Goal: Task Accomplishment & Management: Manage account settings

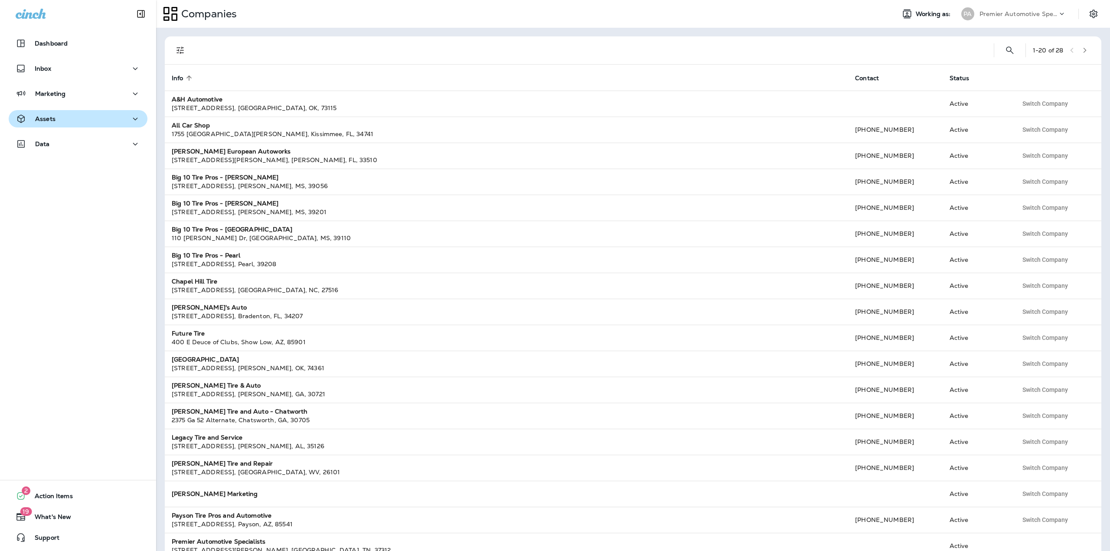
click at [86, 117] on div "Assets" at bounding box center [78, 119] width 125 height 11
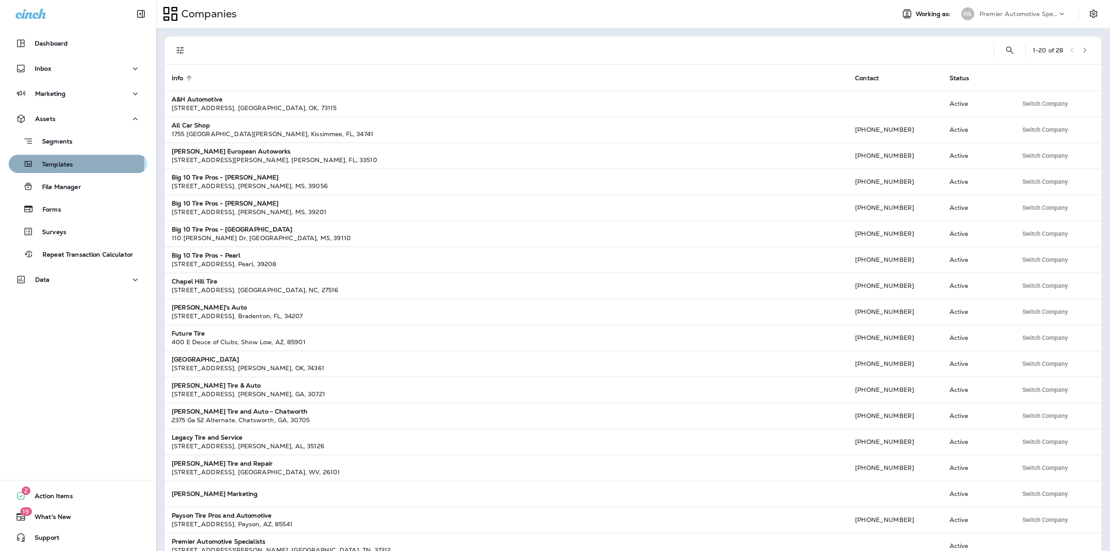
click at [67, 162] on p "Templates" at bounding box center [52, 165] width 39 height 8
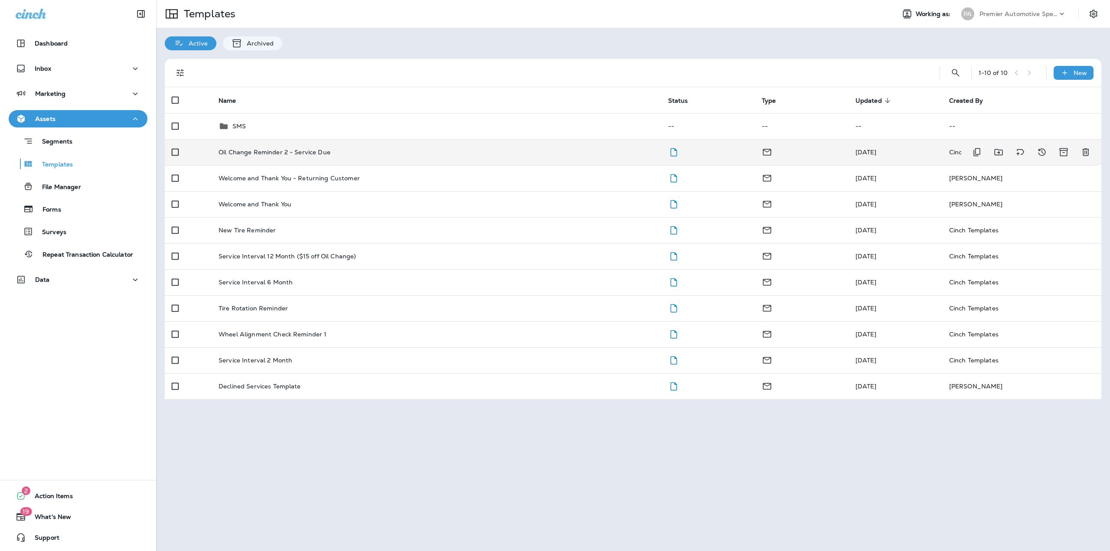
click at [342, 156] on td "Oil Change Reminder 2 - Service Due" at bounding box center [437, 152] width 450 height 26
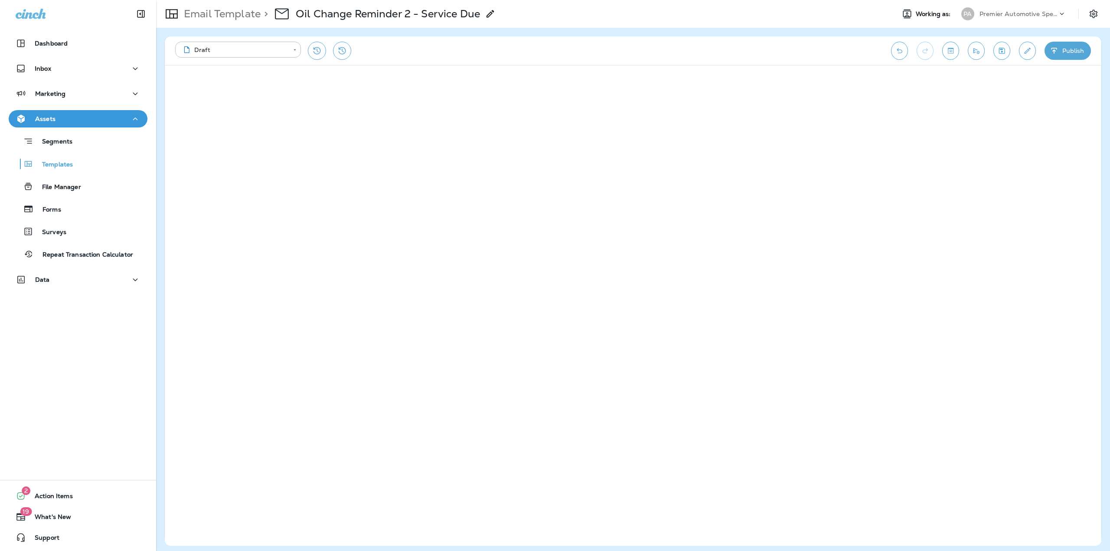
click at [241, 18] on p "Email Template" at bounding box center [220, 13] width 80 height 13
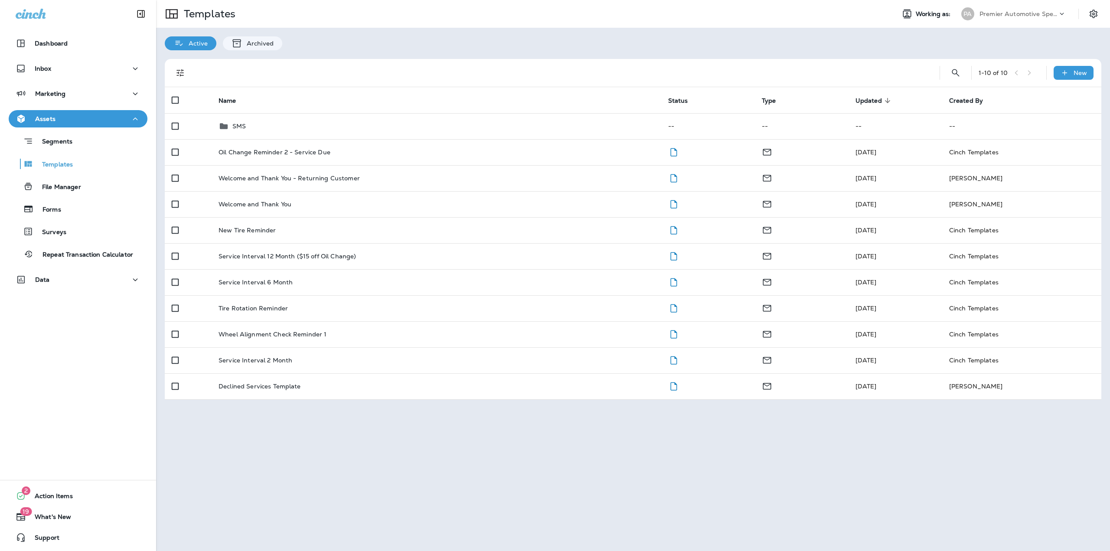
click at [1049, 14] on p "Premier Automotive Specialists" at bounding box center [1018, 13] width 78 height 7
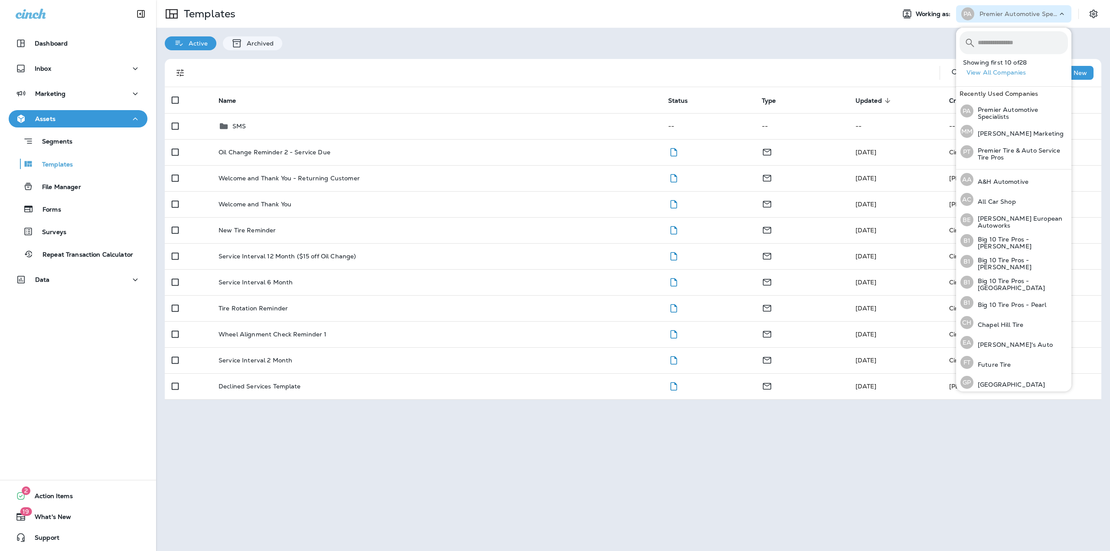
click at [1007, 76] on button "View All Companies" at bounding box center [1017, 72] width 108 height 13
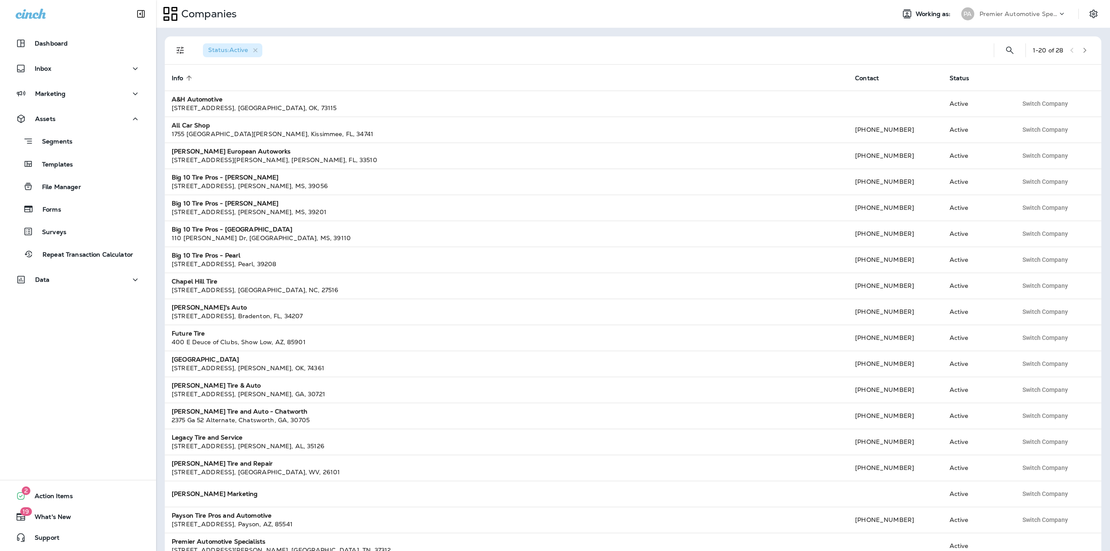
click at [1082, 50] on icon "button" at bounding box center [1085, 50] width 6 height 6
click at [1084, 48] on icon "button" at bounding box center [1087, 50] width 6 height 6
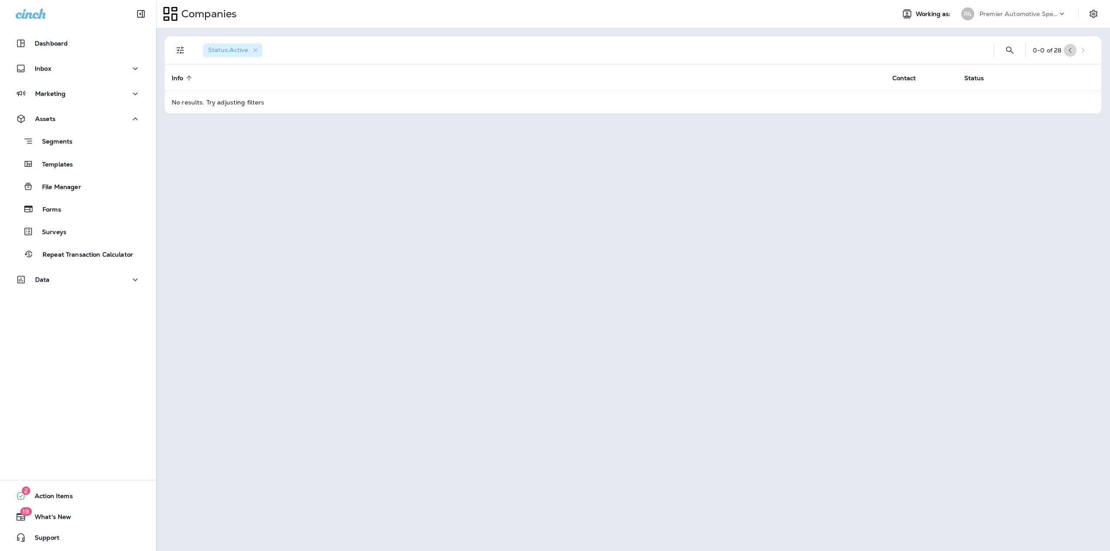
click at [1073, 50] on icon "button" at bounding box center [1070, 50] width 6 height 6
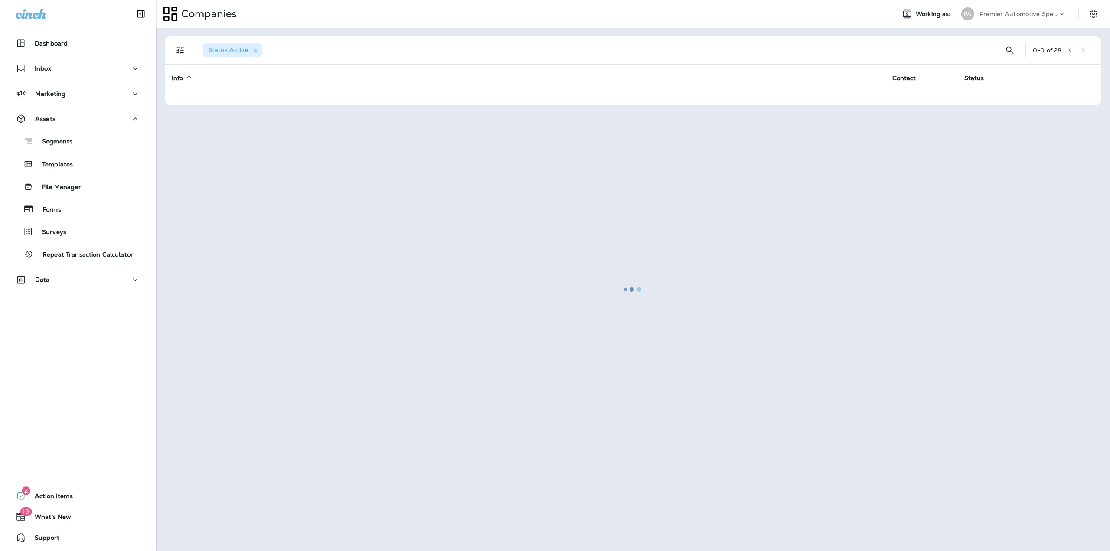
click at [1087, 51] on div at bounding box center [633, 290] width 952 height 522
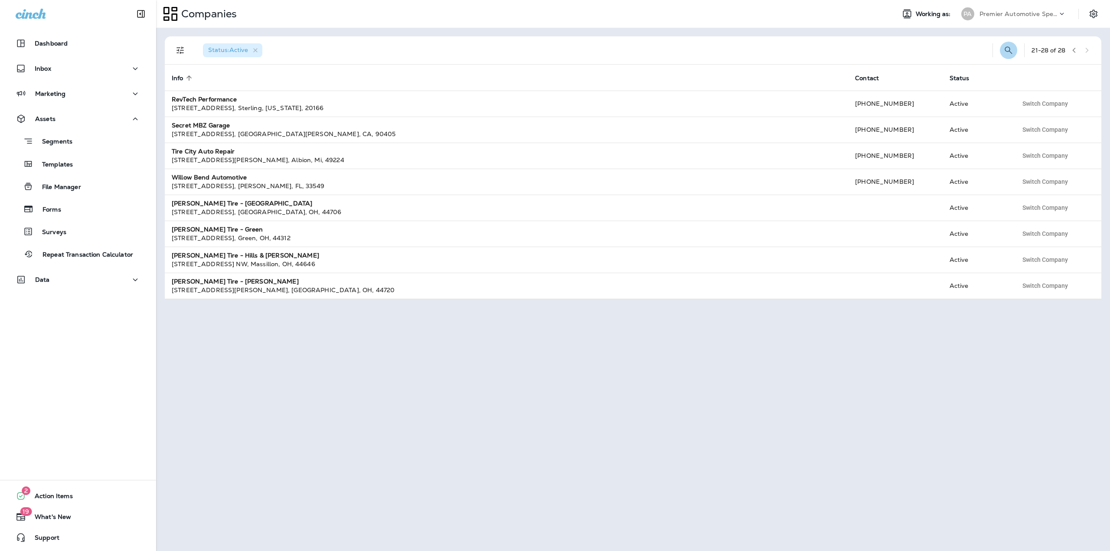
click at [1004, 49] on icon "Search Companies" at bounding box center [1008, 50] width 10 height 10
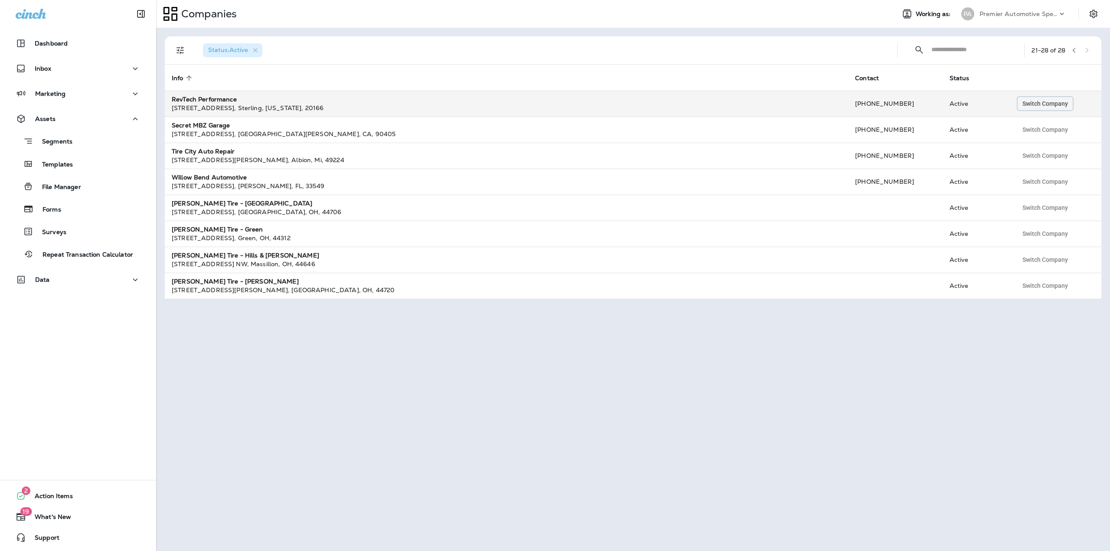
click at [1044, 102] on span "Switch Company" at bounding box center [1045, 104] width 46 height 6
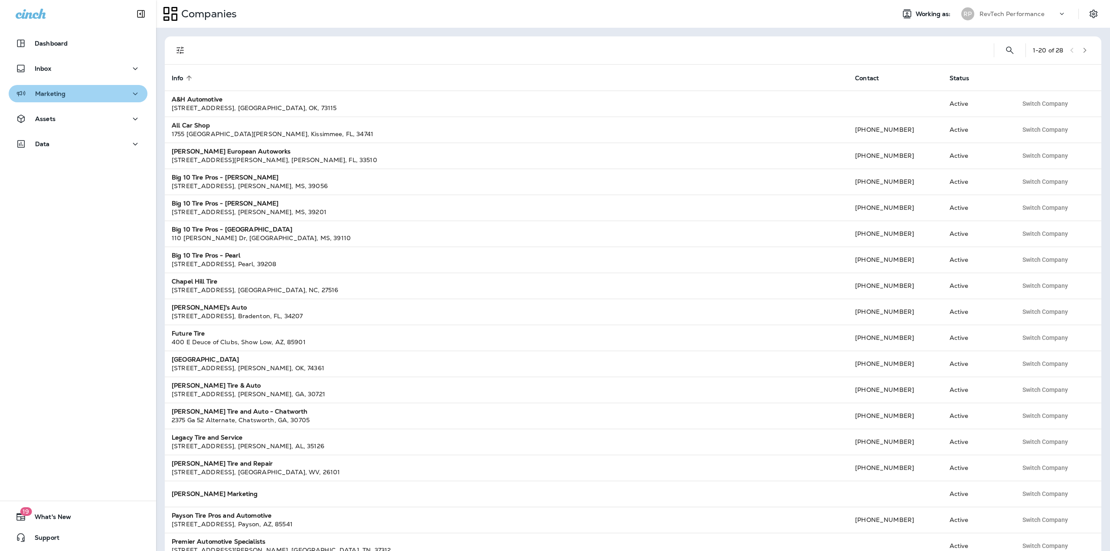
click at [106, 92] on div "Marketing" at bounding box center [78, 93] width 125 height 11
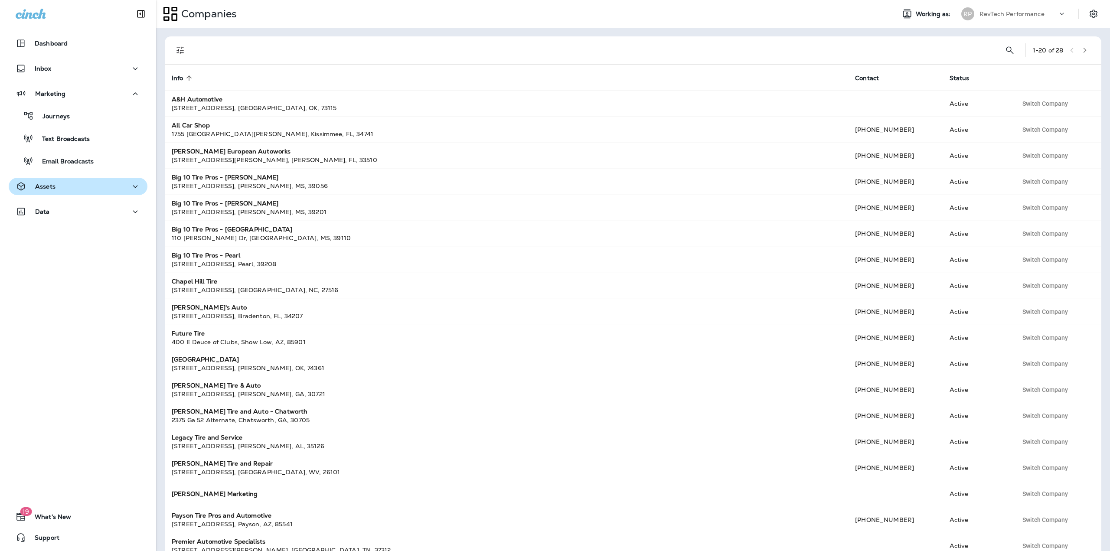
click at [83, 184] on div "Assets" at bounding box center [78, 186] width 125 height 11
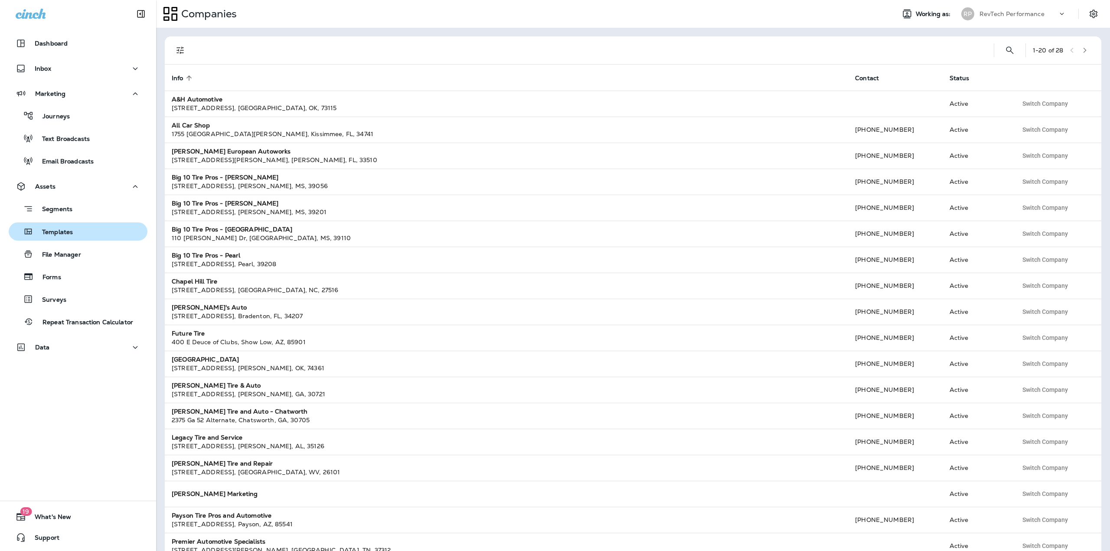
click at [65, 225] on button "Templates" at bounding box center [78, 231] width 139 height 18
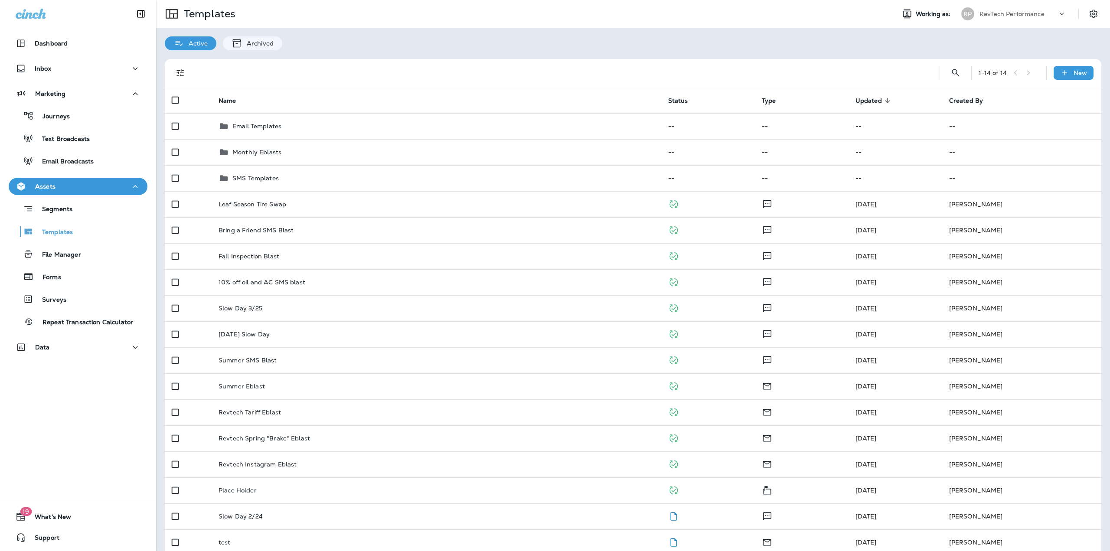
click at [352, 39] on div "Active Archived" at bounding box center [633, 39] width 954 height 23
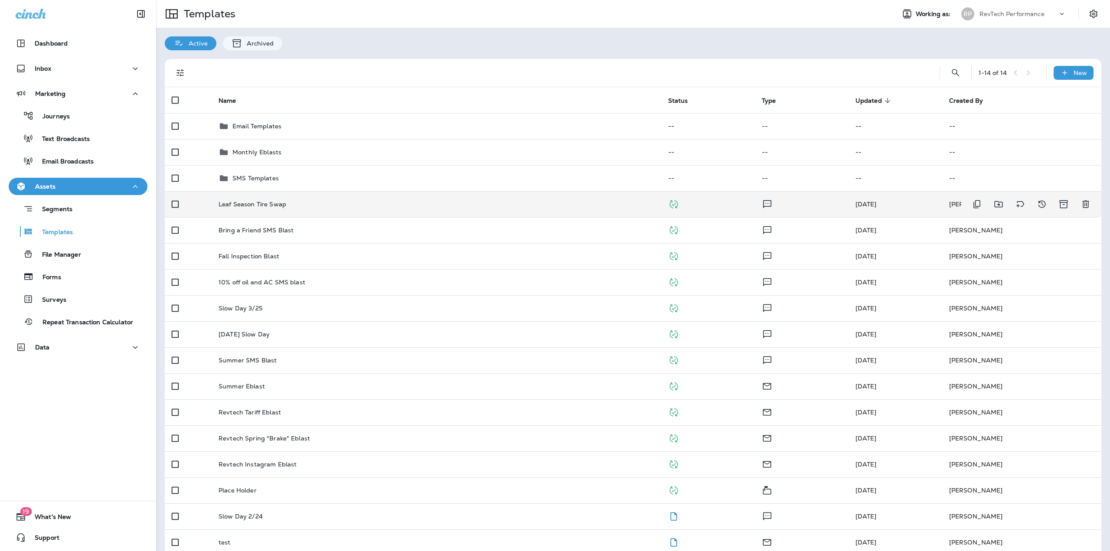
click at [285, 202] on div "Leaf Season Tire Swap" at bounding box center [436, 204] width 436 height 7
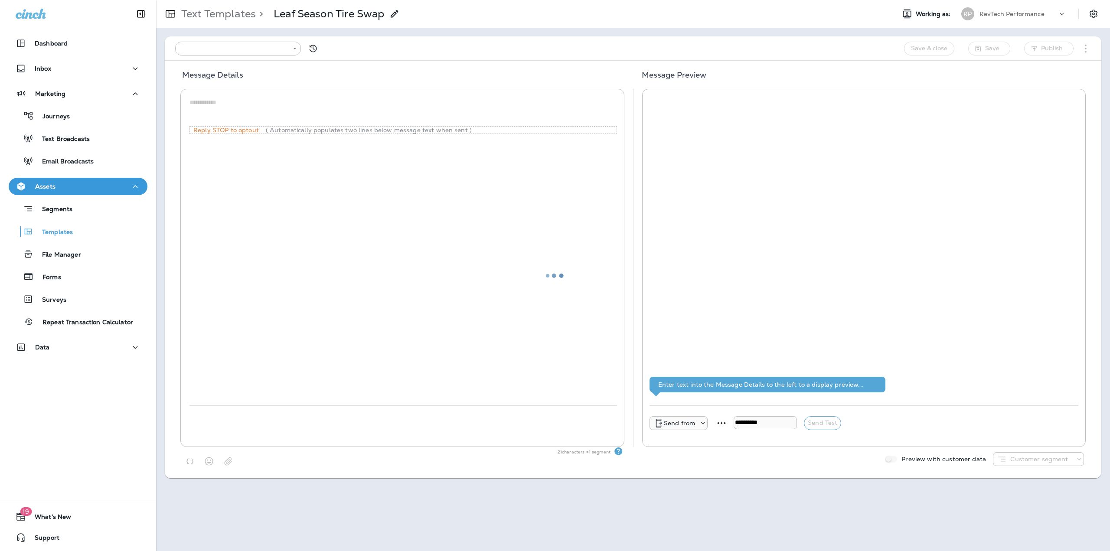
type input "**********"
type textarea "**********"
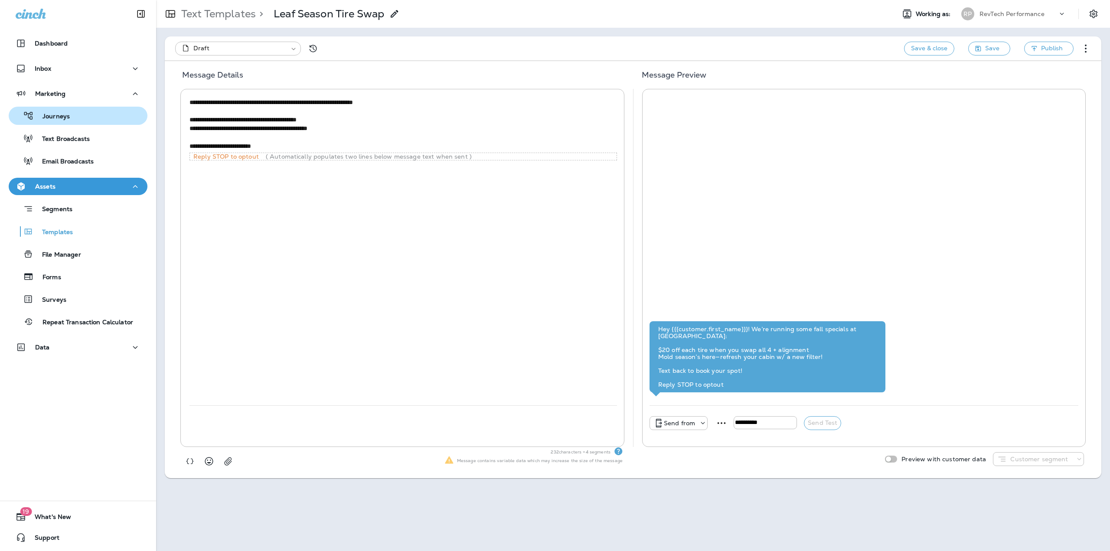
click at [66, 119] on p "Journeys" at bounding box center [52, 117] width 36 height 8
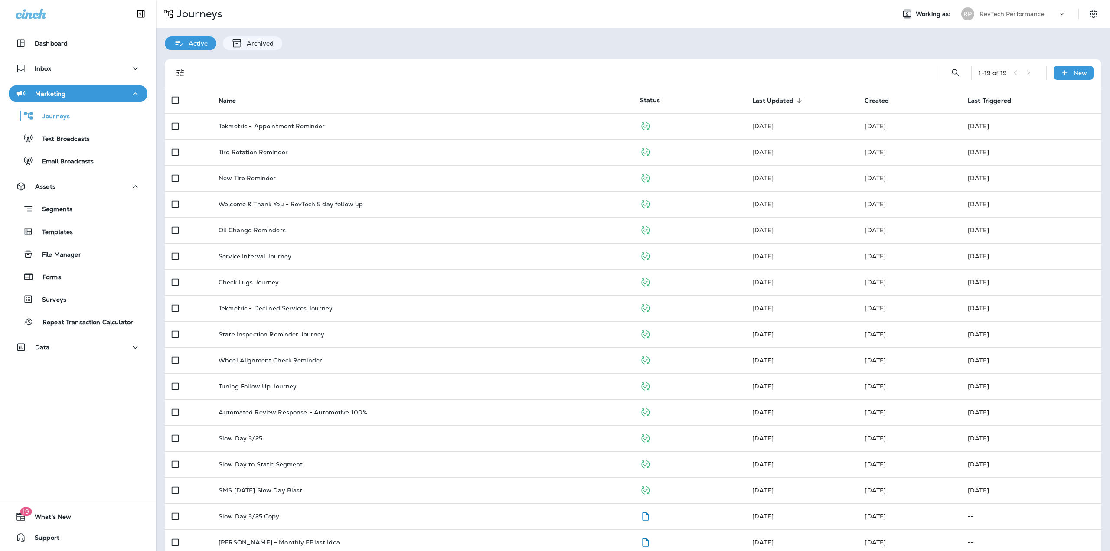
click at [1038, 12] on div "RevTech Performance" at bounding box center [1018, 13] width 78 height 13
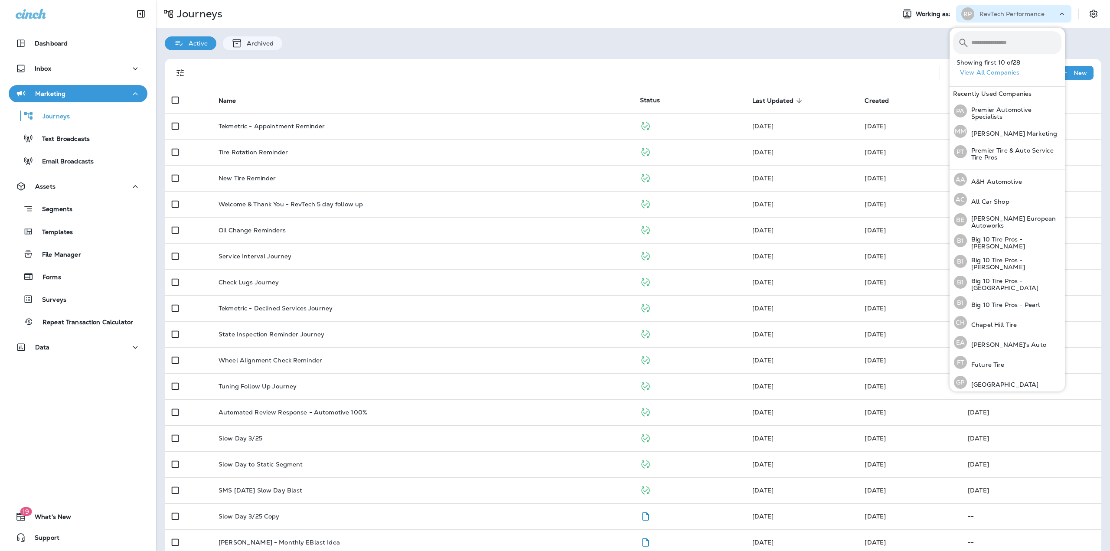
drag, startPoint x: 681, startPoint y: 21, endPoint x: 672, endPoint y: 21, distance: 8.7
click at [681, 21] on div "Journeys" at bounding box center [522, 13] width 732 height 17
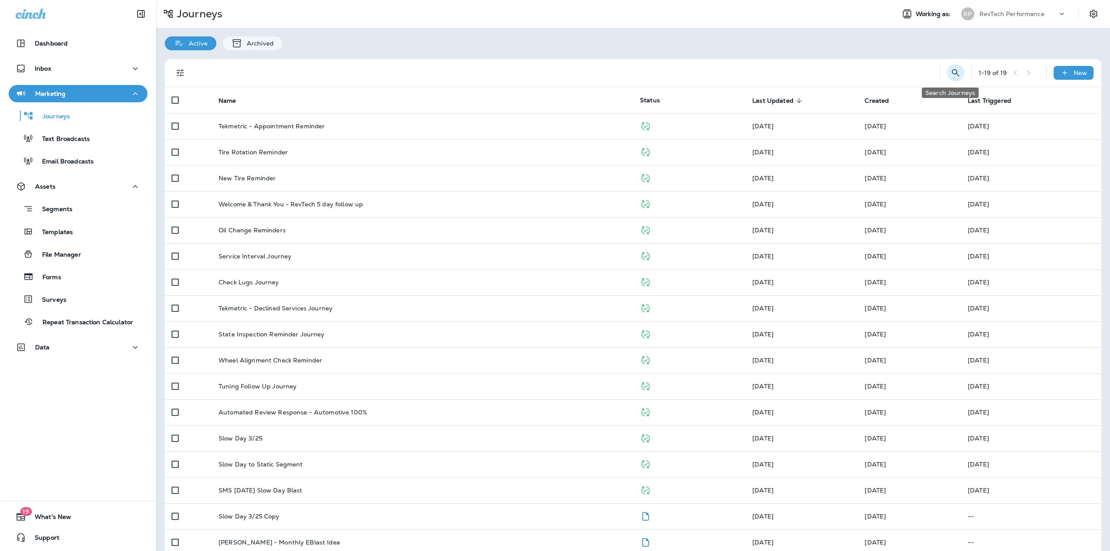
click at [955, 68] on button "Search Journeys" at bounding box center [955, 72] width 17 height 17
click at [784, 65] on div at bounding box center [513, 73] width 634 height 28
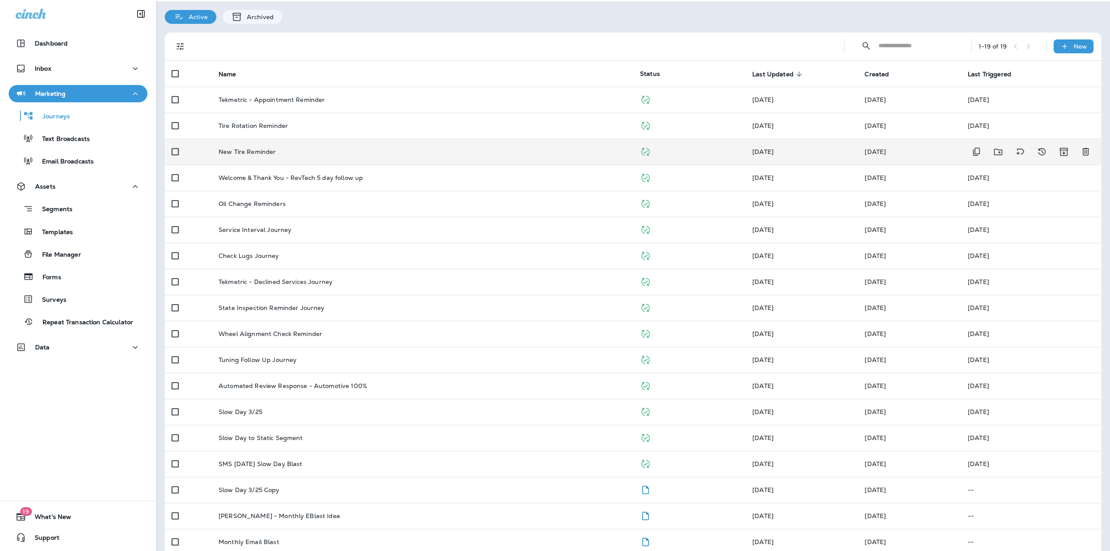
scroll to position [65, 0]
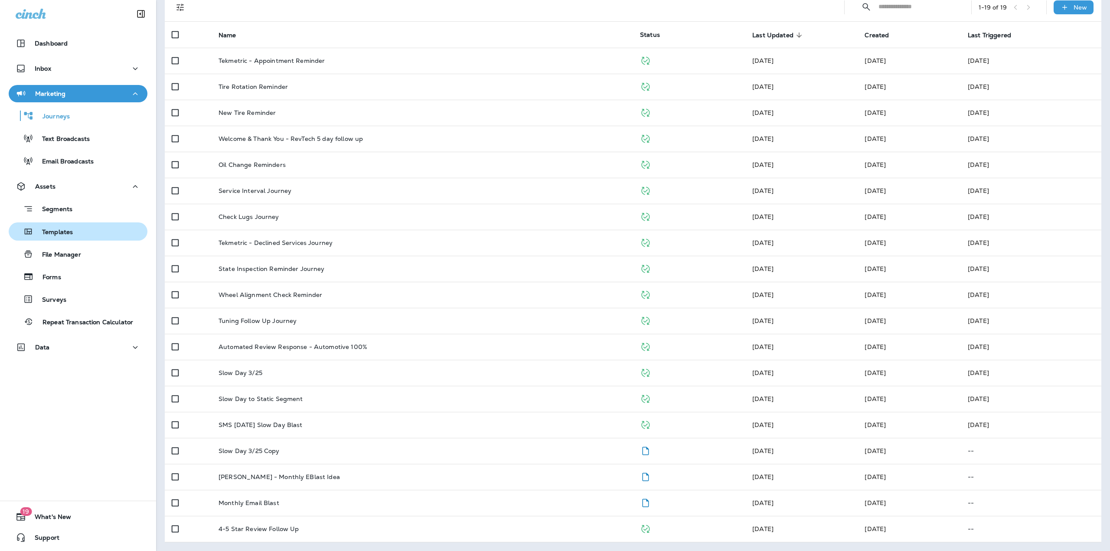
click at [61, 226] on div "Templates" at bounding box center [42, 231] width 61 height 13
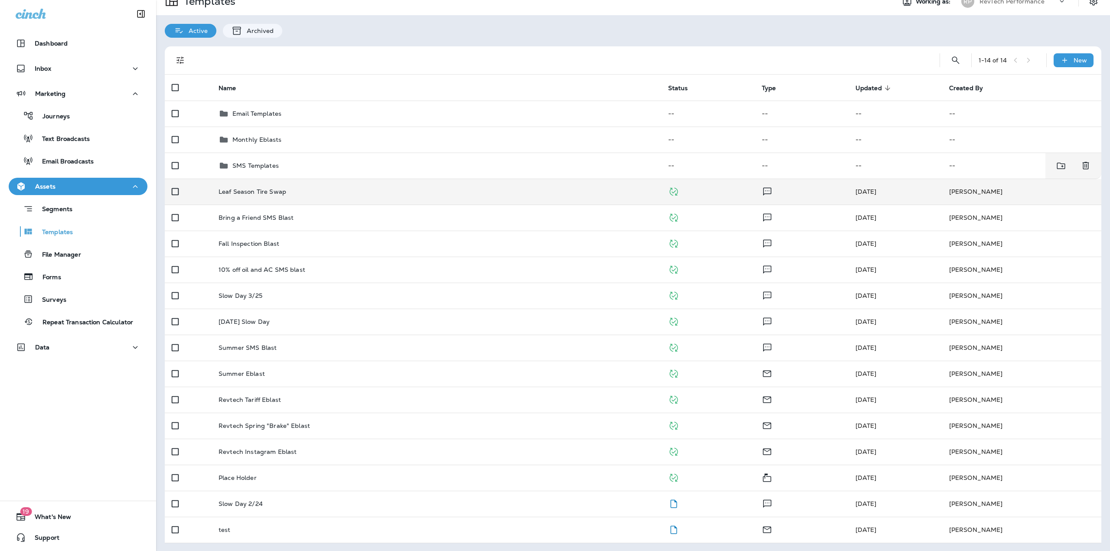
scroll to position [13, 0]
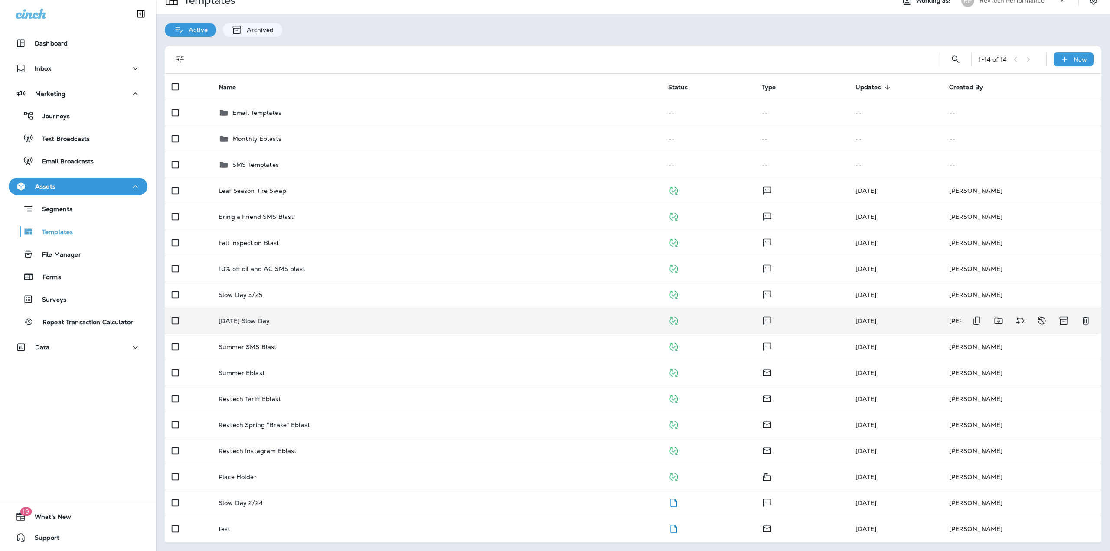
click at [248, 318] on p "Easter Slow Day" at bounding box center [243, 320] width 51 height 7
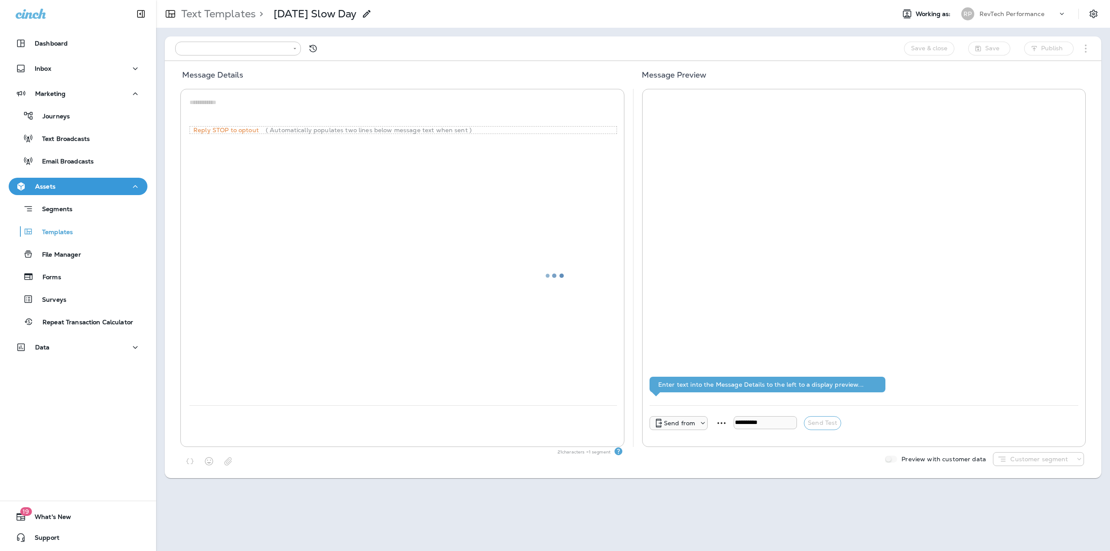
type input "**********"
type textarea "**********"
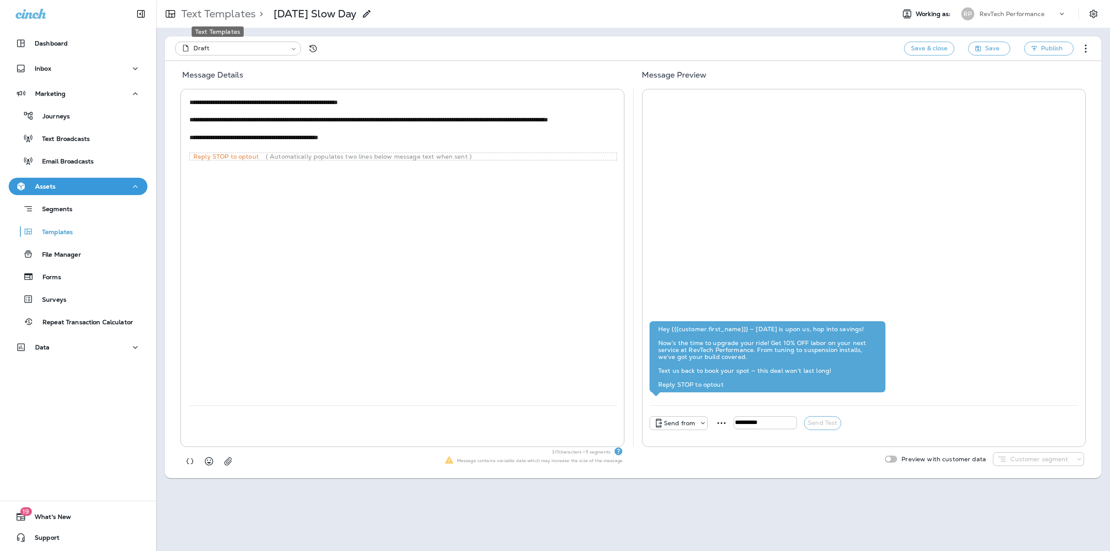
click at [221, 17] on p "Text Templates" at bounding box center [217, 13] width 78 height 13
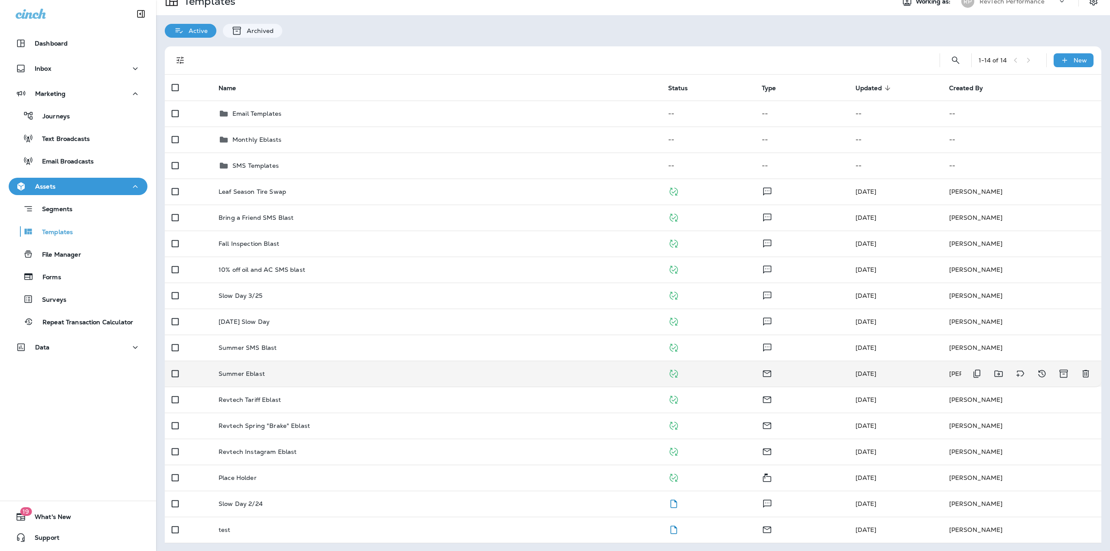
scroll to position [13, 0]
click at [264, 375] on div "Summer Eblast" at bounding box center [436, 372] width 436 height 7
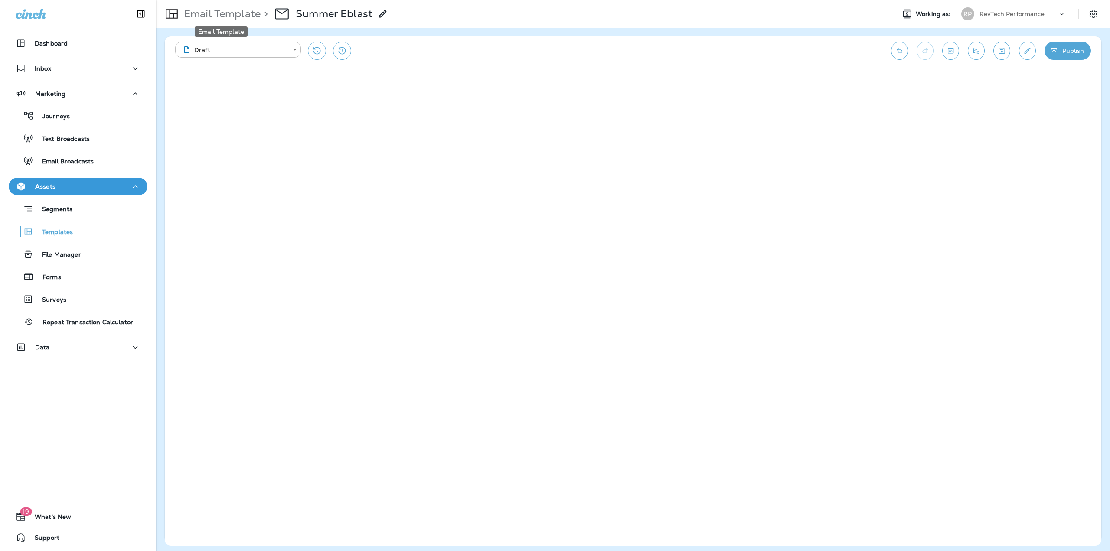
click at [226, 13] on p "Email Template" at bounding box center [220, 13] width 80 height 13
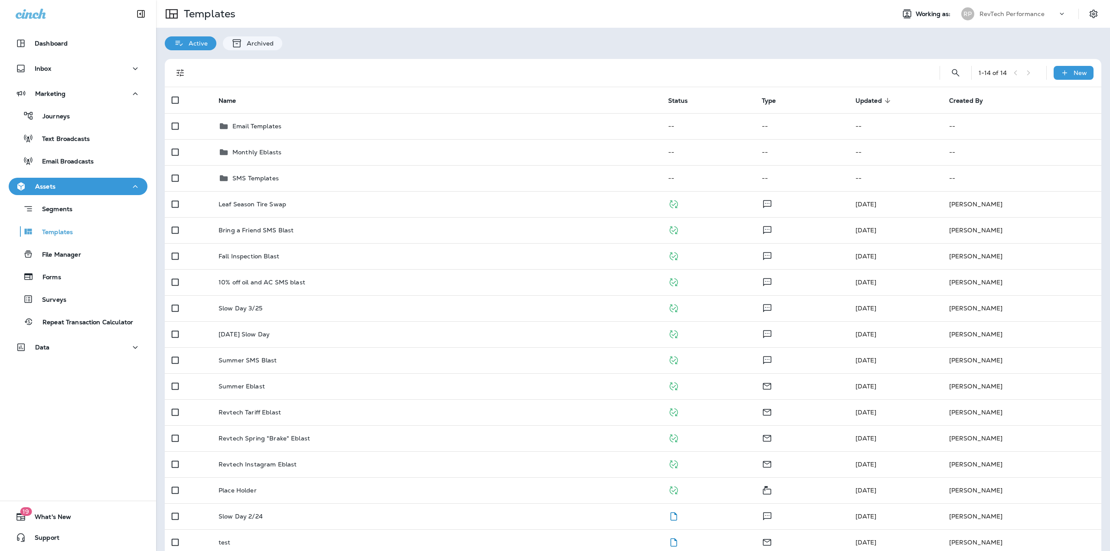
click at [454, 47] on div "Active Archived" at bounding box center [633, 39] width 954 height 23
click at [352, 41] on div "Active Archived" at bounding box center [633, 39] width 954 height 23
click at [59, 121] on div "Journeys" at bounding box center [41, 115] width 58 height 13
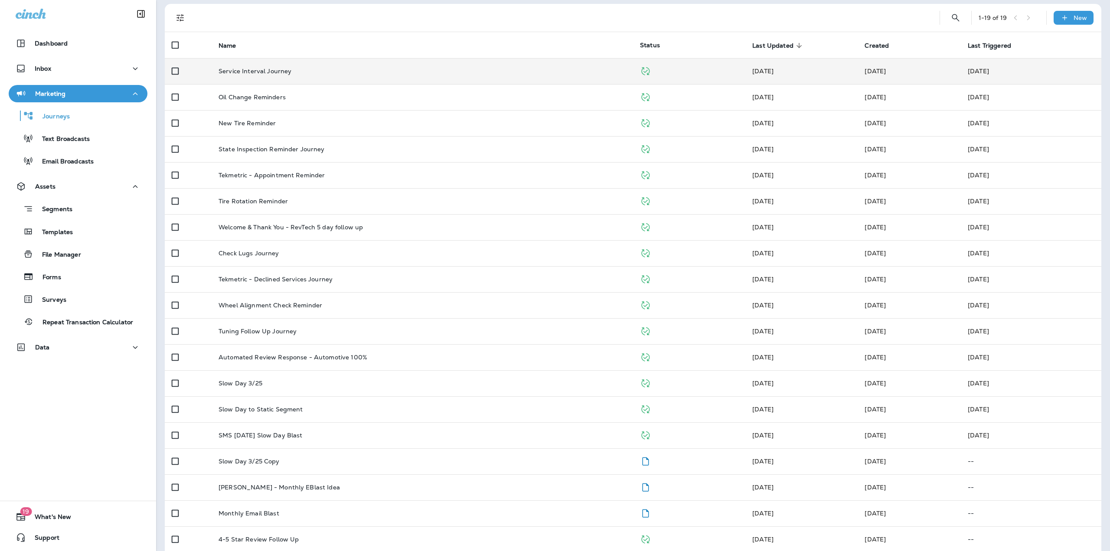
scroll to position [65, 0]
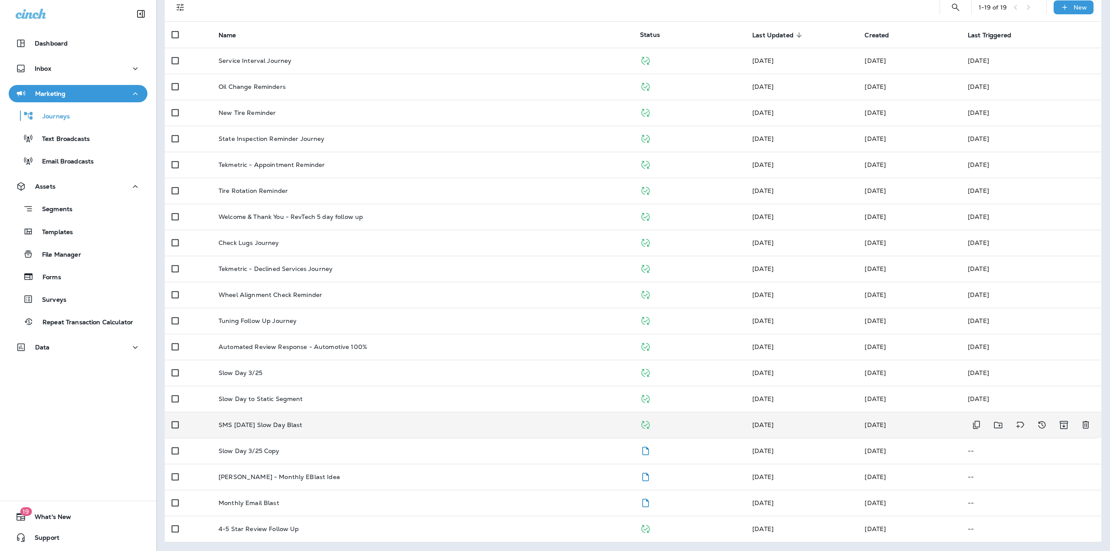
click at [319, 426] on div "SMS [DATE] Slow Day Blast" at bounding box center [421, 424] width 407 height 7
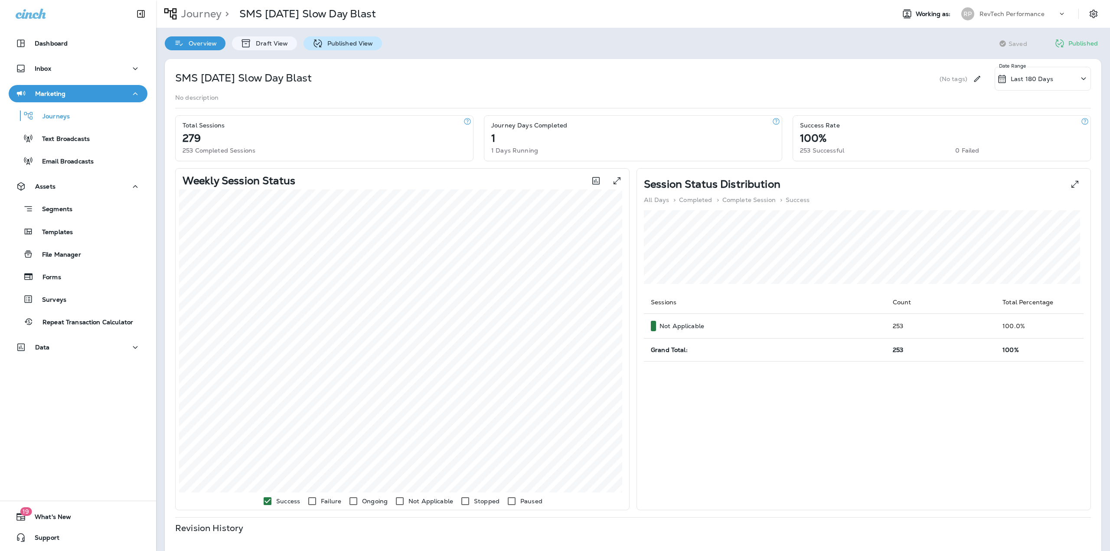
click at [329, 48] on div "Published View" at bounding box center [342, 43] width 78 height 14
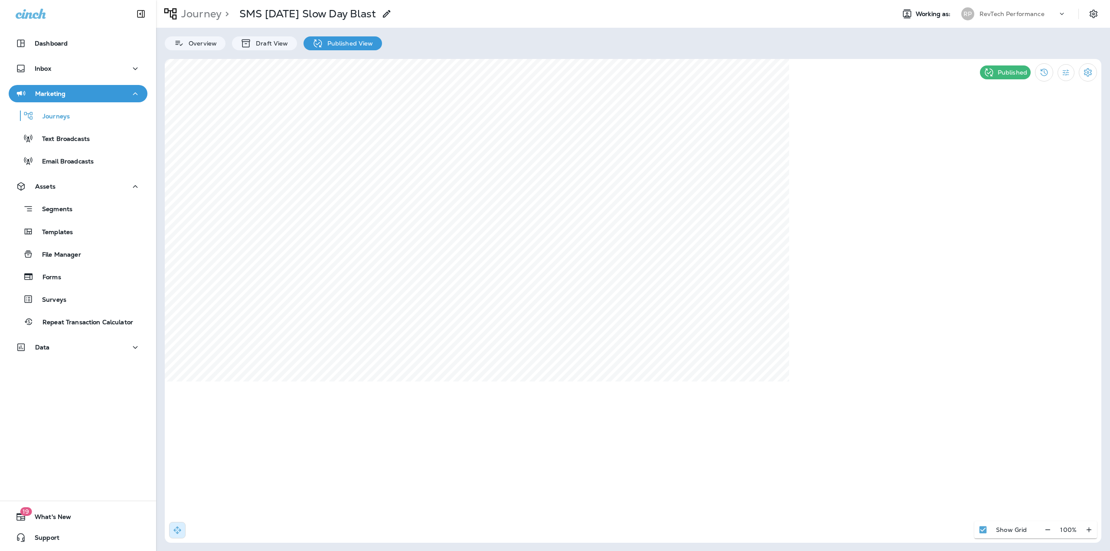
click at [213, 11] on p "Journey" at bounding box center [200, 13] width 44 height 13
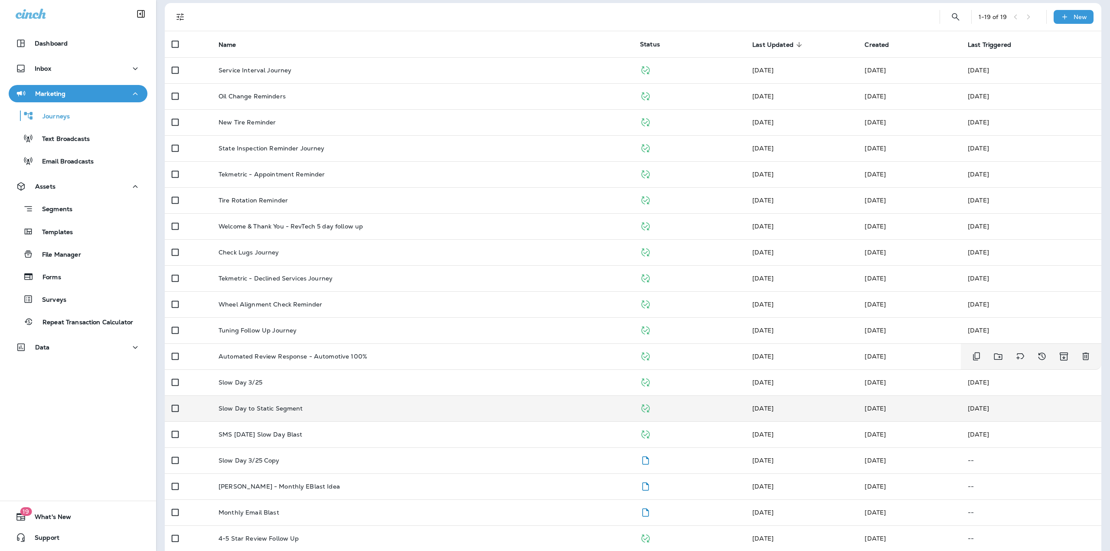
scroll to position [65, 0]
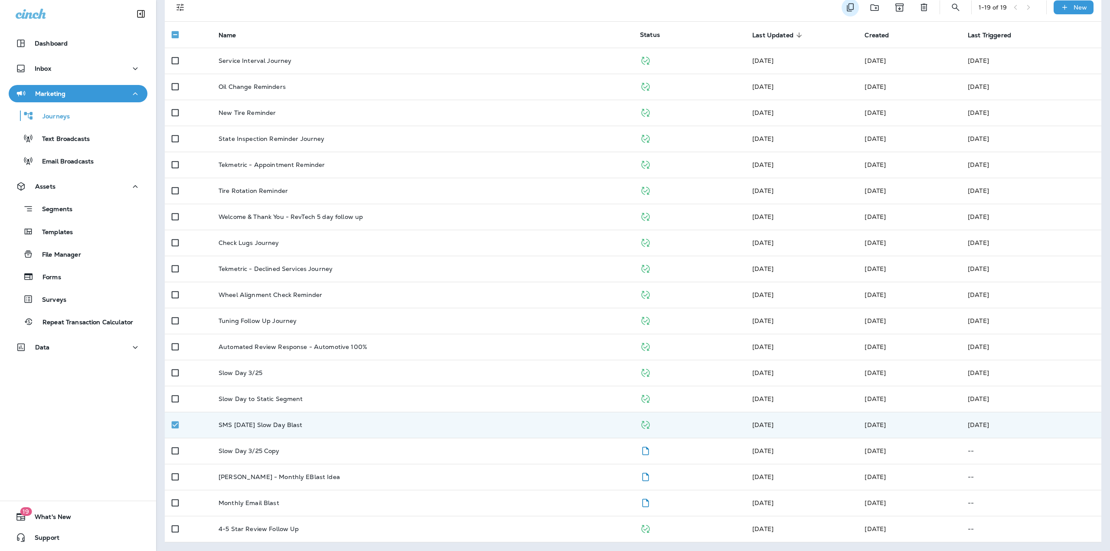
click at [847, 4] on icon "Duplicate" at bounding box center [850, 7] width 7 height 8
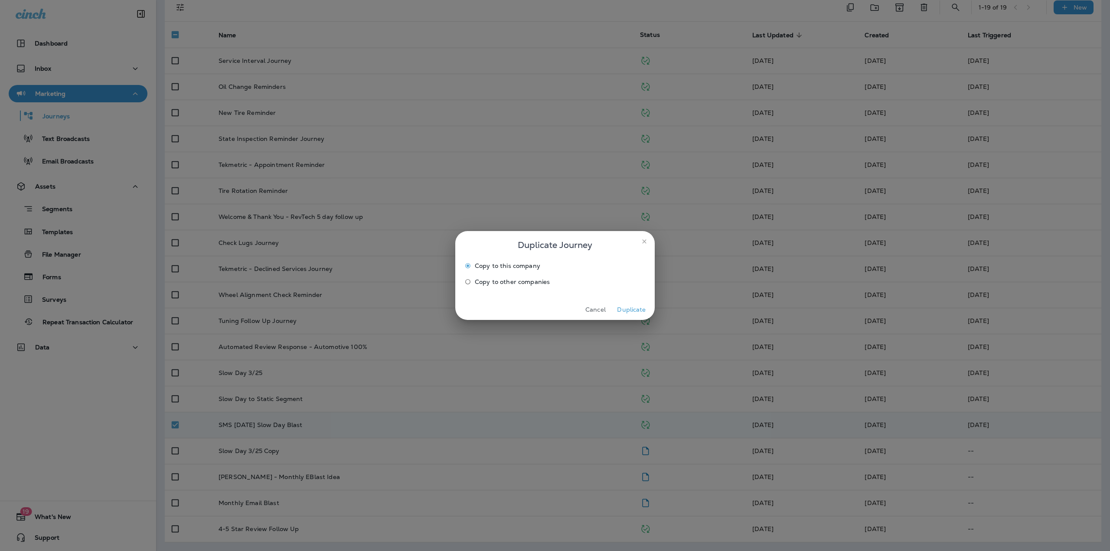
click at [622, 311] on button "Duplicate" at bounding box center [631, 309] width 33 height 13
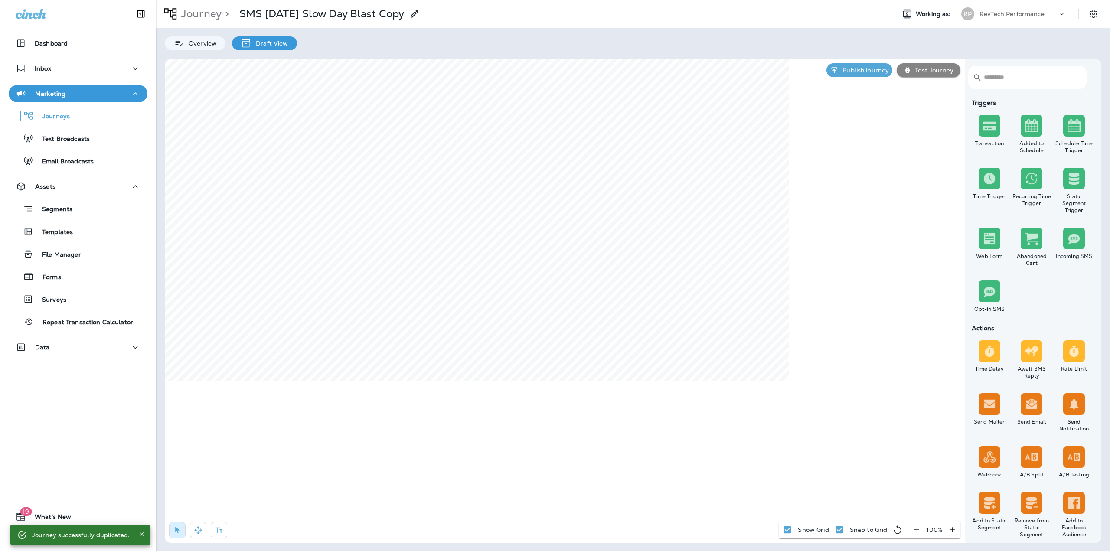
click at [413, 13] on icon at bounding box center [414, 14] width 10 height 10
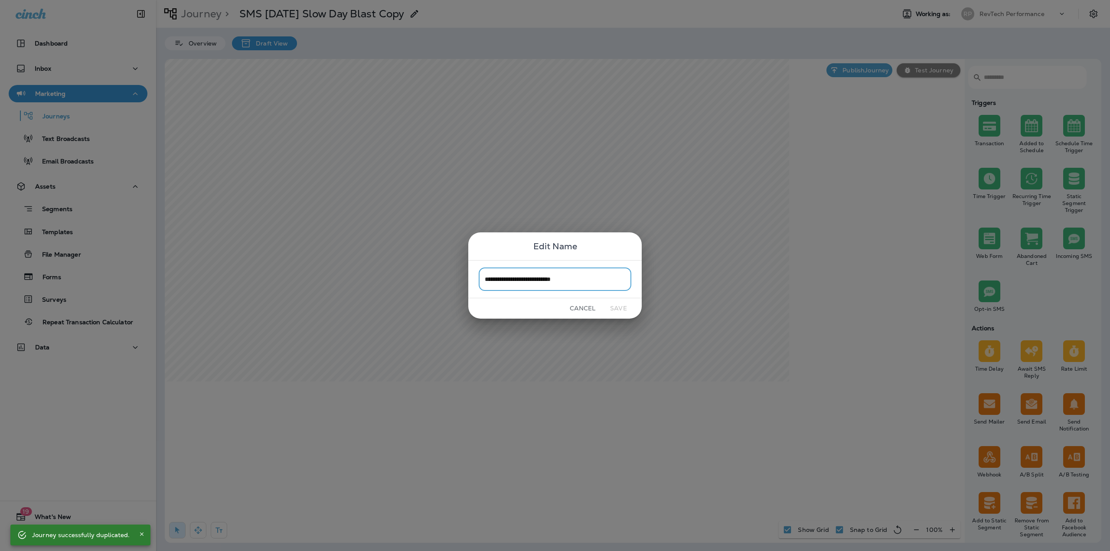
click at [580, 284] on input "**********" at bounding box center [555, 278] width 153 height 23
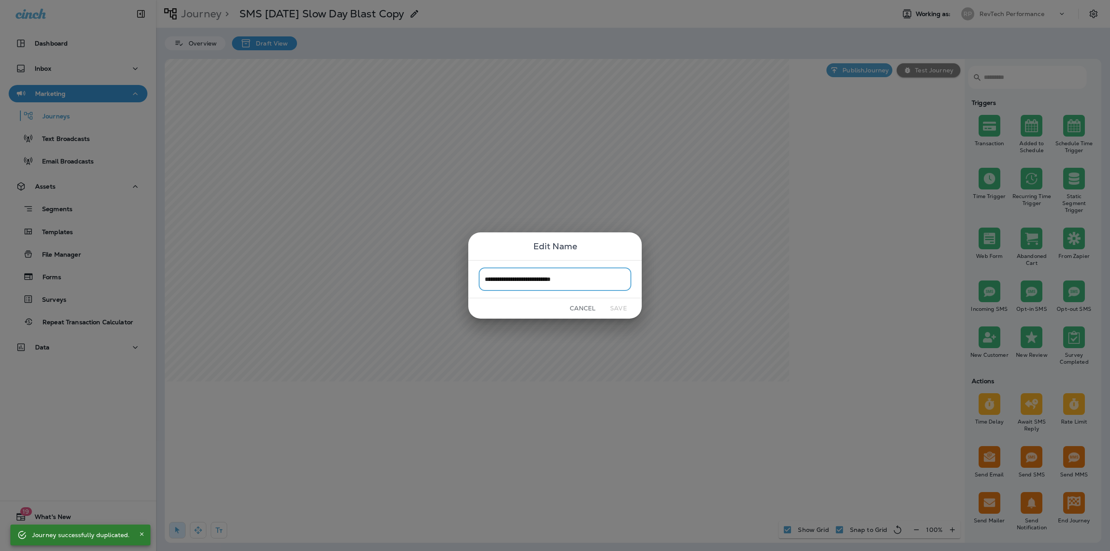
drag, startPoint x: 584, startPoint y: 279, endPoint x: 502, endPoint y: 282, distance: 82.9
click at [502, 282] on input "**********" at bounding box center [555, 278] width 153 height 23
type input "**********"
click at [609, 307] on button "Save" at bounding box center [618, 308] width 33 height 13
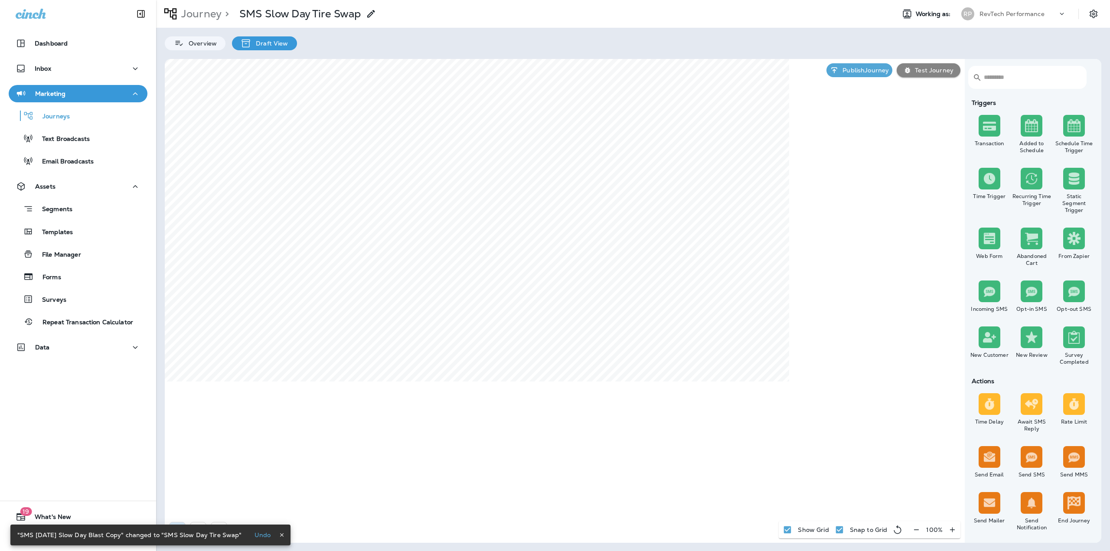
click at [274, 535] on div "Undo" at bounding box center [264, 535] width 45 height 10
click at [279, 535] on icon "button" at bounding box center [282, 535] width 6 height 6
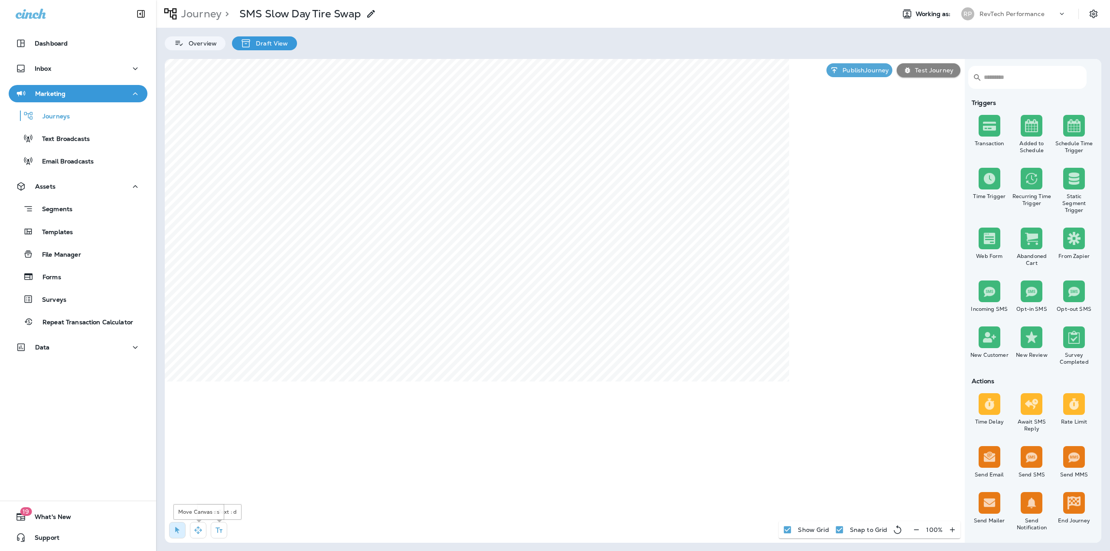
click at [193, 528] on button "button" at bounding box center [198, 530] width 16 height 16
click at [52, 213] on p "Segments" at bounding box center [52, 209] width 39 height 9
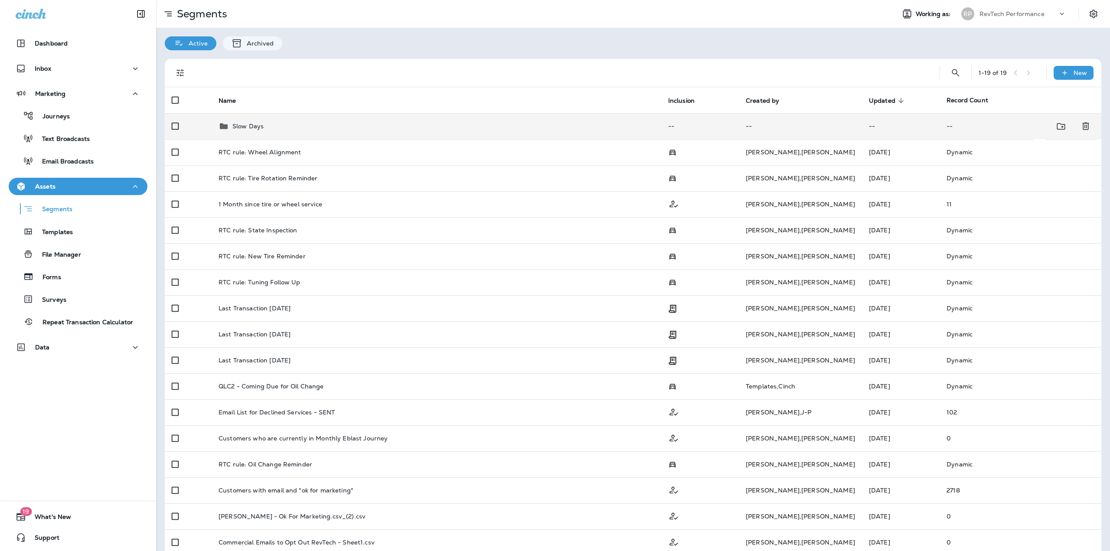
click at [278, 134] on td "Slow Days" at bounding box center [437, 126] width 450 height 26
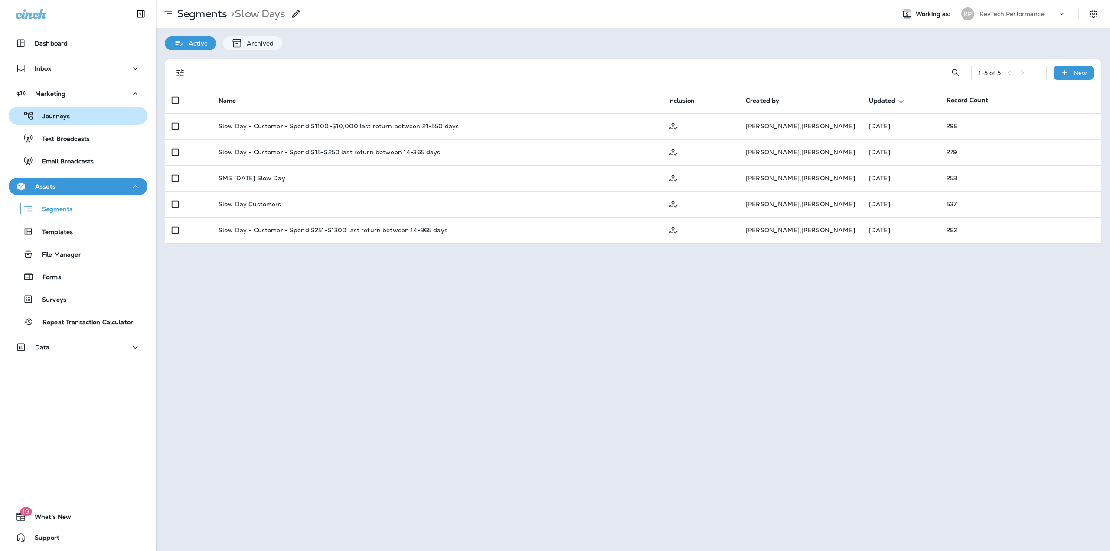
click at [69, 118] on div "Journeys" at bounding box center [78, 115] width 132 height 13
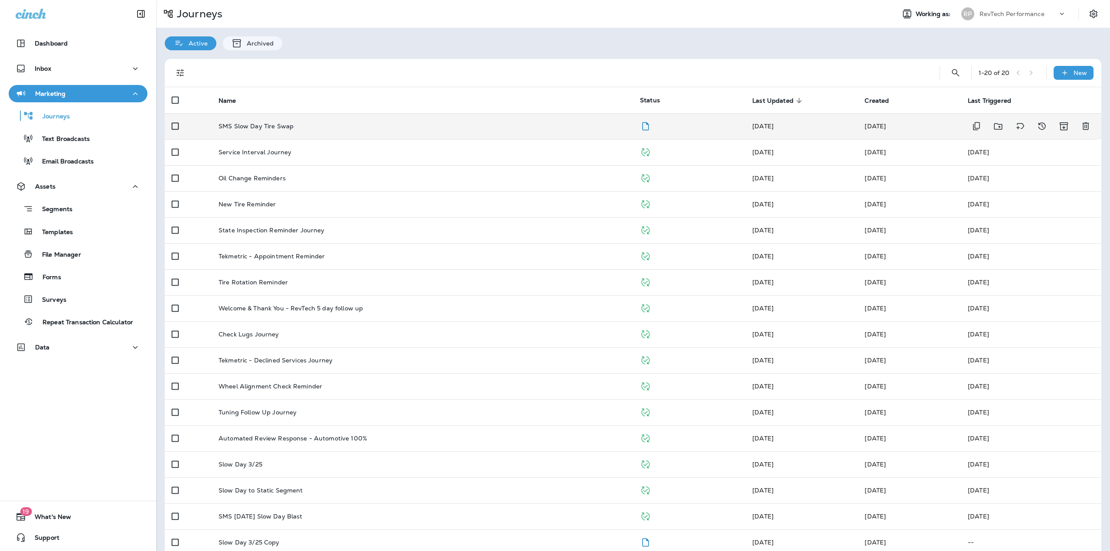
click at [318, 127] on div "SMS Slow Day Tire Swap" at bounding box center [421, 126] width 407 height 7
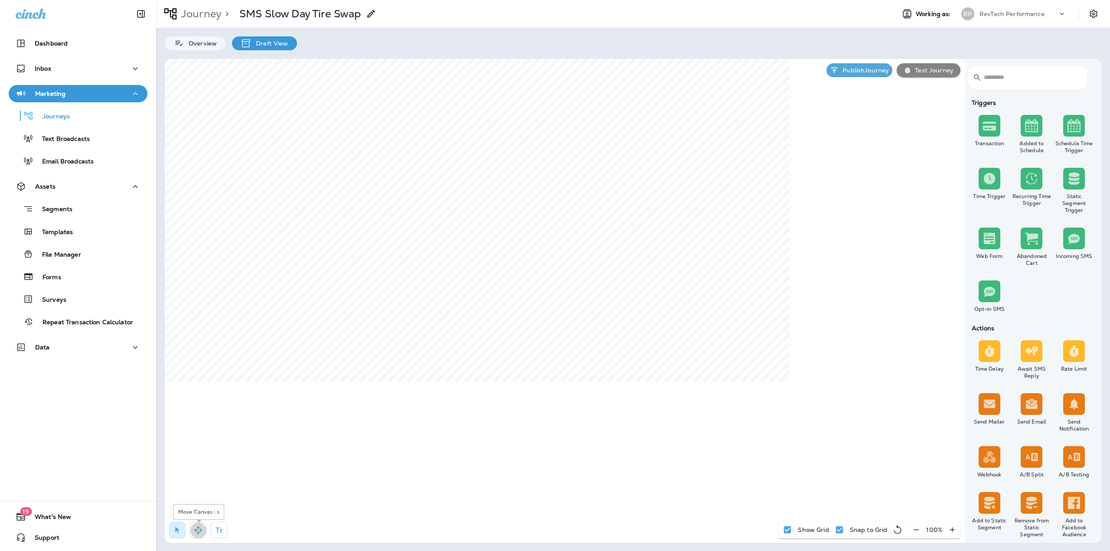
click at [196, 527] on icon "button" at bounding box center [198, 530] width 9 height 9
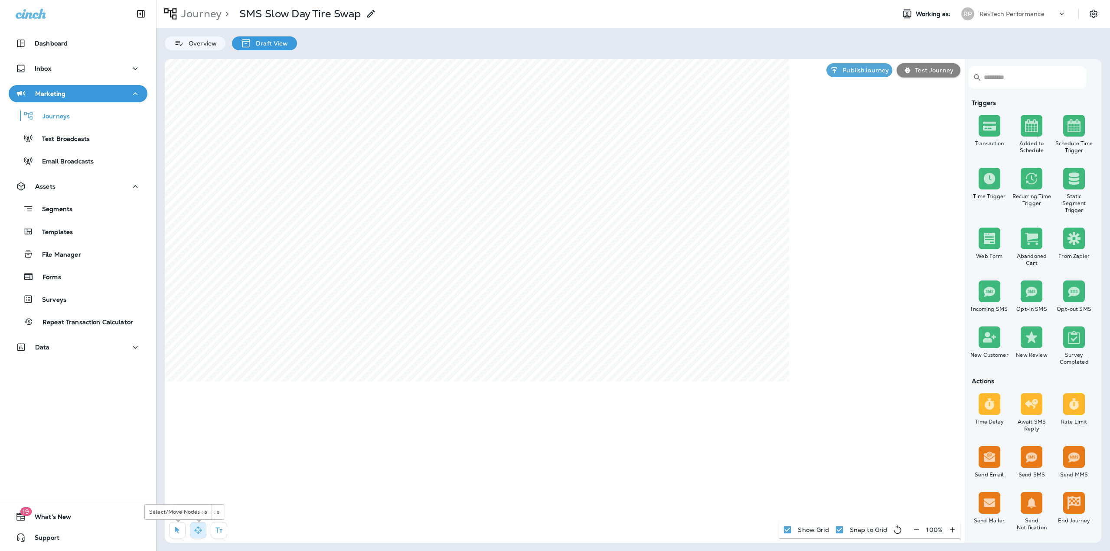
click at [181, 528] on icon "button" at bounding box center [177, 530] width 9 height 9
select select "***"
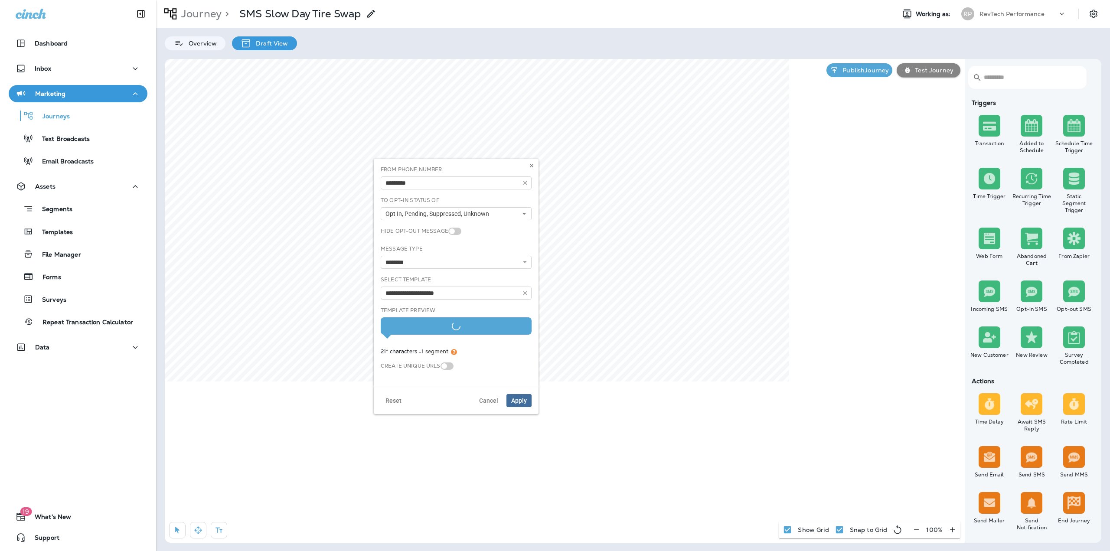
type input "**********"
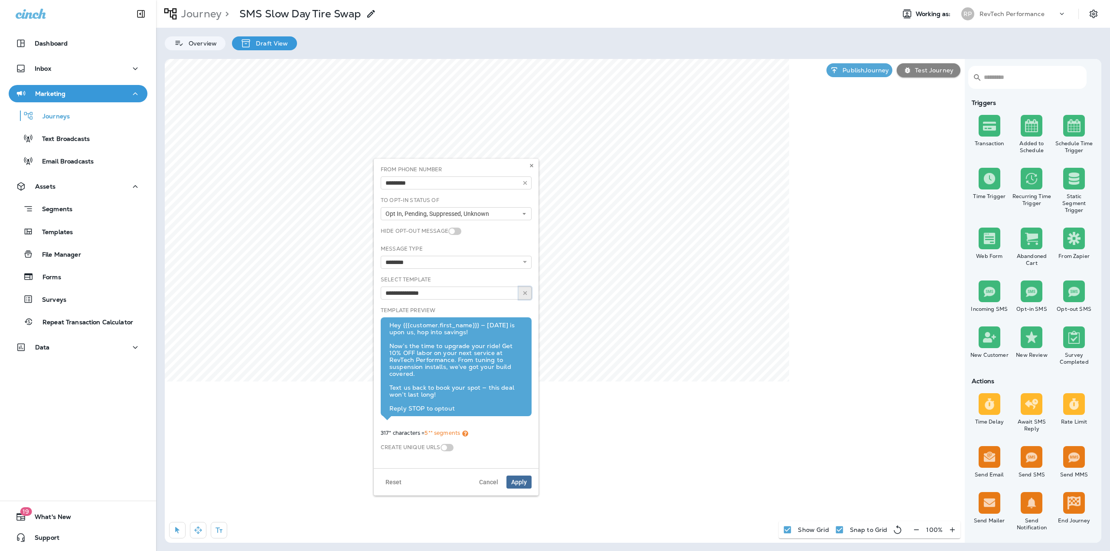
click at [524, 294] on use "button" at bounding box center [525, 293] width 4 height 4
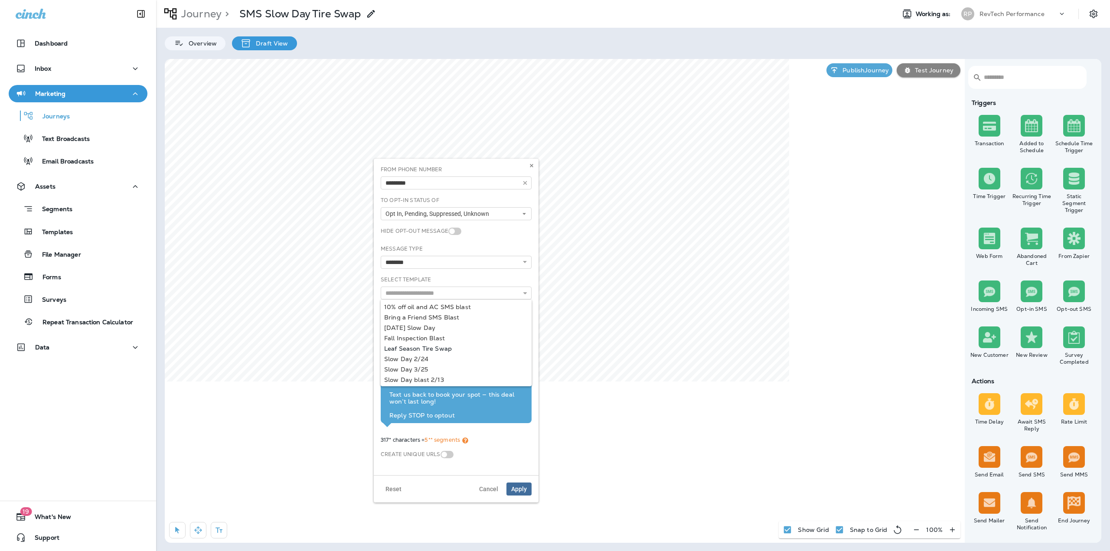
type input "**********"
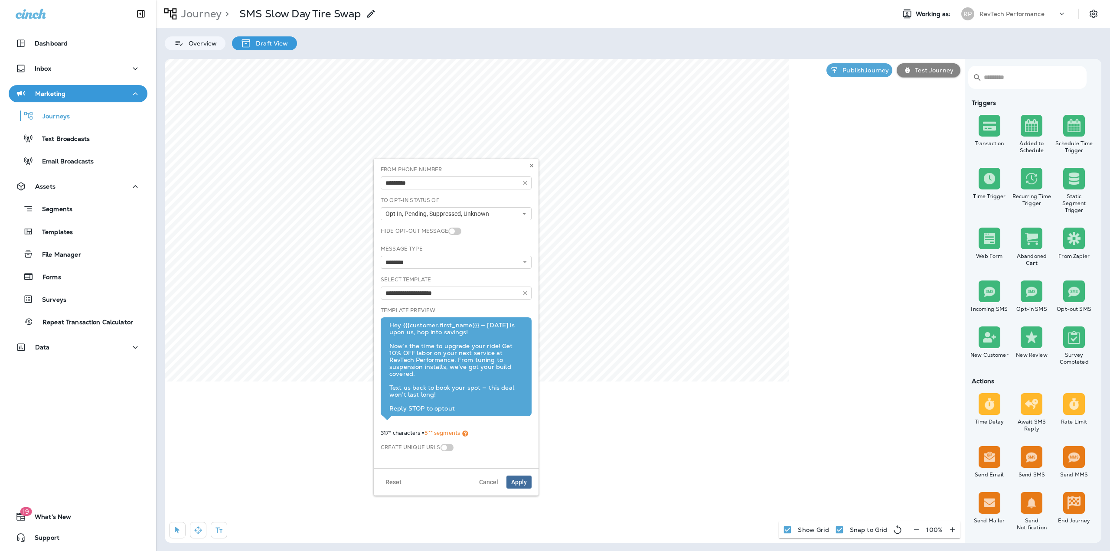
click at [424, 349] on div "**********" at bounding box center [456, 314] width 158 height 296
click at [518, 472] on span "Apply" at bounding box center [519, 475] width 16 height 6
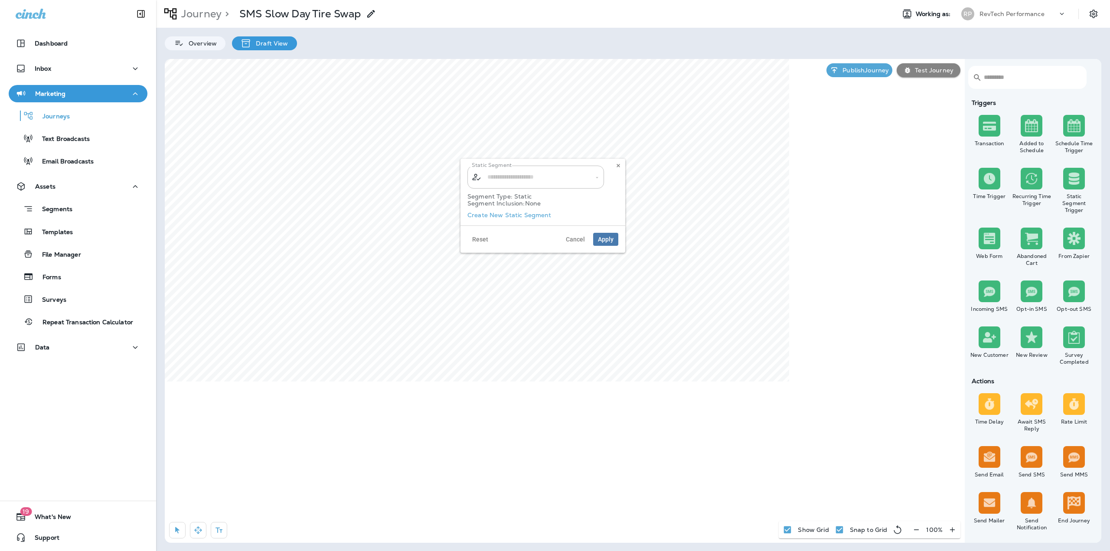
type input "**********"
click at [515, 215] on div "Segment Type: Static Segment Inclusion: None" at bounding box center [542, 202] width 151 height 27
click at [524, 218] on label "Create New Static Segment" at bounding box center [509, 215] width 84 height 7
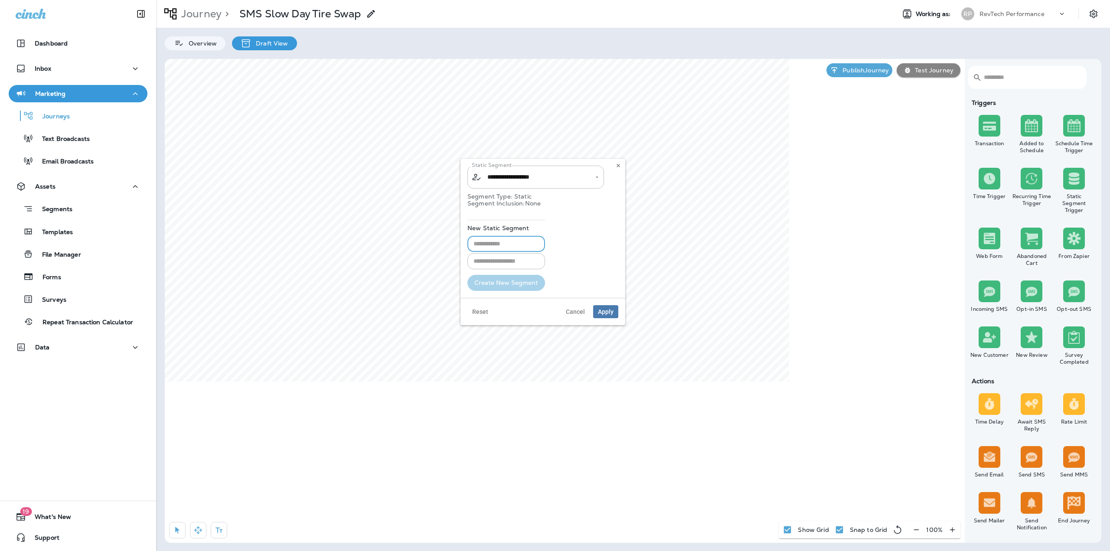
click at [511, 246] on input "text" at bounding box center [506, 244] width 78 height 16
type input "**********"
click at [505, 281] on button "Create New Segment" at bounding box center [506, 283] width 78 height 16
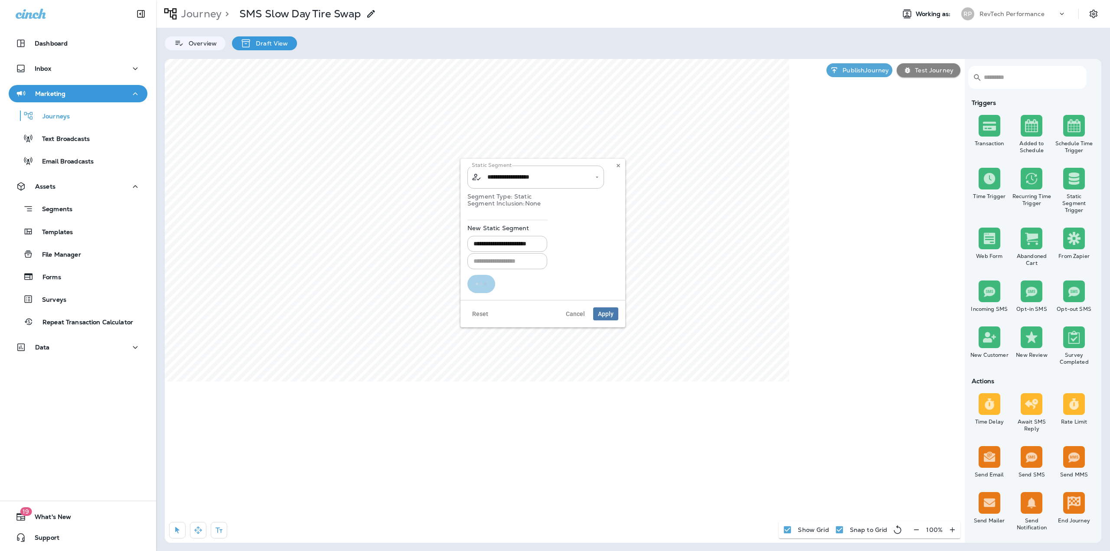
type input "**********"
click at [600, 241] on span "Apply" at bounding box center [606, 239] width 16 height 6
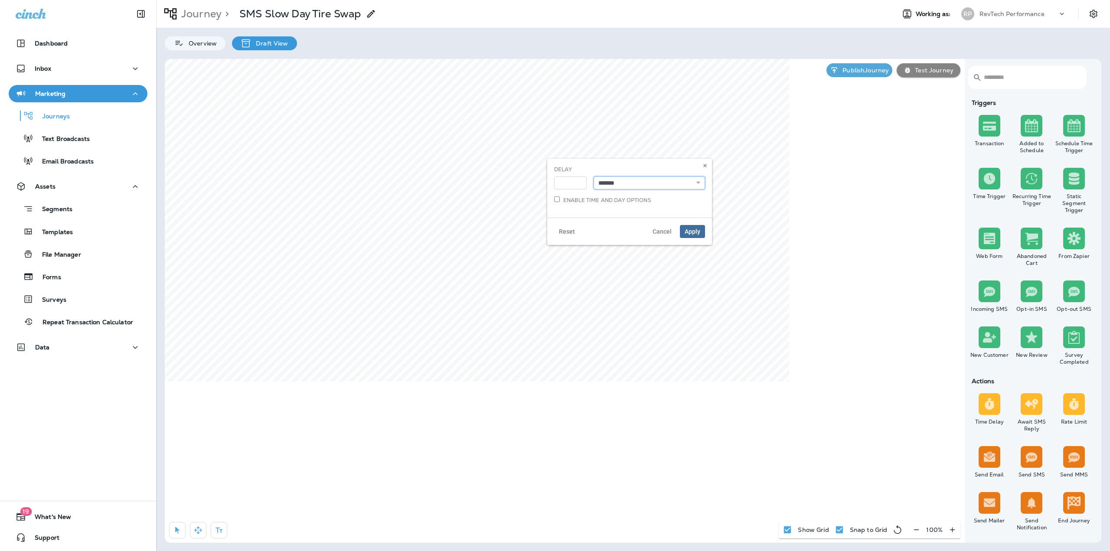
click at [611, 183] on select "**********" at bounding box center [648, 182] width 111 height 13
select select "****"
click at [593, 176] on select "**********" at bounding box center [648, 182] width 111 height 13
drag, startPoint x: 571, startPoint y: 185, endPoint x: 547, endPoint y: 183, distance: 23.9
click at [547, 183] on div "**********" at bounding box center [629, 188] width 165 height 59
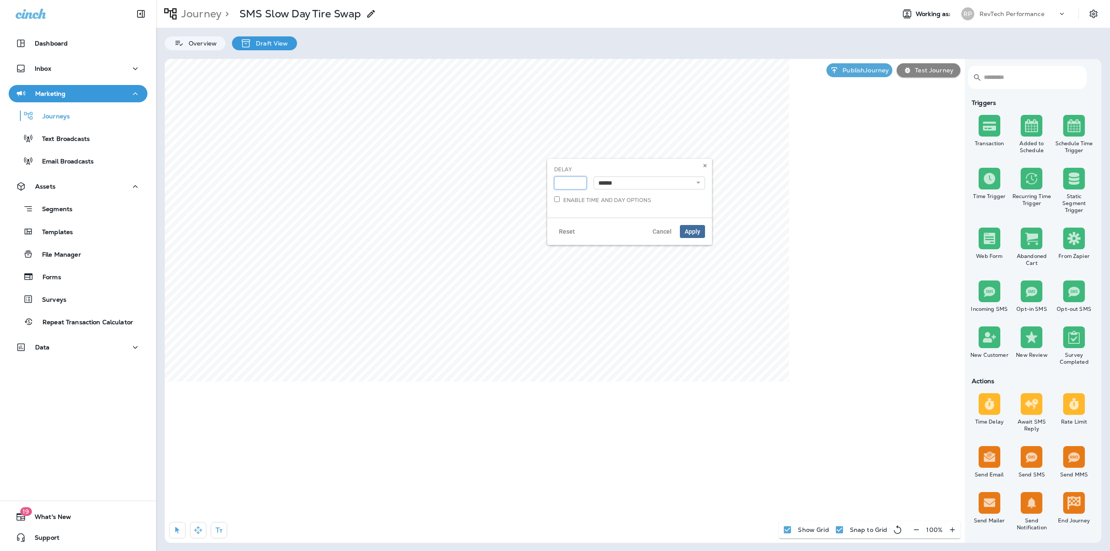
type input "**"
click at [698, 231] on span "Apply" at bounding box center [692, 231] width 16 height 6
click at [1010, 73] on input "text" at bounding box center [1030, 77] width 93 height 23
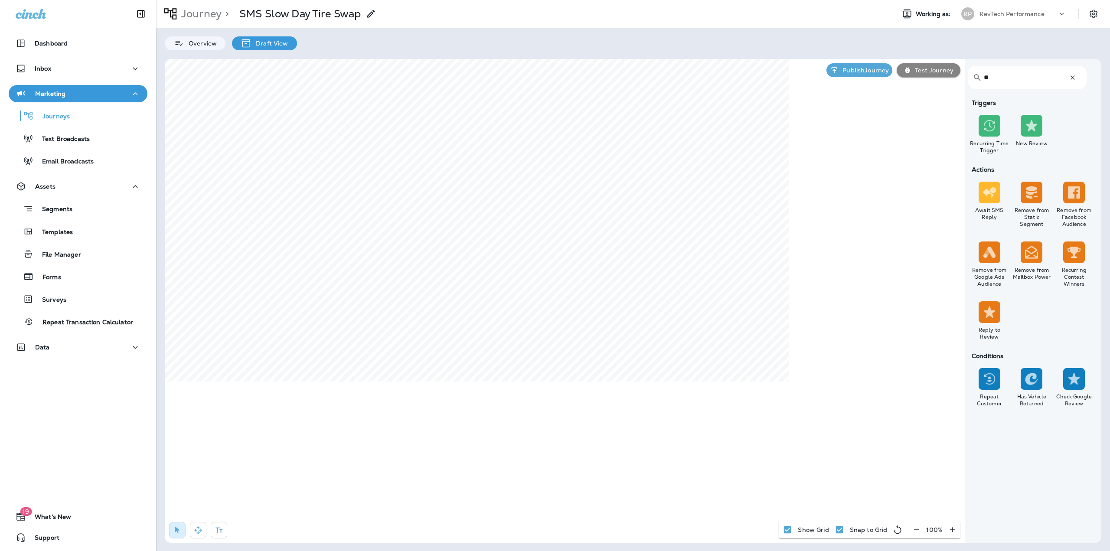
type input "**"
drag, startPoint x: 1035, startPoint y: 196, endPoint x: 688, endPoint y: 178, distance: 348.2
click at [688, 178] on input "text" at bounding box center [709, 176] width 102 height 15
click at [766, 176] on div "​ ​" at bounding box center [709, 177] width 137 height 23
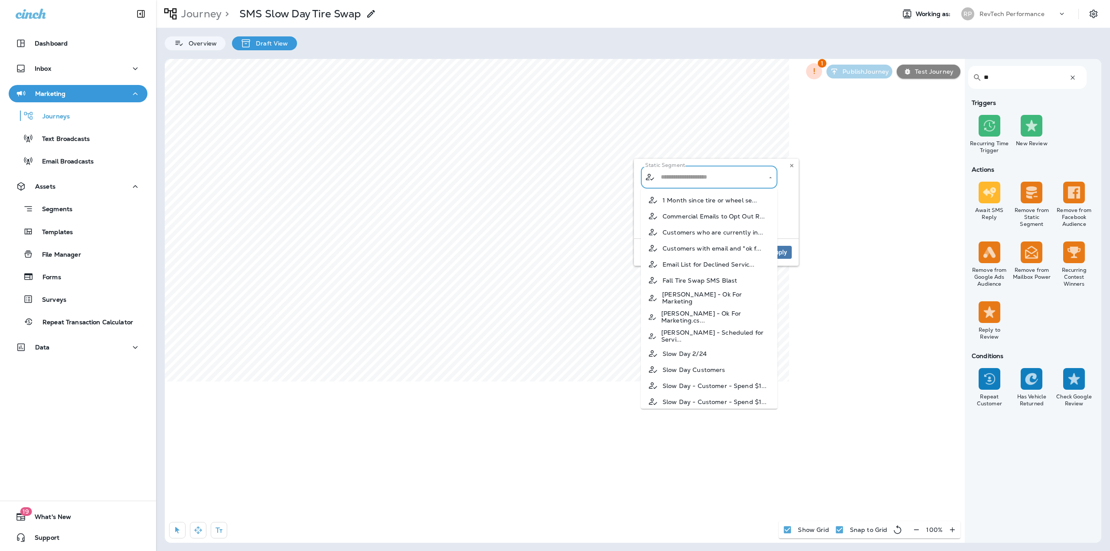
click at [743, 276] on li "Fall Tire Swap SMS Blast" at bounding box center [709, 280] width 137 height 16
type input "**********"
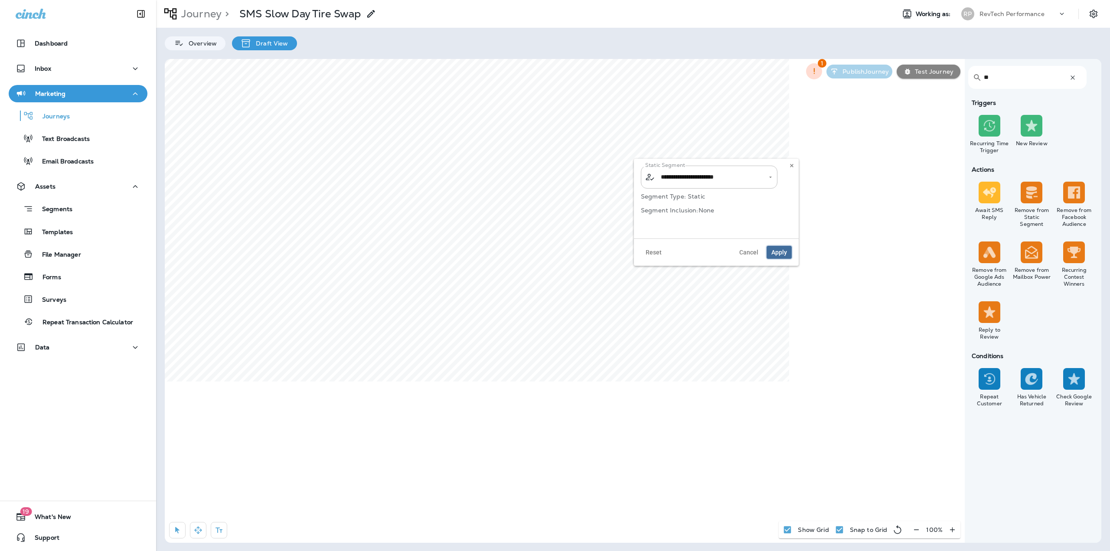
click at [779, 249] on span "Apply" at bounding box center [779, 252] width 16 height 6
click at [193, 532] on button "button" at bounding box center [198, 530] width 16 height 16
click at [1074, 75] on icon "button" at bounding box center [1072, 77] width 9 height 9
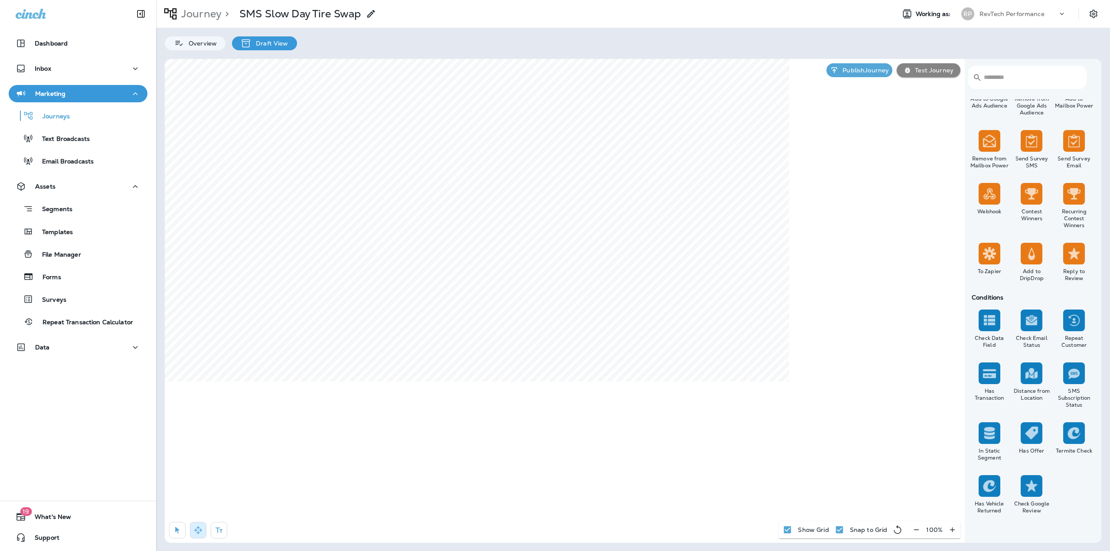
scroll to position [589, 0]
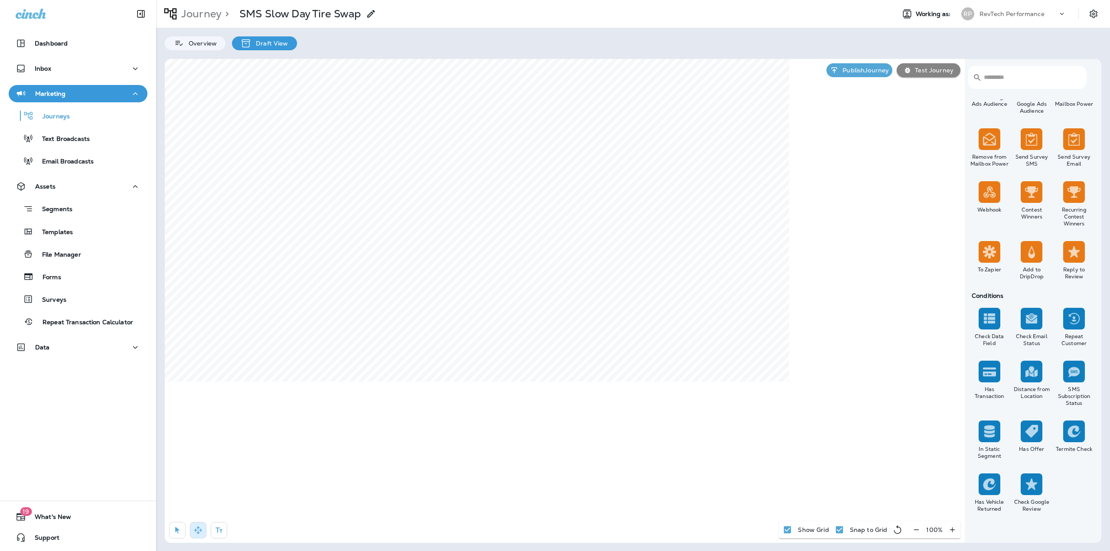
click at [673, 183] on div "​ ​ Triggers Transaction Added to Schedule Schedule Time Trigger Time Trigger R…" at bounding box center [633, 301] width 936 height 484
click at [723, 254] on div "​ ​ Triggers Transaction Added to Schedule Schedule Time Trigger Time Trigger R…" at bounding box center [633, 301] width 936 height 484
drag, startPoint x: 183, startPoint y: 527, endPoint x: 187, endPoint y: 524, distance: 4.7
click at [183, 526] on button "button" at bounding box center [177, 530] width 16 height 16
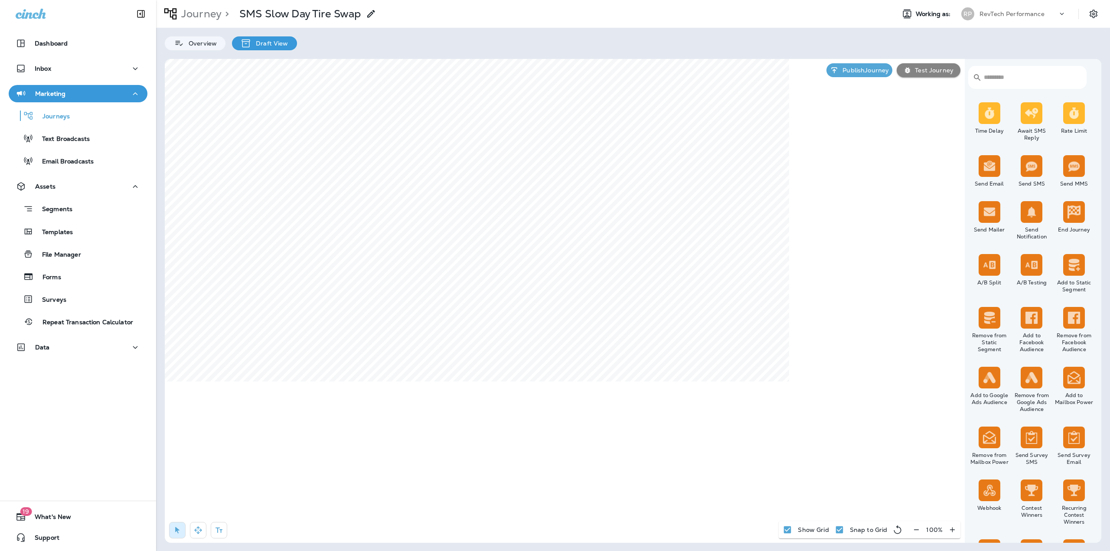
scroll to position [286, 0]
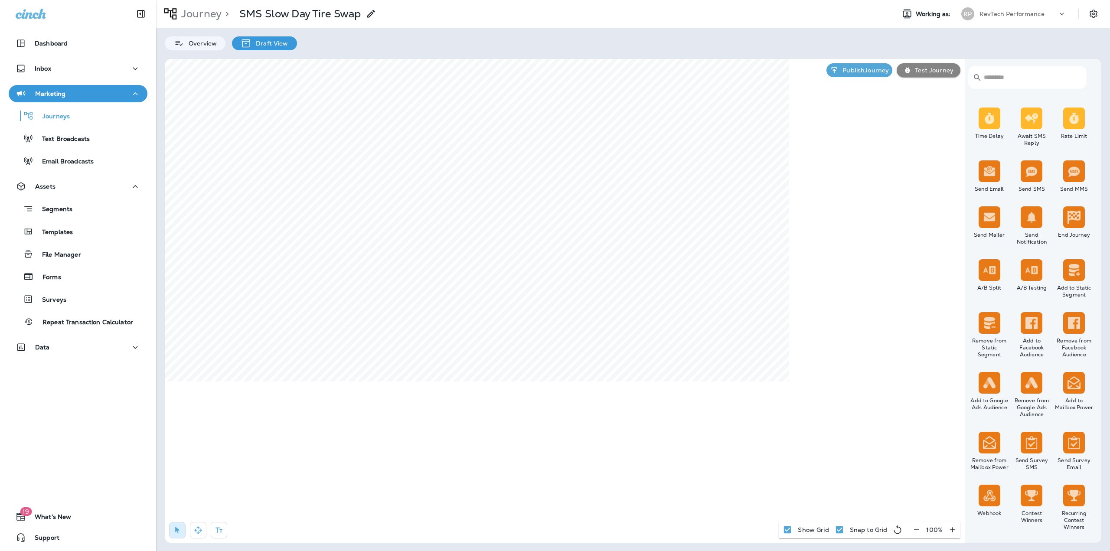
drag, startPoint x: 1072, startPoint y: 204, endPoint x: 1021, endPoint y: 222, distance: 53.3
click at [1005, 223] on div "Time Delay Await SMS Reply Rate Limit Send Email Send SMS Send MMS Send Mailer …" at bounding box center [1031, 351] width 127 height 490
click at [557, 182] on label "Yes" at bounding box center [602, 183] width 108 height 7
click at [639, 224] on span "Apply" at bounding box center [643, 226] width 16 height 6
click at [628, 222] on select "**********" at bounding box center [666, 219] width 151 height 13
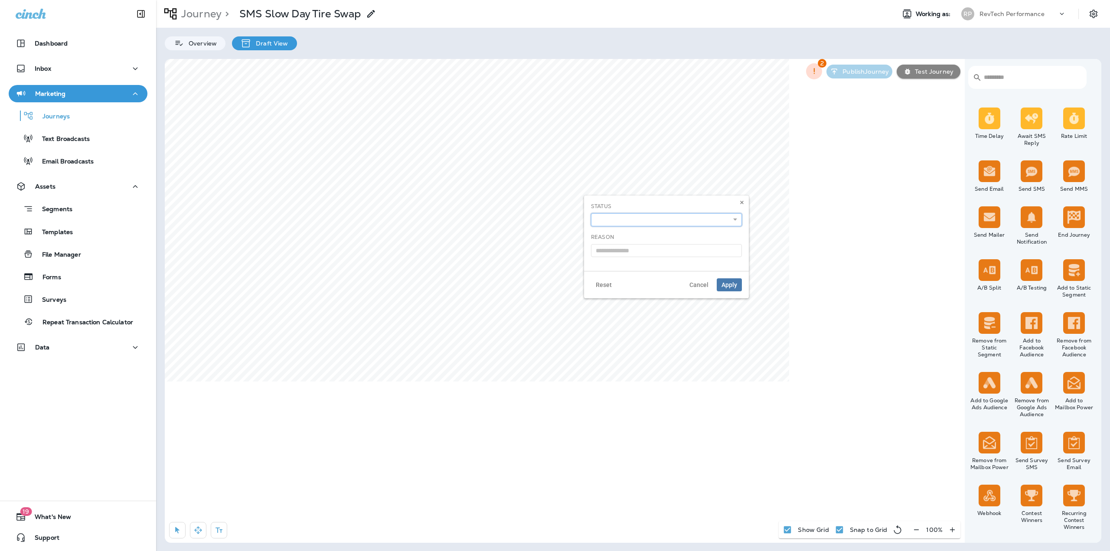
select select "*******"
click at [591, 213] on select "**********" at bounding box center [666, 219] width 151 height 13
click at [723, 282] on span "Apply" at bounding box center [729, 285] width 16 height 6
click at [635, 222] on button "Apply" at bounding box center [642, 226] width 25 height 13
click at [629, 153] on select "**********" at bounding box center [666, 154] width 151 height 13
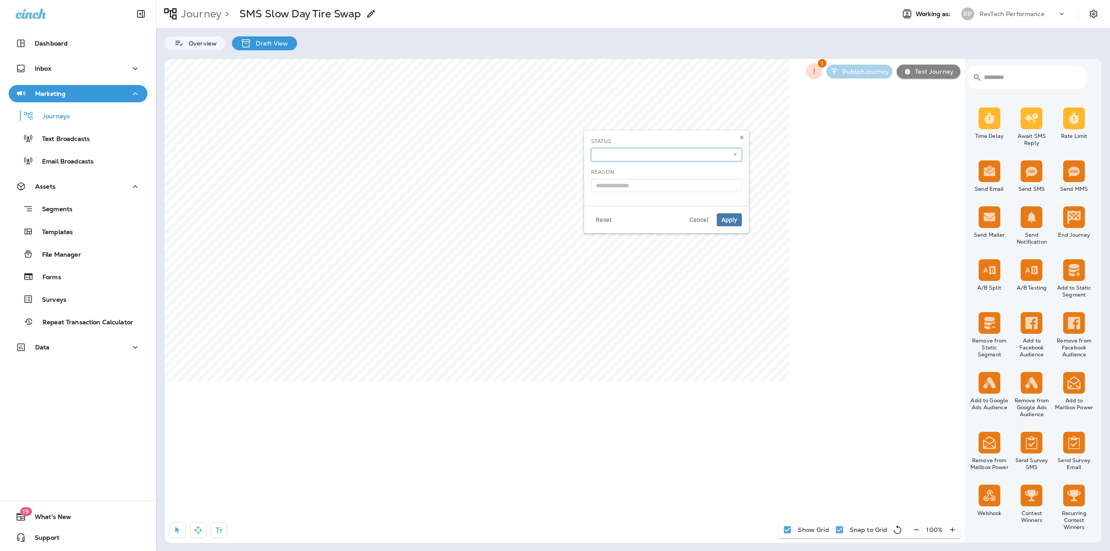
select select "*******"
click at [591, 148] on select "**********" at bounding box center [666, 154] width 151 height 13
click at [724, 219] on span "Apply" at bounding box center [729, 220] width 16 height 6
click at [198, 524] on button "button" at bounding box center [198, 530] width 16 height 16
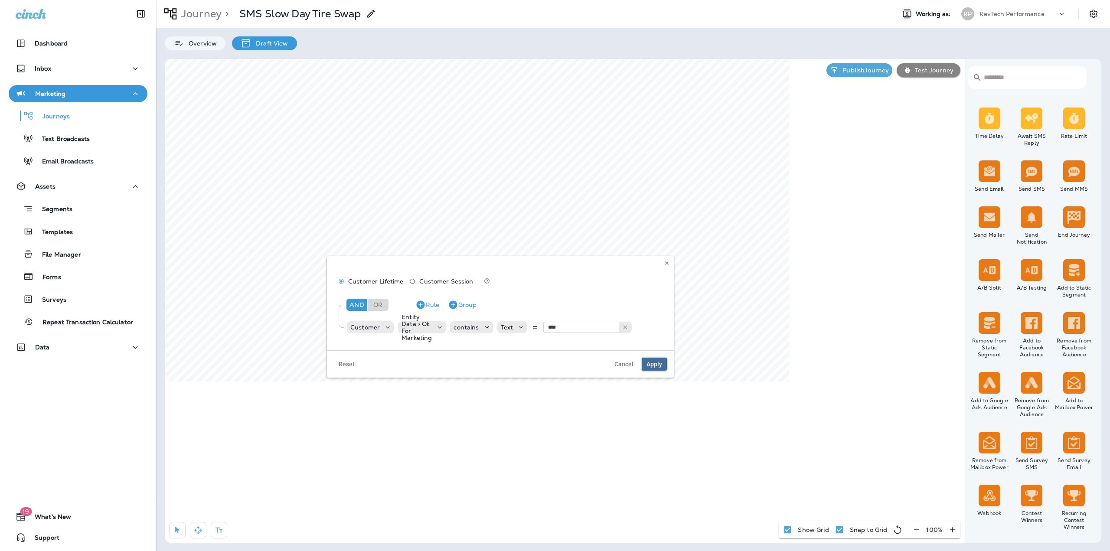
click at [652, 367] on span "Apply" at bounding box center [654, 364] width 16 height 6
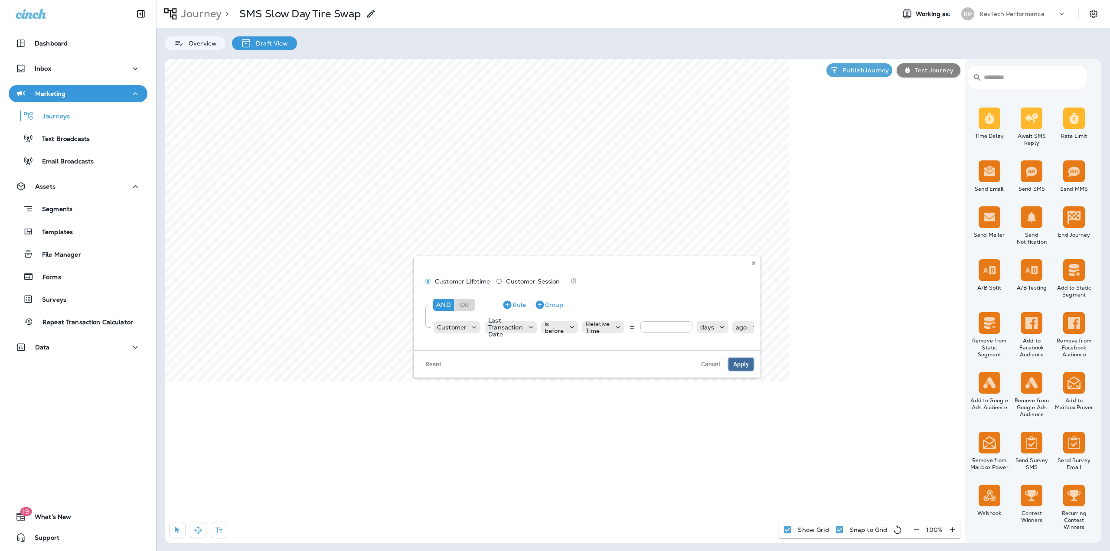
click at [740, 367] on span "Apply" at bounding box center [741, 364] width 16 height 6
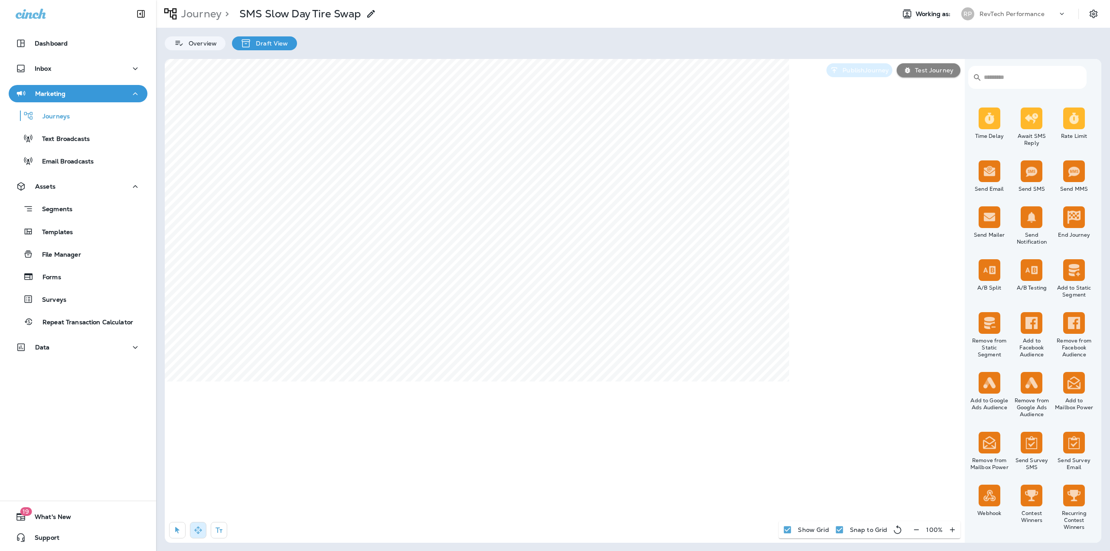
click at [838, 74] on icon "button" at bounding box center [834, 70] width 9 height 9
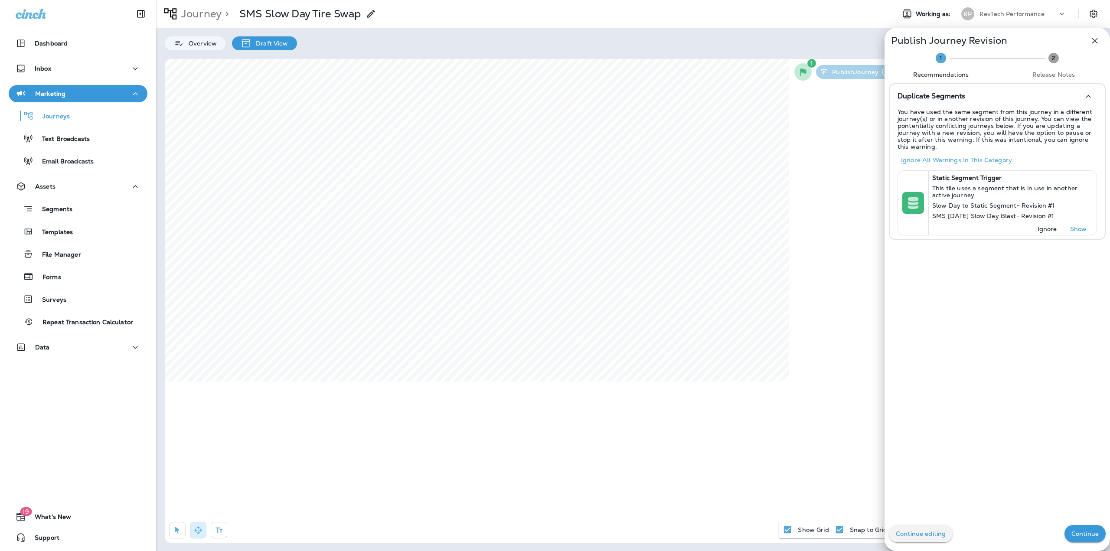
click at [1092, 41] on icon "button" at bounding box center [1095, 41] width 6 height 6
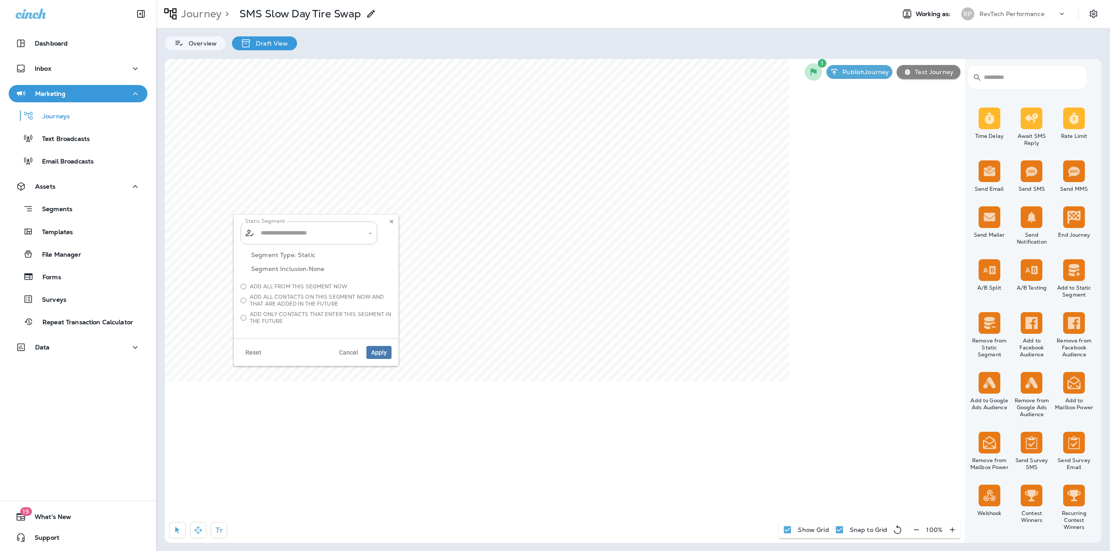
type input "**********"
click at [378, 355] on span "Apply" at bounding box center [379, 352] width 16 height 6
click at [868, 72] on p "Publish Journey" at bounding box center [864, 70] width 50 height 7
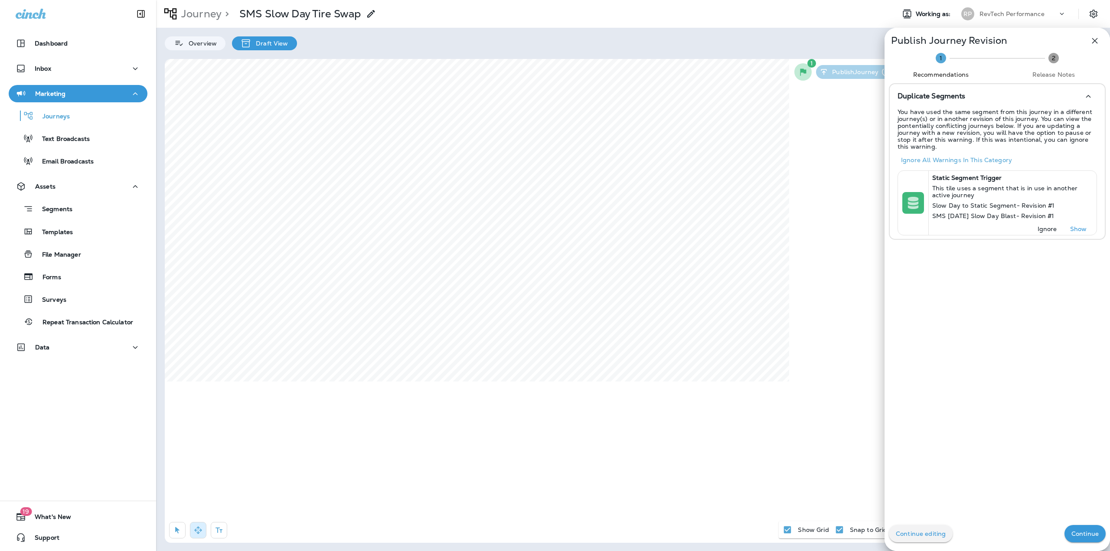
click at [1064, 535] on button "Continue" at bounding box center [1084, 533] width 41 height 17
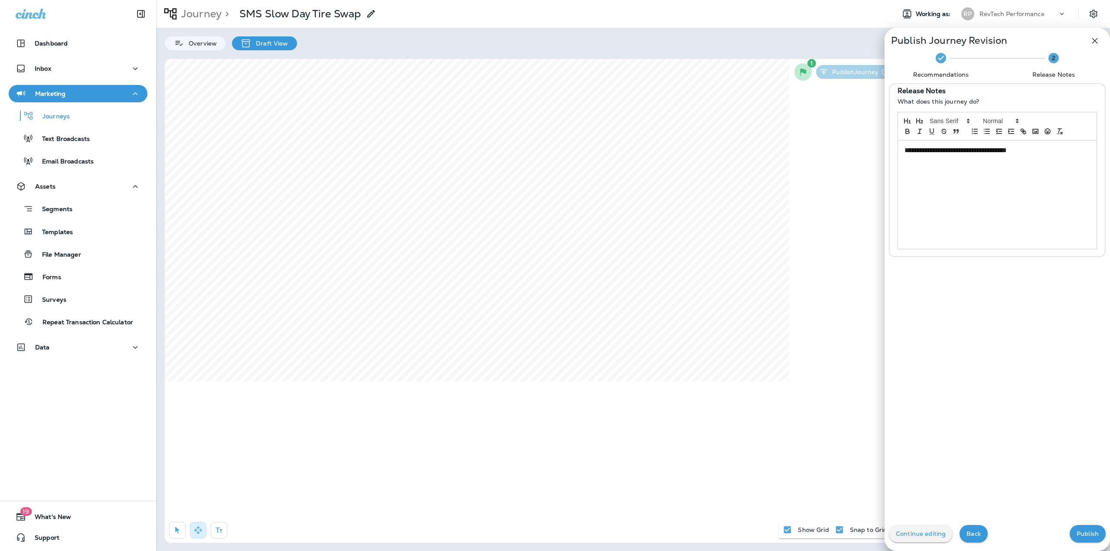
click at [1069, 535] on button "Publish" at bounding box center [1087, 533] width 36 height 17
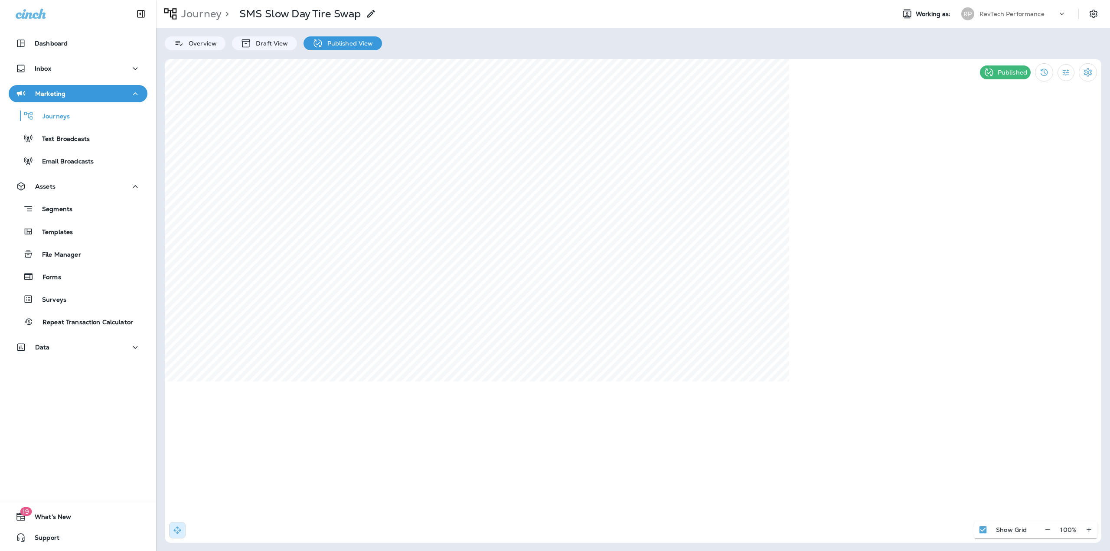
click at [206, 18] on p "Journey" at bounding box center [200, 13] width 44 height 13
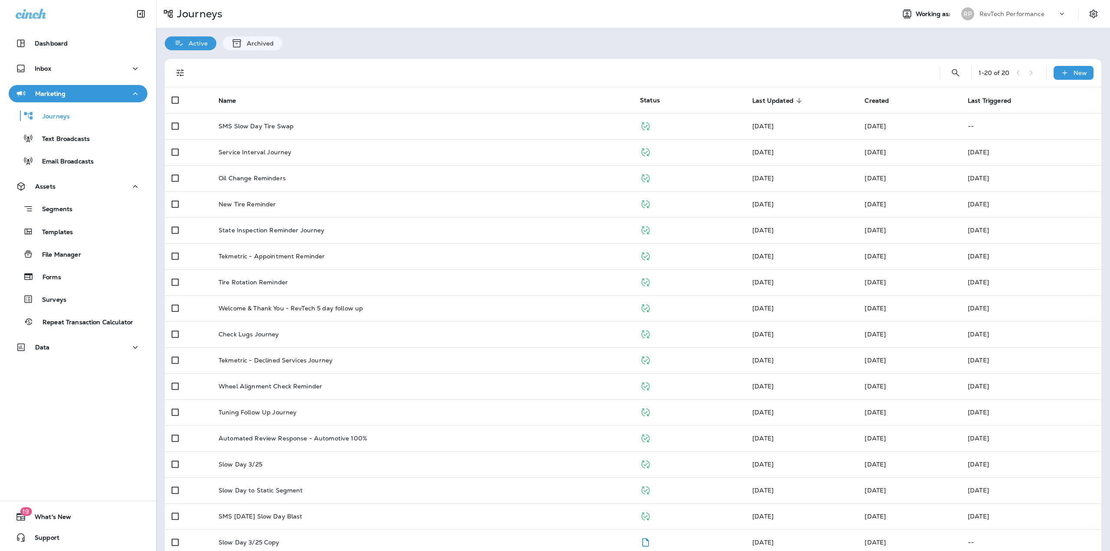
click at [261, 109] on th "Name" at bounding box center [422, 100] width 421 height 26
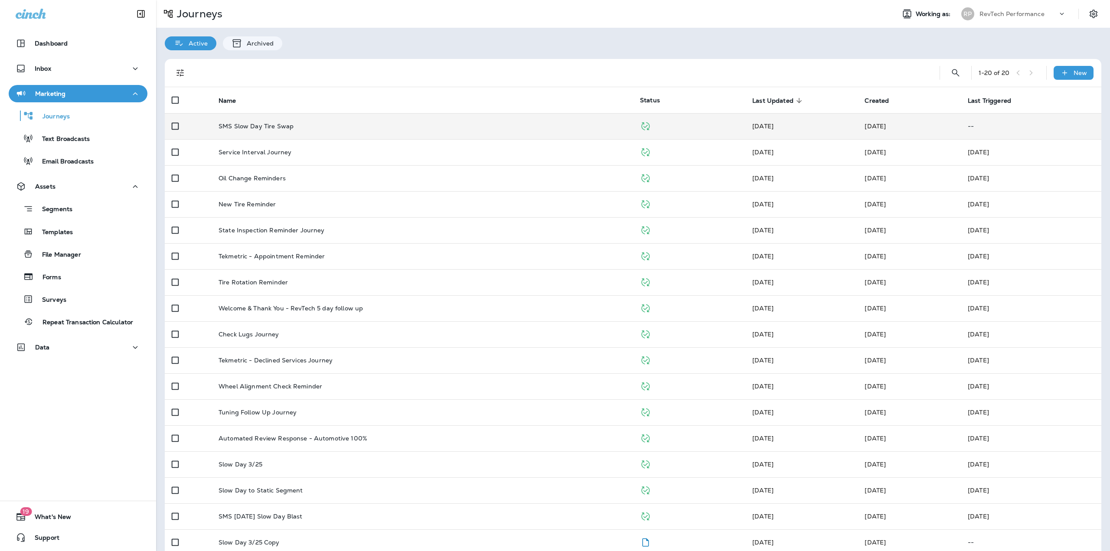
click at [264, 119] on td "SMS Slow Day Tire Swap" at bounding box center [422, 126] width 421 height 26
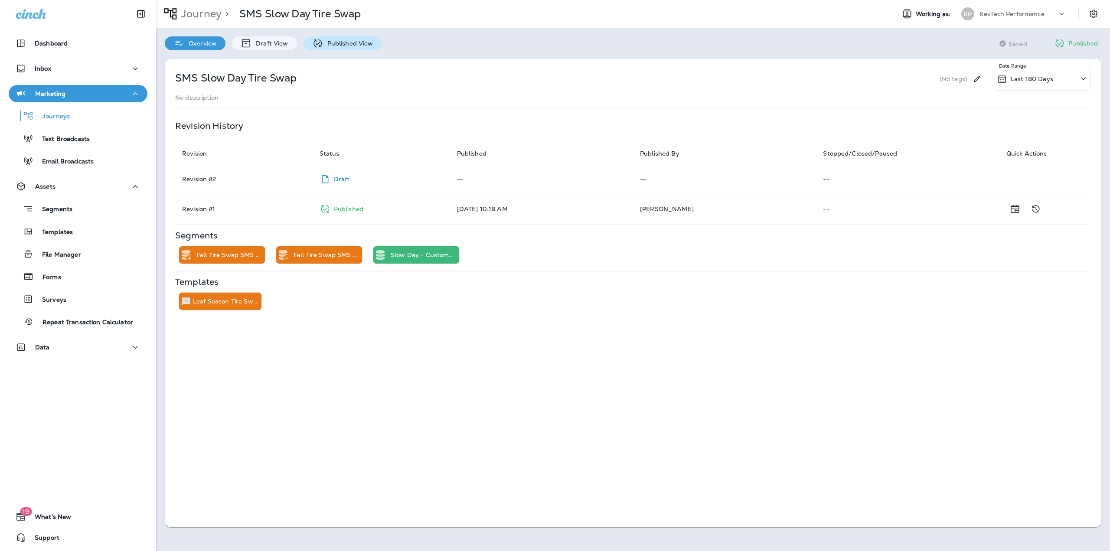
click at [345, 48] on div "Published View" at bounding box center [342, 43] width 78 height 14
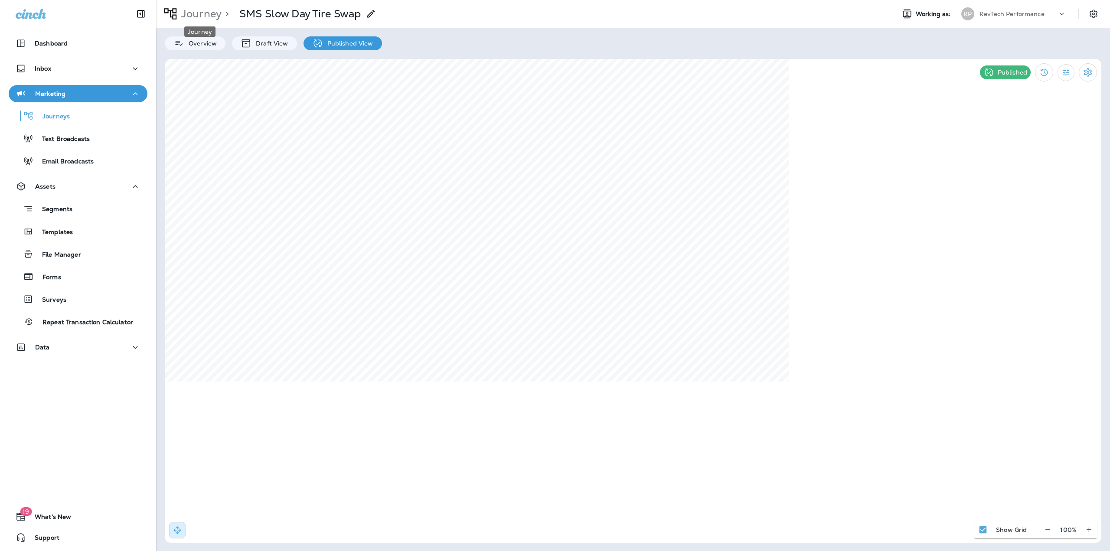
click at [217, 18] on p "Journey" at bounding box center [200, 13] width 44 height 13
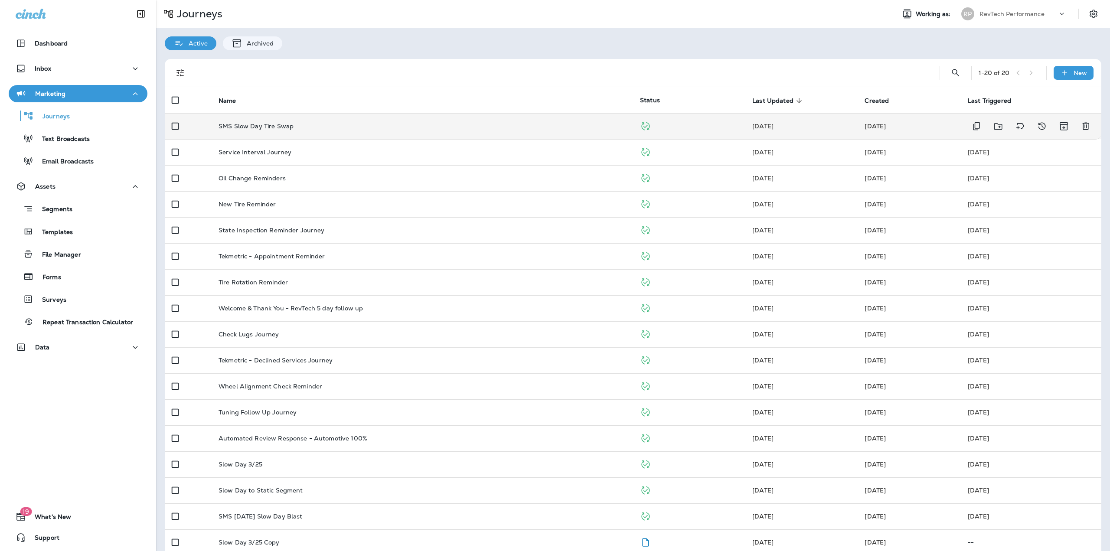
click at [273, 127] on p "SMS Slow Day Tire Swap" at bounding box center [255, 126] width 75 height 7
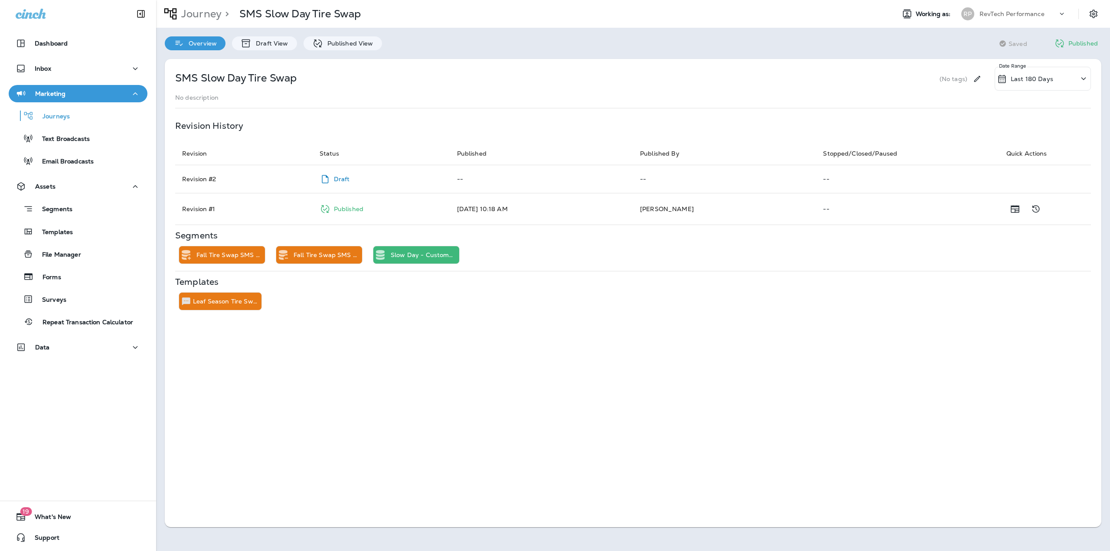
click at [340, 50] on div "SMS Slow Day Tire Swap (No tags) Last 180 Days Date Range No description Revisi…" at bounding box center [633, 293] width 954 height 486
click at [335, 42] on p "Published View" at bounding box center [348, 43] width 50 height 7
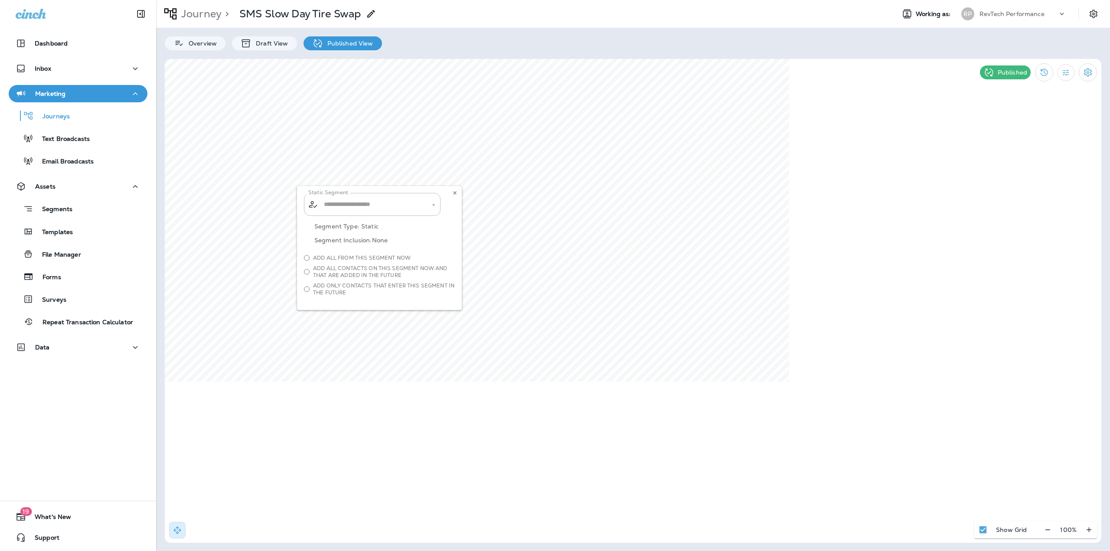
type input "**********"
click at [452, 192] on icon at bounding box center [454, 192] width 5 height 5
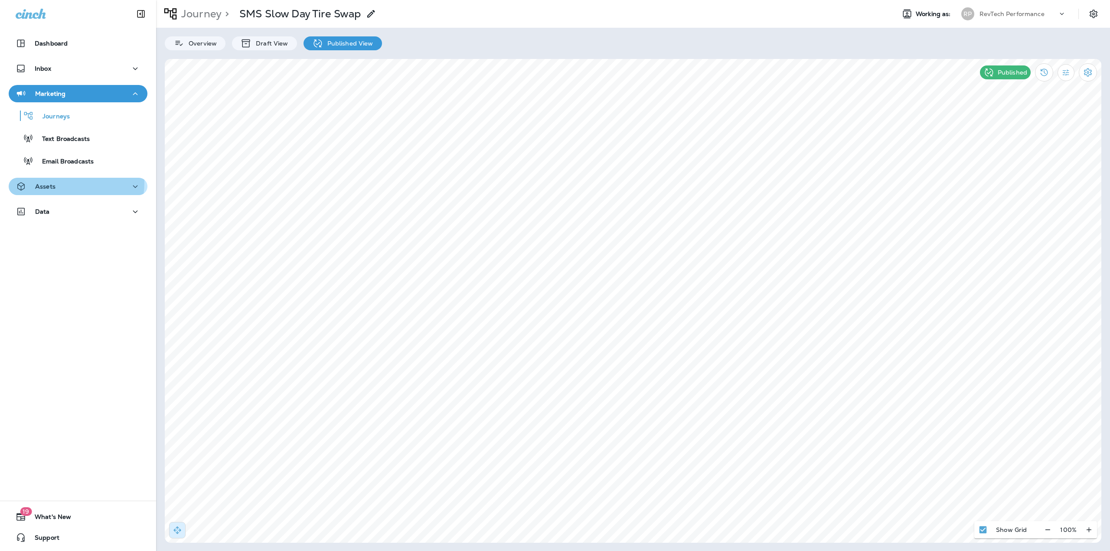
click at [59, 183] on div "Assets" at bounding box center [78, 186] width 125 height 11
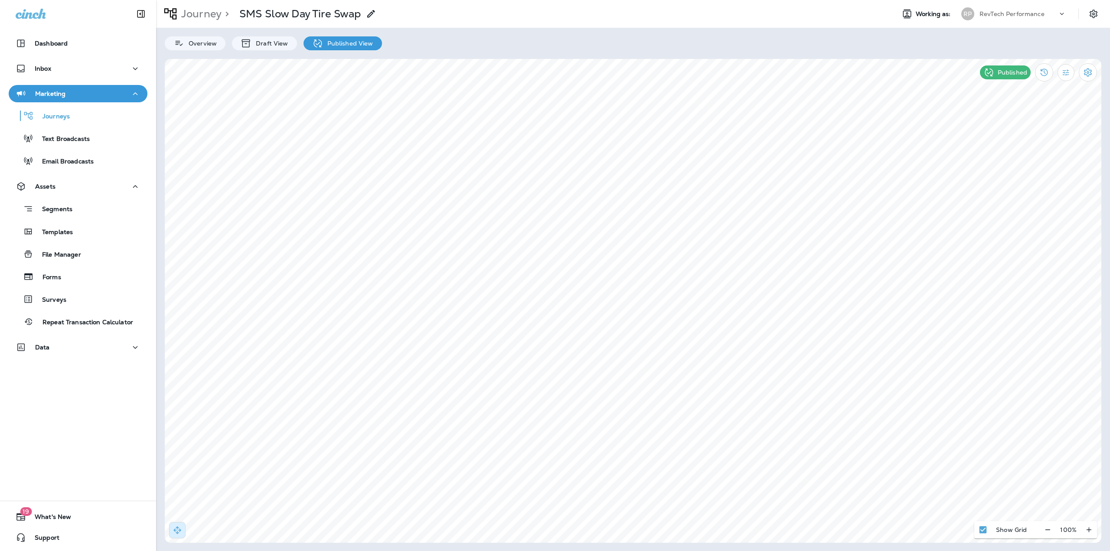
click at [58, 221] on div "Segments Templates File Manager Forms Surveys Repeat Transaction Calculator" at bounding box center [78, 263] width 139 height 136
click at [62, 208] on p "Segments" at bounding box center [52, 209] width 39 height 9
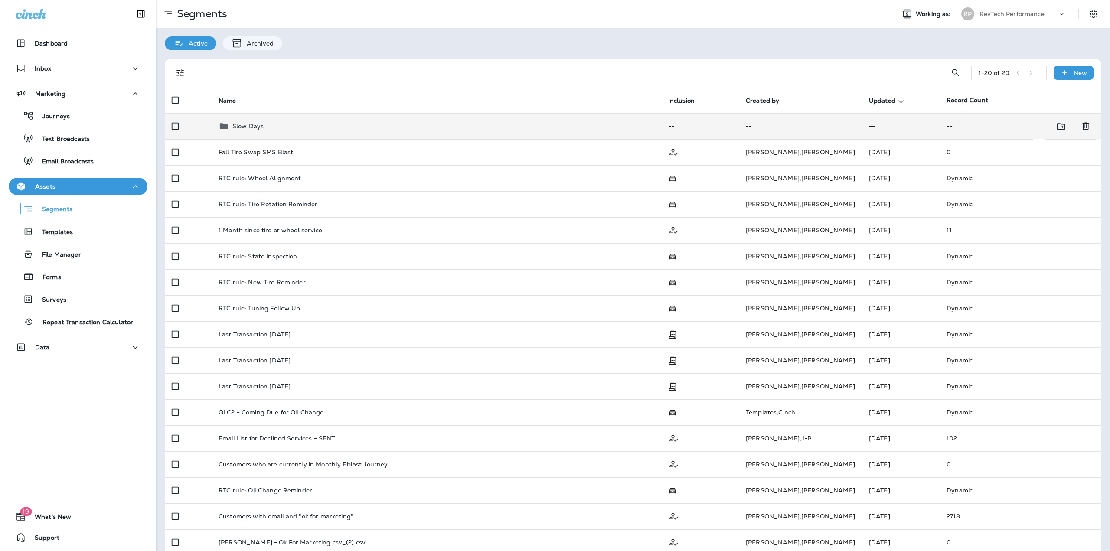
click at [311, 126] on div "Slow Days" at bounding box center [436, 126] width 436 height 10
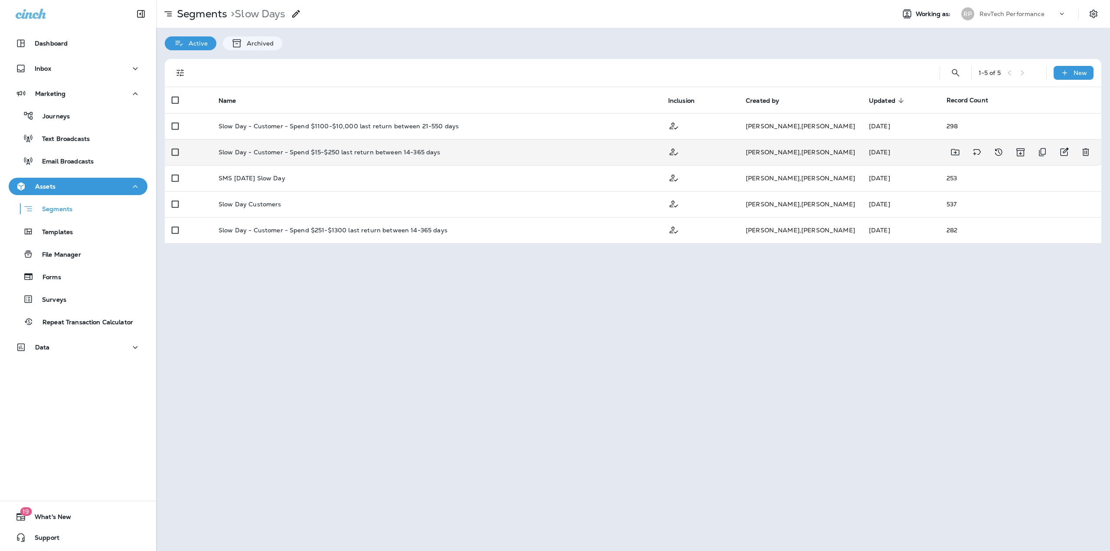
click at [331, 149] on p "Slow Day - Customer - Spend $15-$250 last return between 14-365 days" at bounding box center [329, 152] width 222 height 7
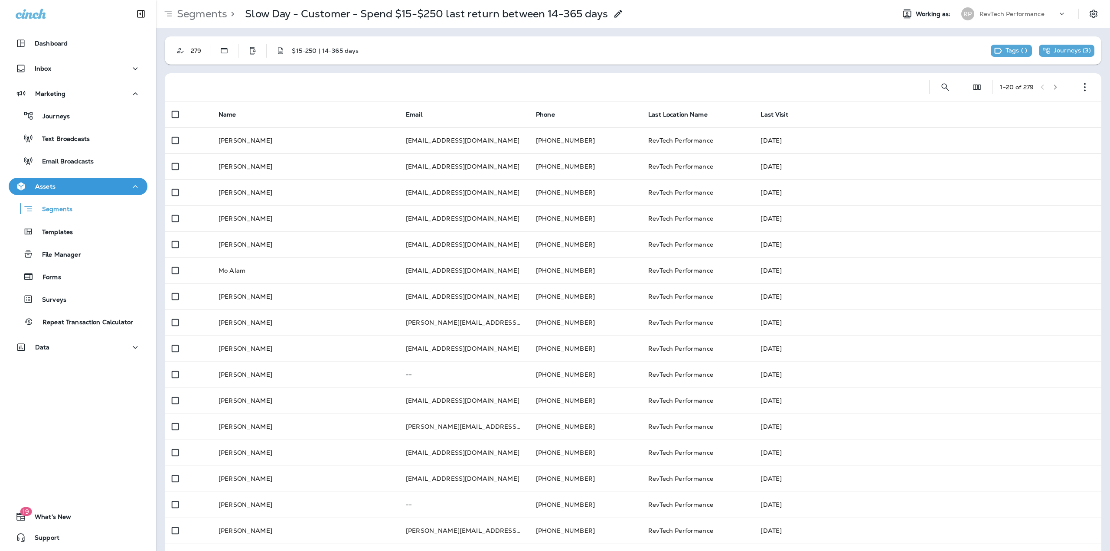
click at [189, 17] on p "Segments" at bounding box center [200, 13] width 54 height 13
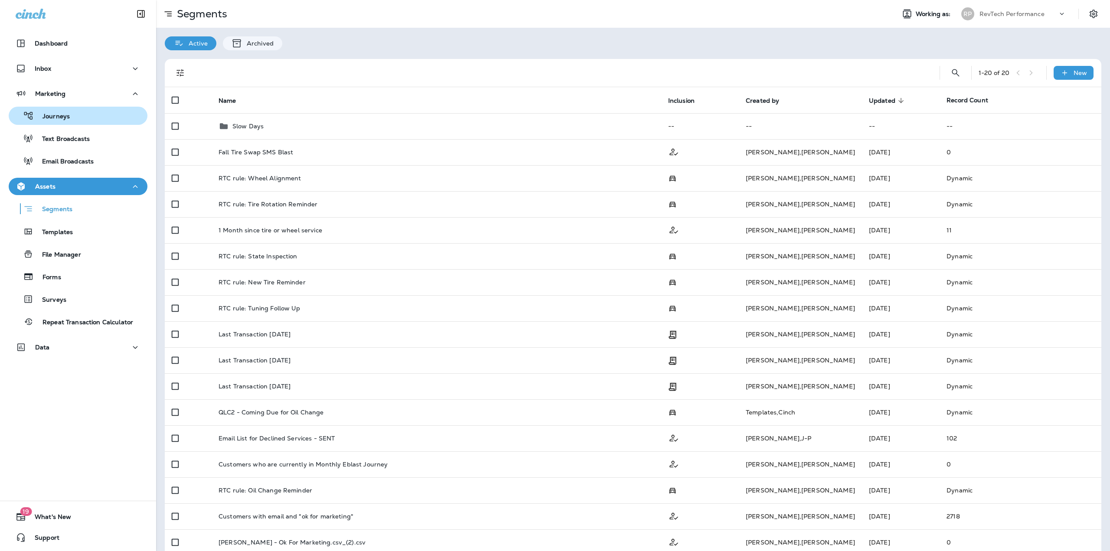
click at [72, 114] on div "Journeys" at bounding box center [78, 115] width 132 height 13
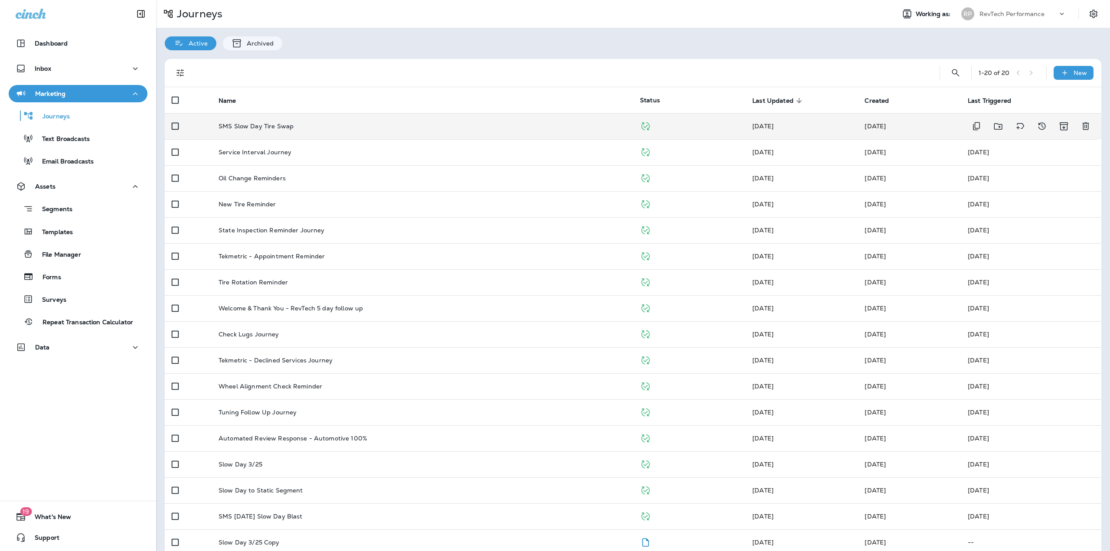
click at [270, 133] on td "SMS Slow Day Tire Swap" at bounding box center [422, 126] width 421 height 26
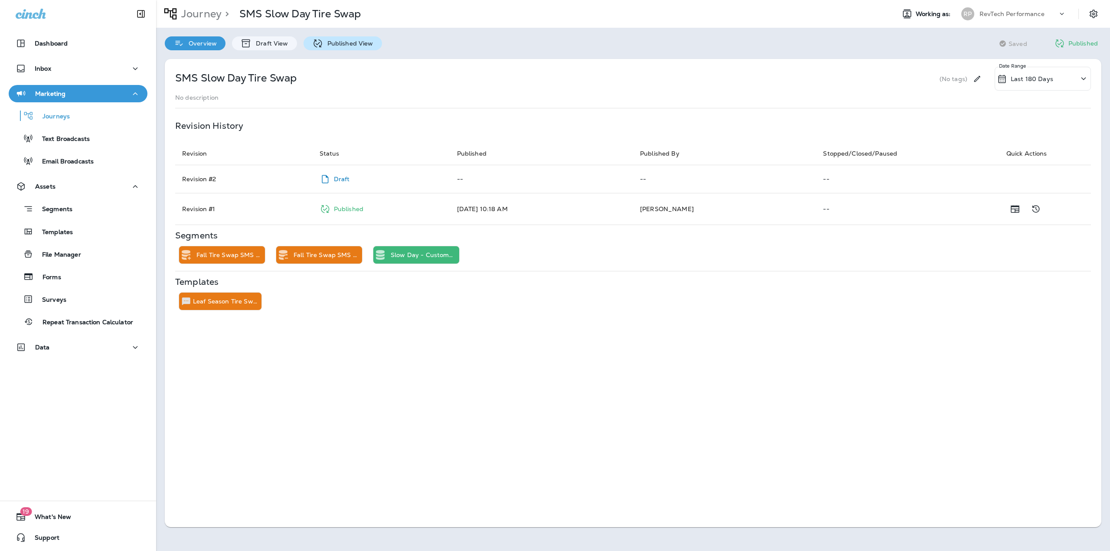
click at [347, 40] on p "Published View" at bounding box center [348, 43] width 50 height 7
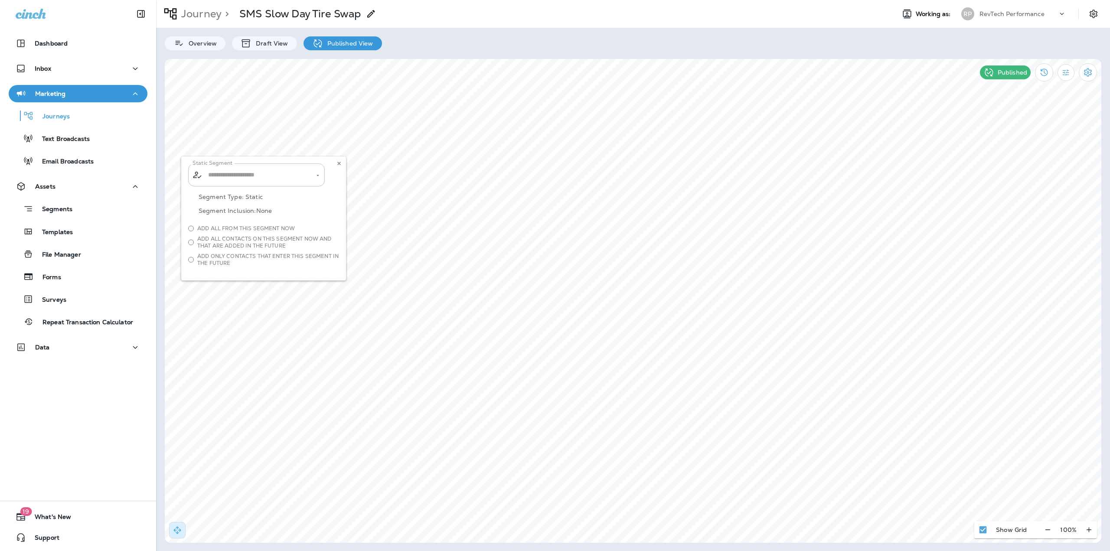
type input "**********"
click at [341, 162] on icon at bounding box center [338, 163] width 5 height 5
click at [199, 12] on p "Journey" at bounding box center [200, 13] width 44 height 13
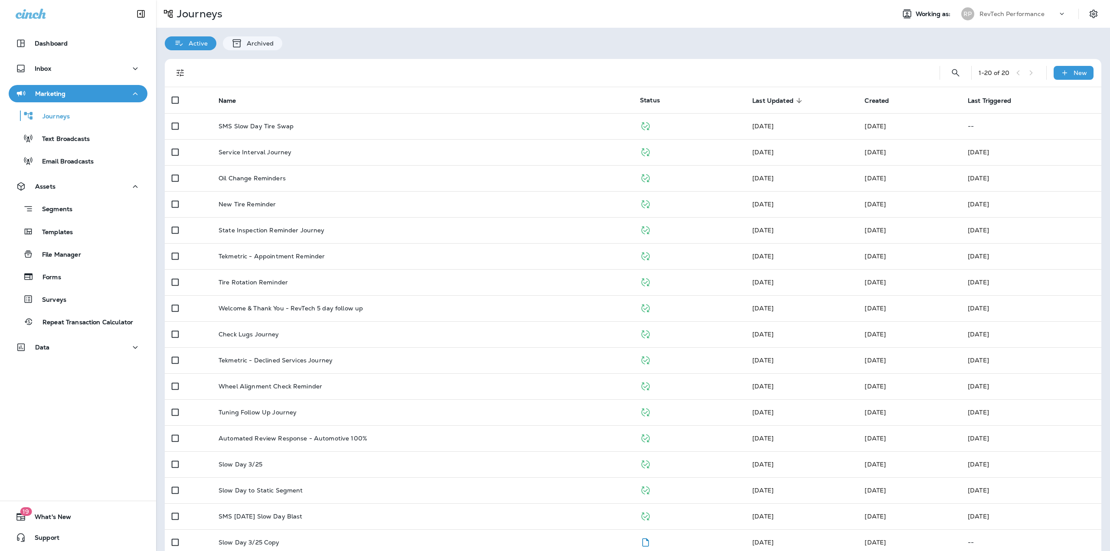
click at [1032, 10] on div "RevTech Performance" at bounding box center [1018, 13] width 78 height 13
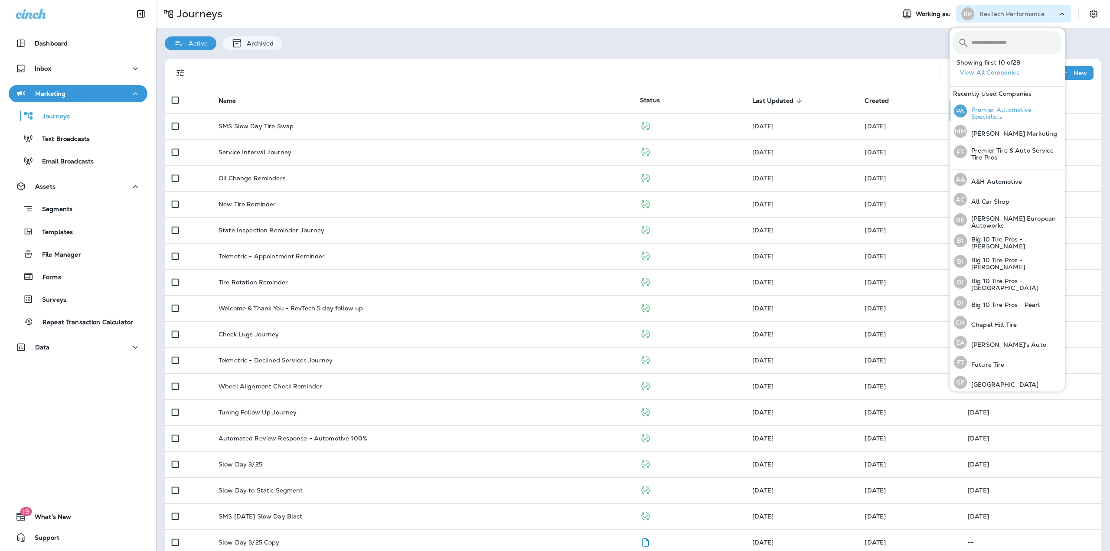
click at [976, 114] on p "Premier Automotive Specialists" at bounding box center [1014, 113] width 95 height 14
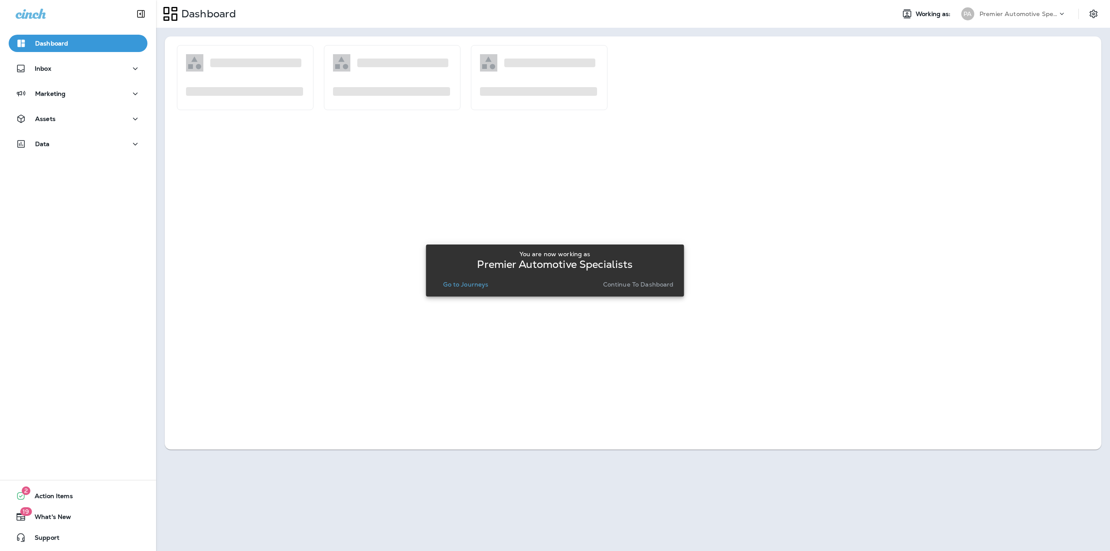
click at [465, 285] on p "Go to Journeys" at bounding box center [465, 284] width 45 height 7
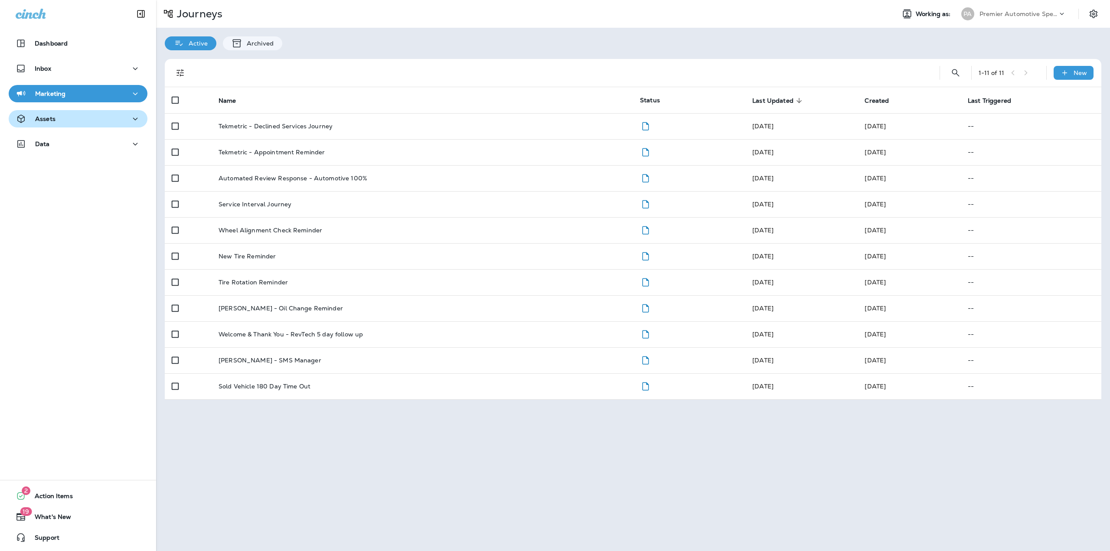
click at [86, 112] on button "Assets" at bounding box center [78, 118] width 139 height 17
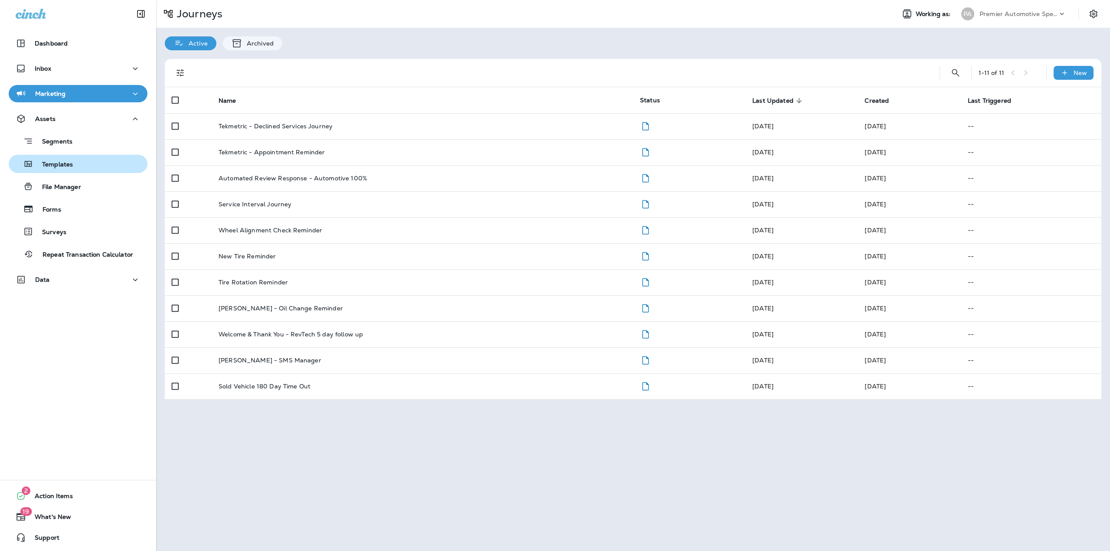
click at [98, 168] on div "Templates" at bounding box center [78, 163] width 132 height 13
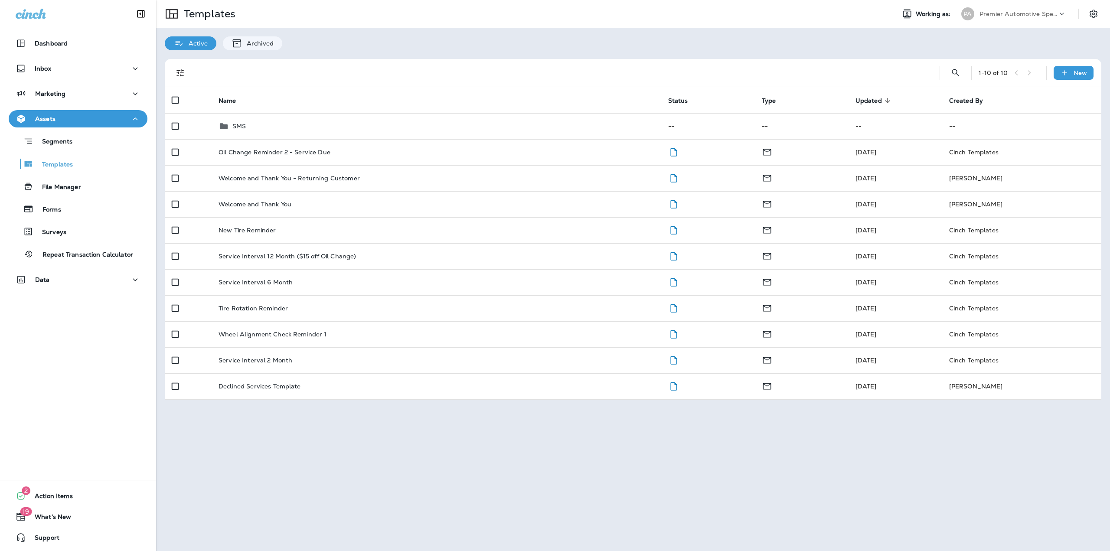
click at [371, 155] on div "Oil Change Reminder 2 - Service Due" at bounding box center [436, 152] width 436 height 7
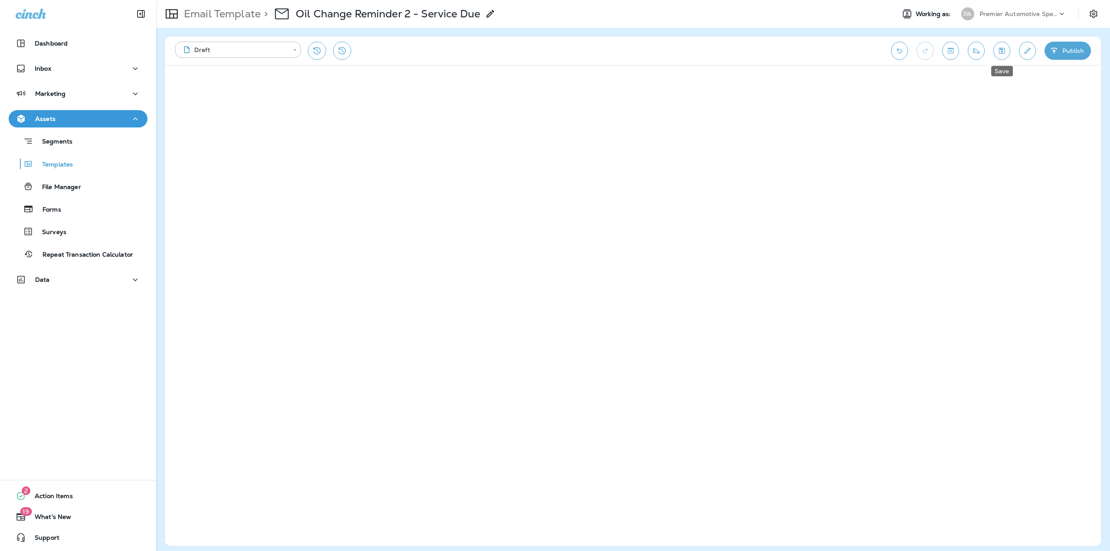
click at [997, 47] on icon "Save" at bounding box center [1001, 50] width 9 height 9
click at [248, 15] on p "Email Template" at bounding box center [220, 13] width 80 height 13
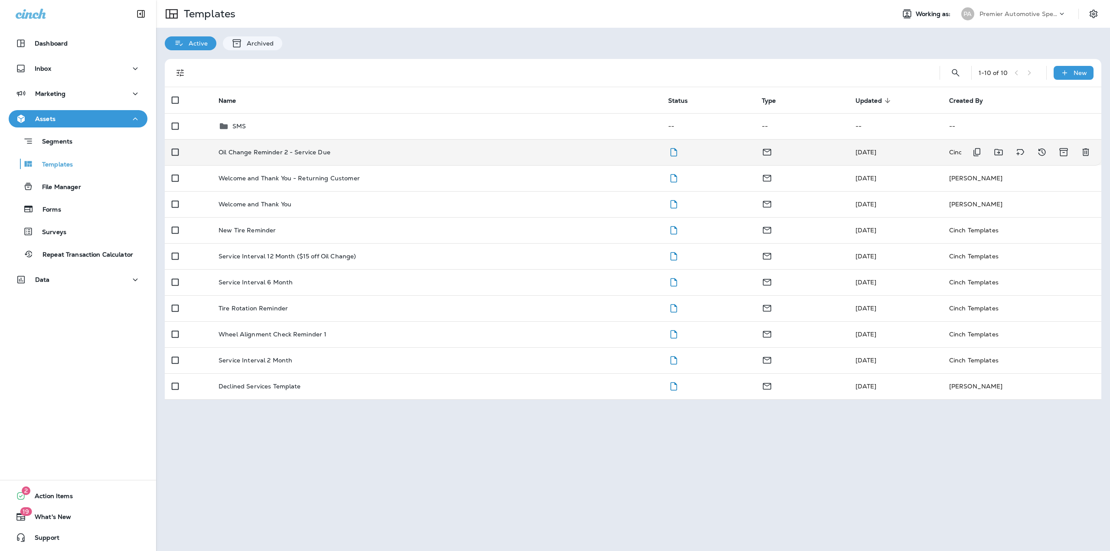
click at [312, 150] on p "Oil Change Reminder 2 - Service Due" at bounding box center [274, 152] width 112 height 7
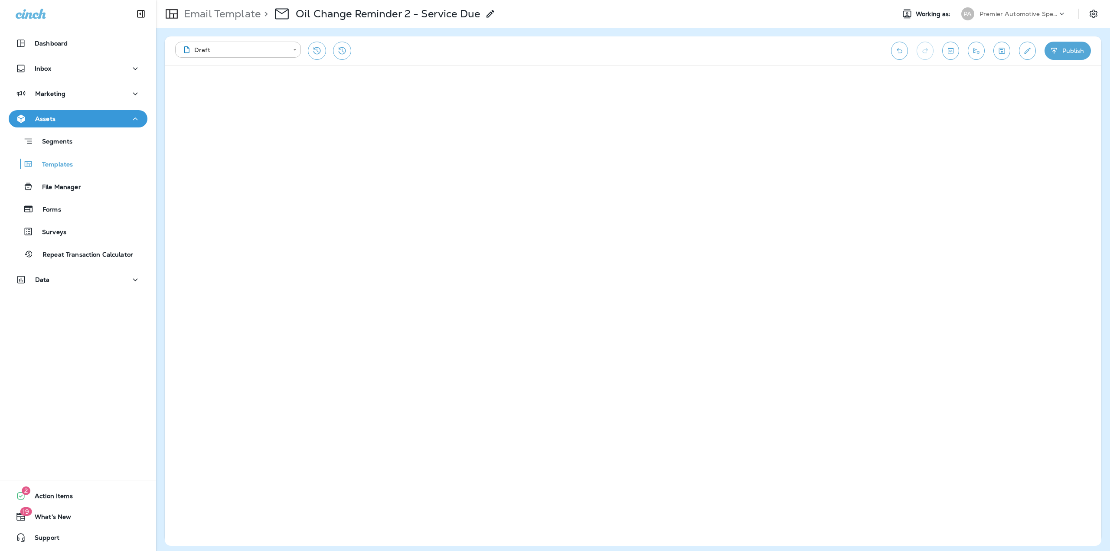
click at [1052, 49] on icon "button" at bounding box center [1054, 50] width 9 height 9
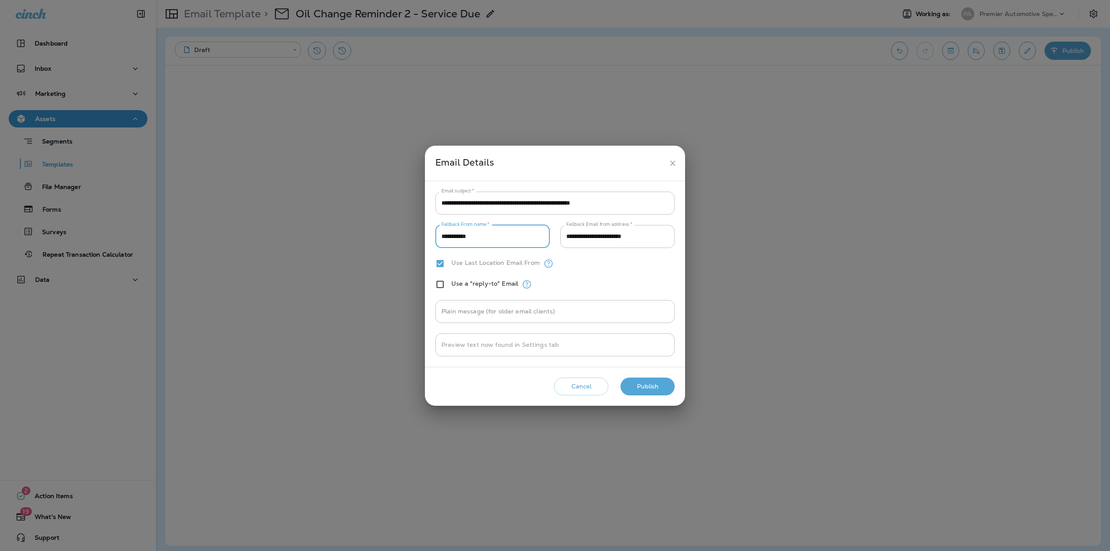
drag, startPoint x: 493, startPoint y: 243, endPoint x: 433, endPoint y: 244, distance: 60.7
click at [433, 244] on div "**********" at bounding box center [555, 274] width 260 height 186
type input "*"
click at [596, 230] on input "**********" at bounding box center [617, 236] width 114 height 23
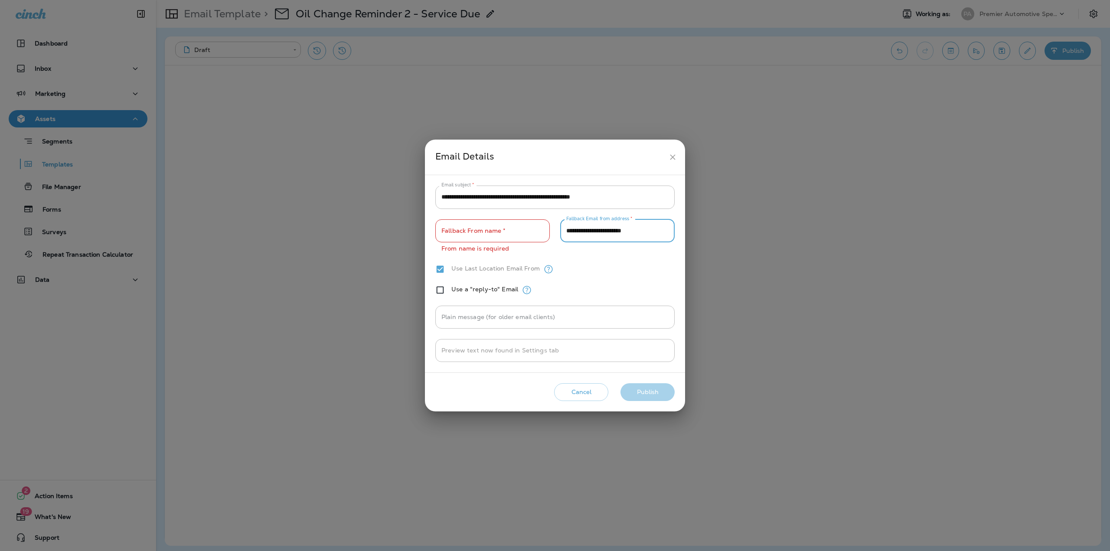
click at [596, 230] on input "**********" at bounding box center [617, 230] width 114 height 23
click at [599, 262] on div "**********" at bounding box center [554, 274] width 239 height 176
click at [597, 388] on button "Cancel" at bounding box center [581, 392] width 54 height 18
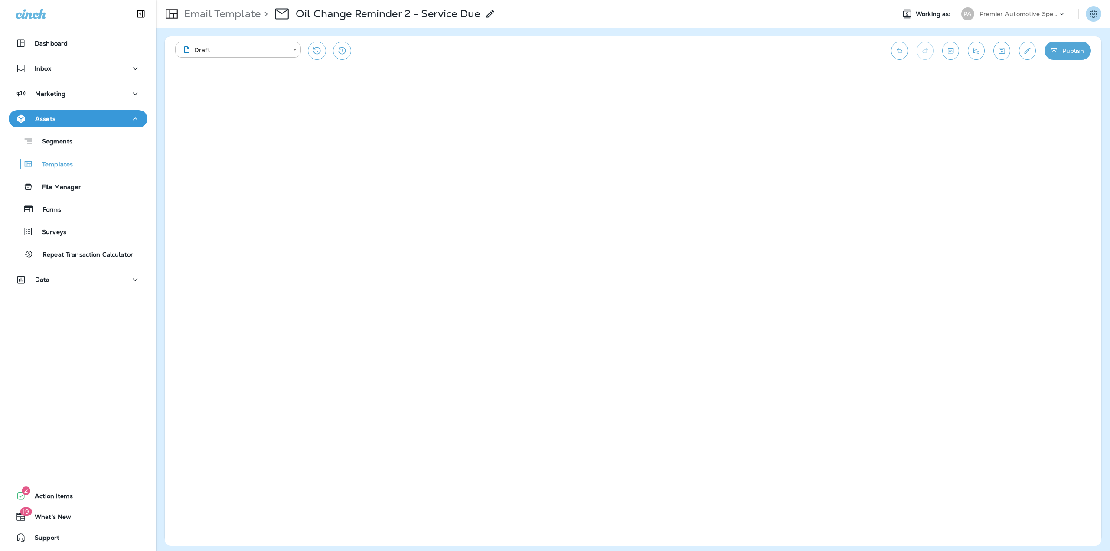
click at [1086, 15] on button "Settings" at bounding box center [1093, 14] width 16 height 16
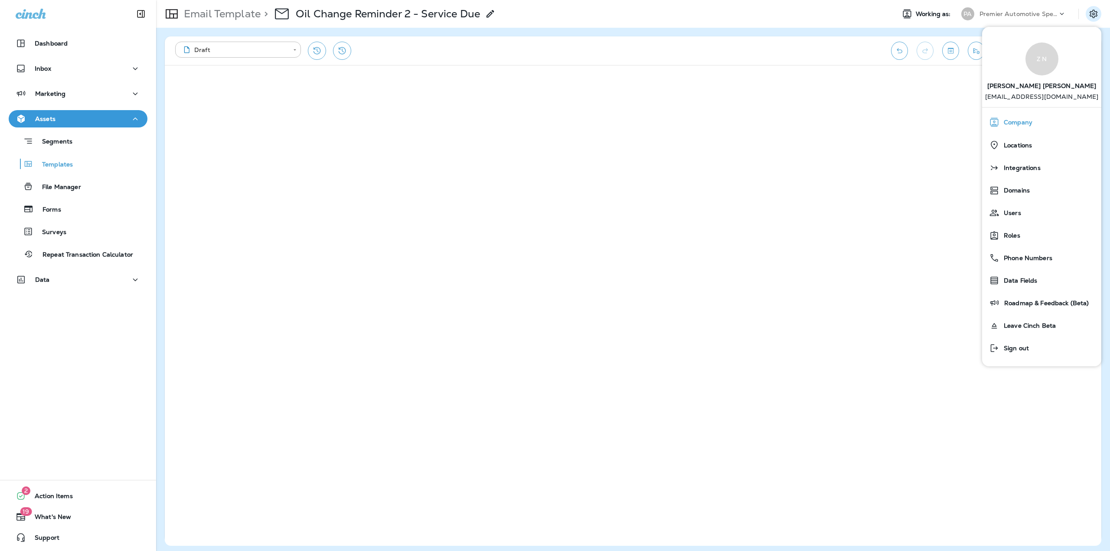
click at [1023, 123] on span "Company" at bounding box center [1015, 122] width 33 height 7
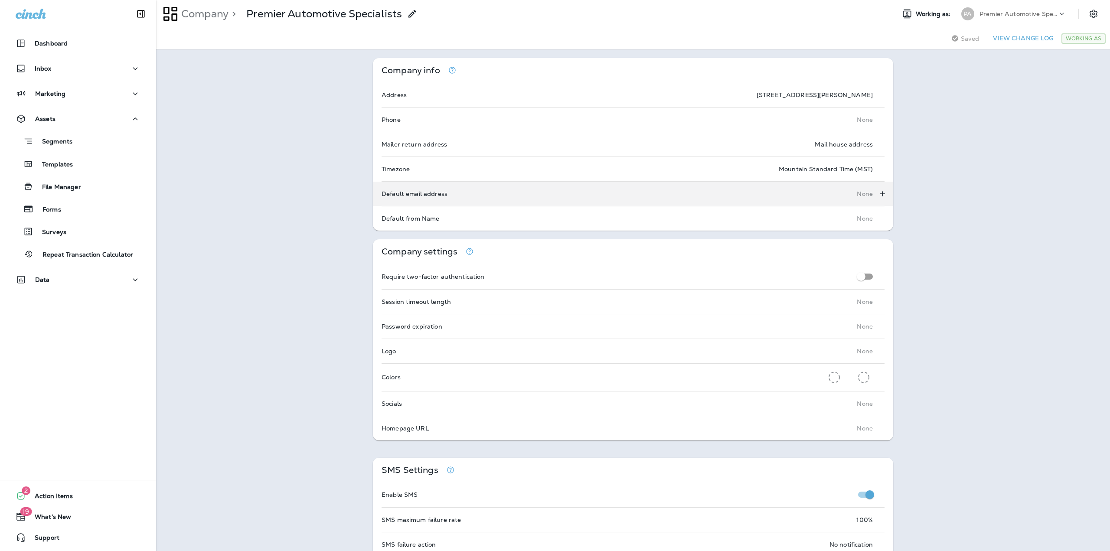
click at [827, 200] on div "Default email address None" at bounding box center [633, 194] width 520 height 24
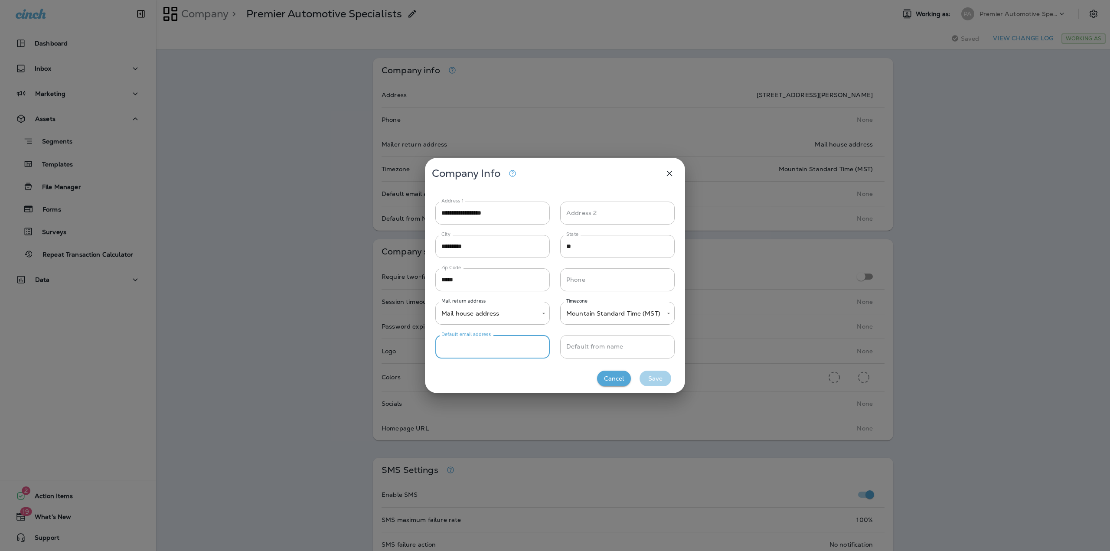
click at [605, 356] on input "Default from name" at bounding box center [617, 346] width 114 height 23
type input "**********"
click at [502, 351] on input "Default email address" at bounding box center [492, 346] width 114 height 23
paste input "**********"
type input "**********"
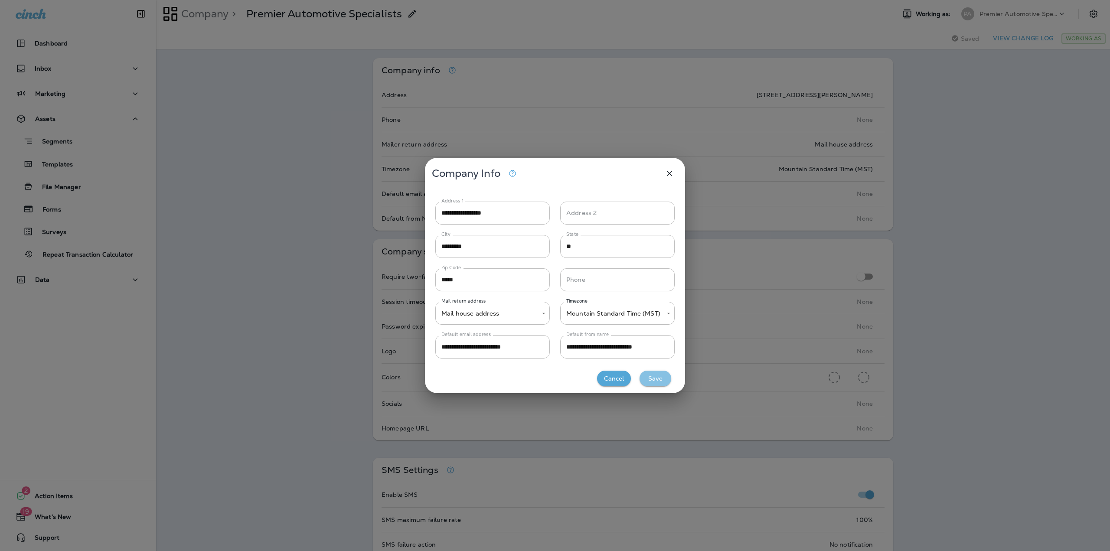
click at [648, 377] on button "Save" at bounding box center [655, 379] width 32 height 16
type input "*****"
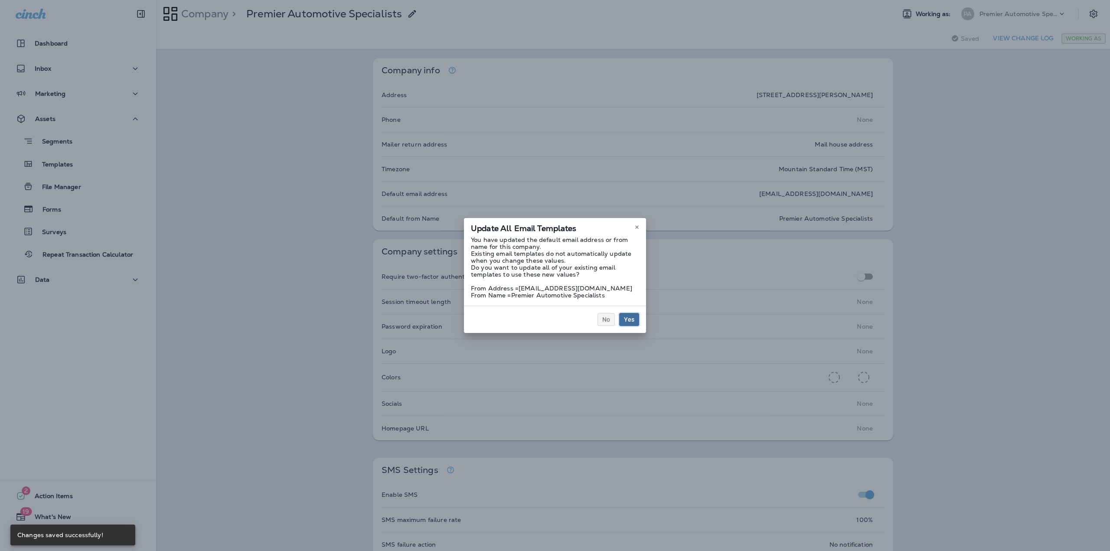
click at [633, 316] on span "Yes" at bounding box center [629, 319] width 10 height 6
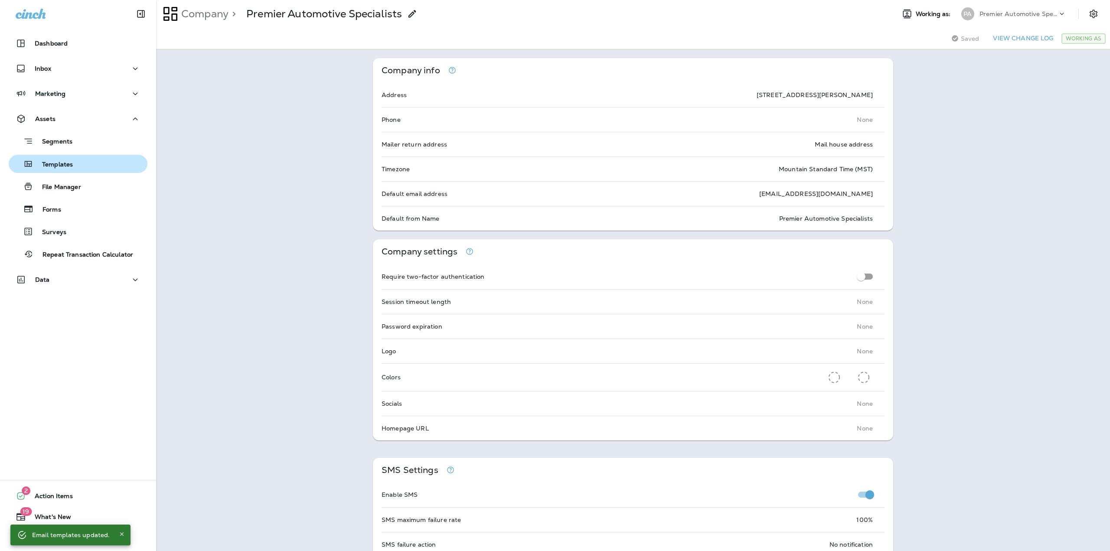
click at [67, 163] on p "Templates" at bounding box center [52, 165] width 39 height 8
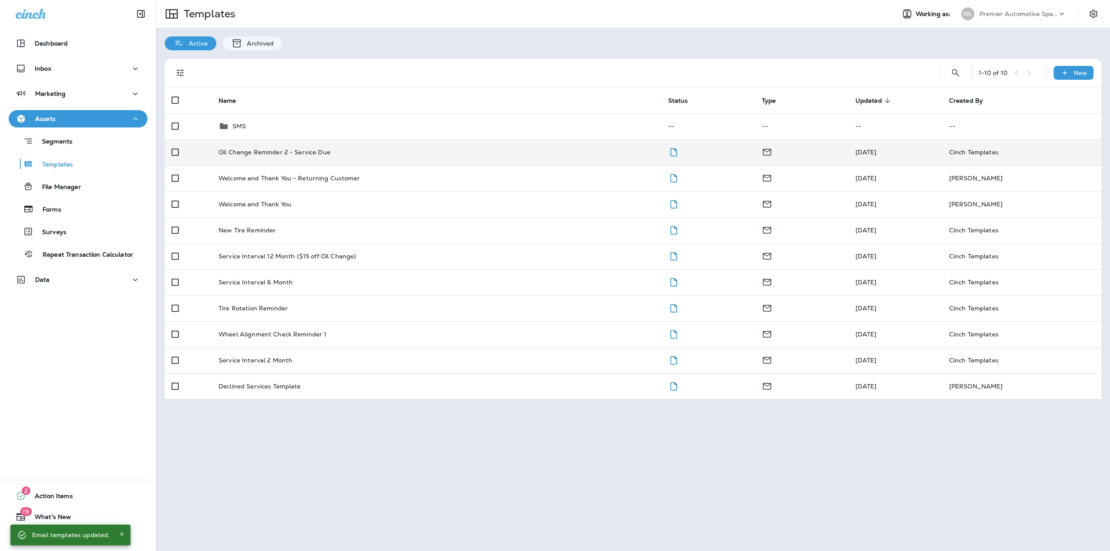
click at [330, 157] on td "Oil Change Reminder 2 - Service Due" at bounding box center [437, 152] width 450 height 26
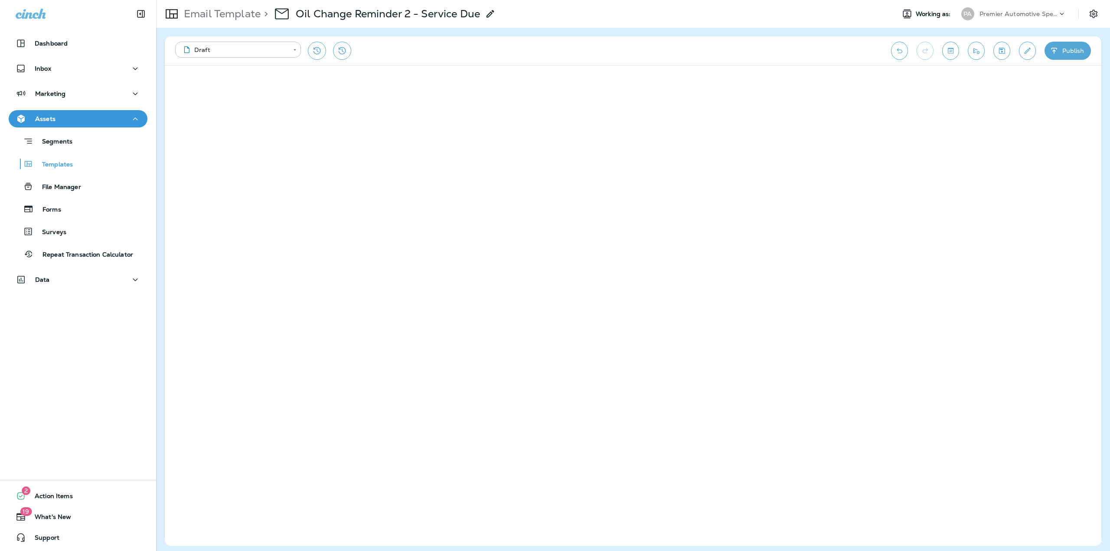
click at [1065, 50] on button "Publish" at bounding box center [1067, 51] width 46 height 18
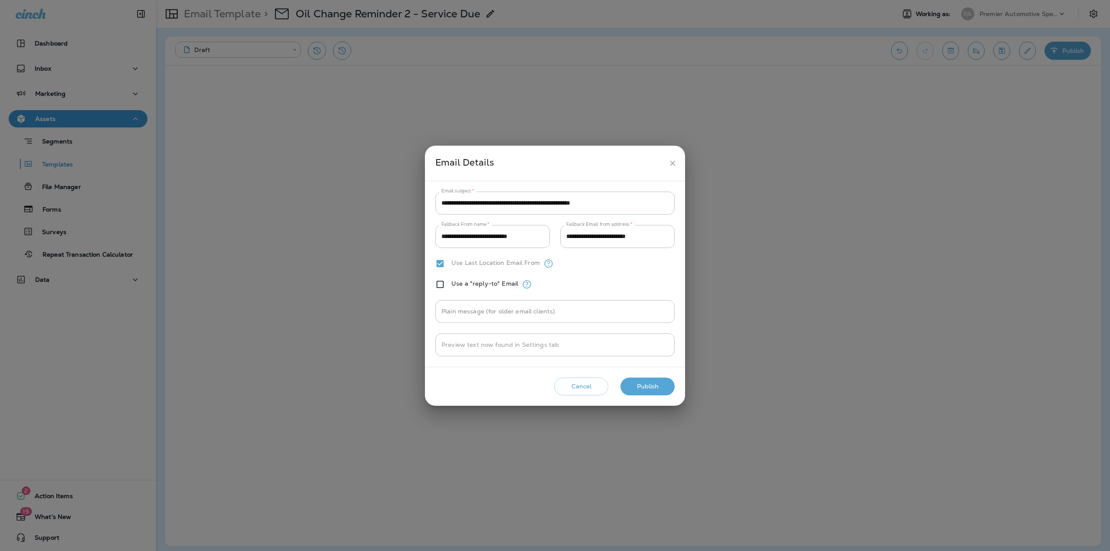
click at [629, 387] on button "Publish" at bounding box center [647, 387] width 54 height 18
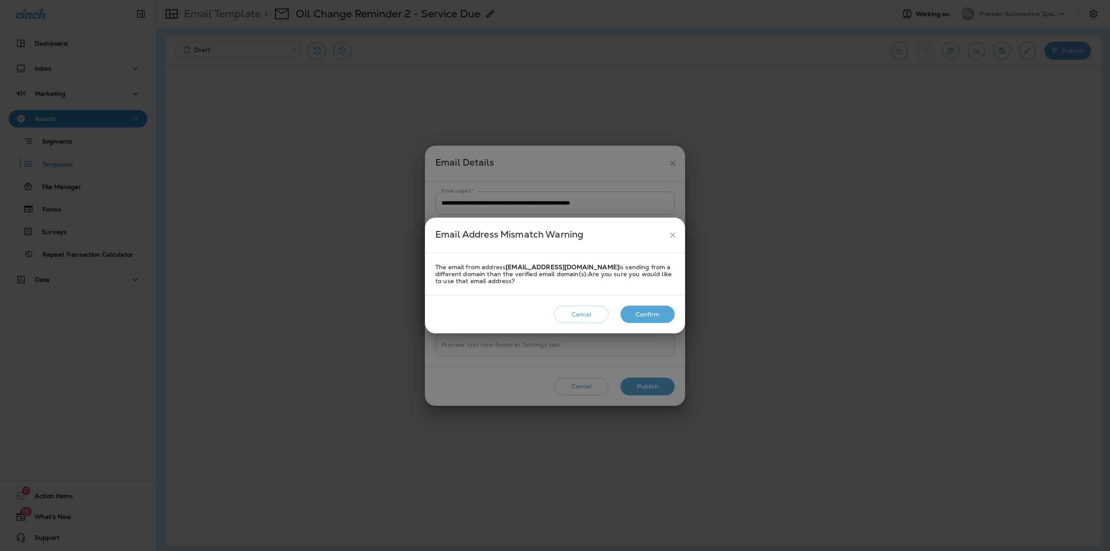
click at [644, 306] on button "Confirm" at bounding box center [647, 315] width 54 height 18
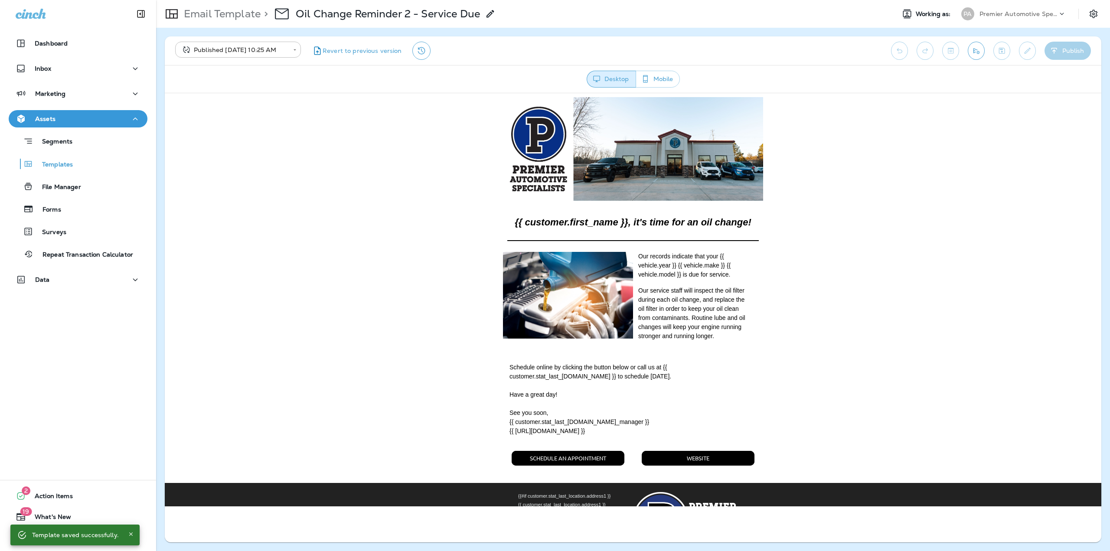
click at [232, 18] on p "Email Template" at bounding box center [220, 13] width 80 height 13
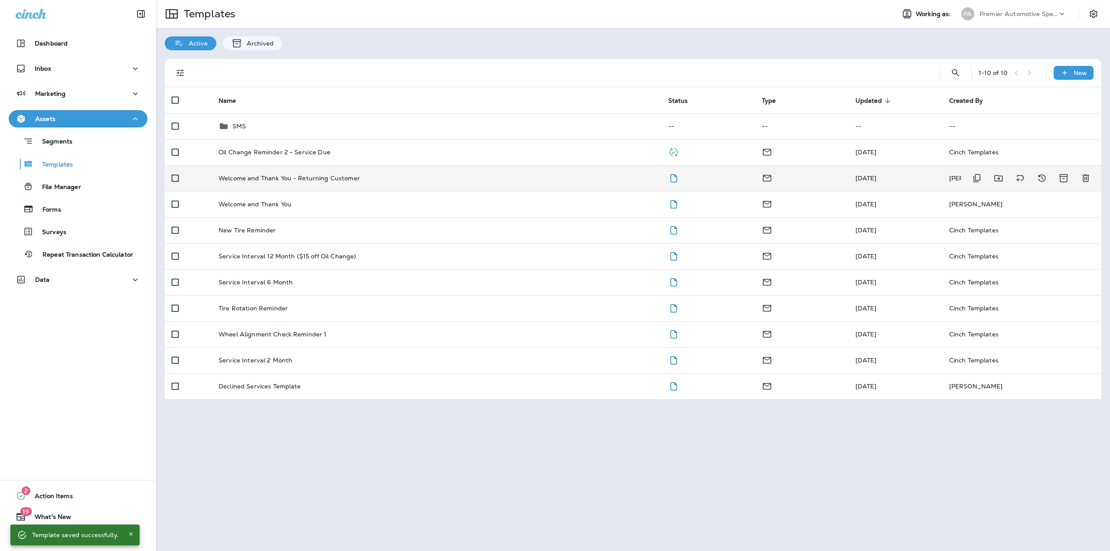
click at [314, 173] on td "Welcome and Thank You - Returning Customer" at bounding box center [437, 178] width 450 height 26
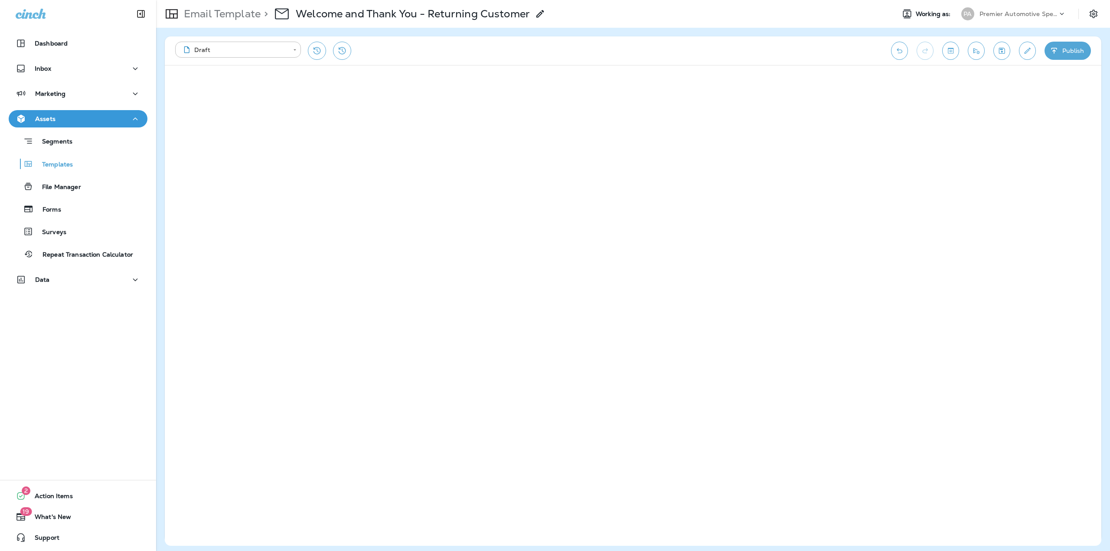
click at [254, 17] on p "Email Template" at bounding box center [220, 13] width 80 height 13
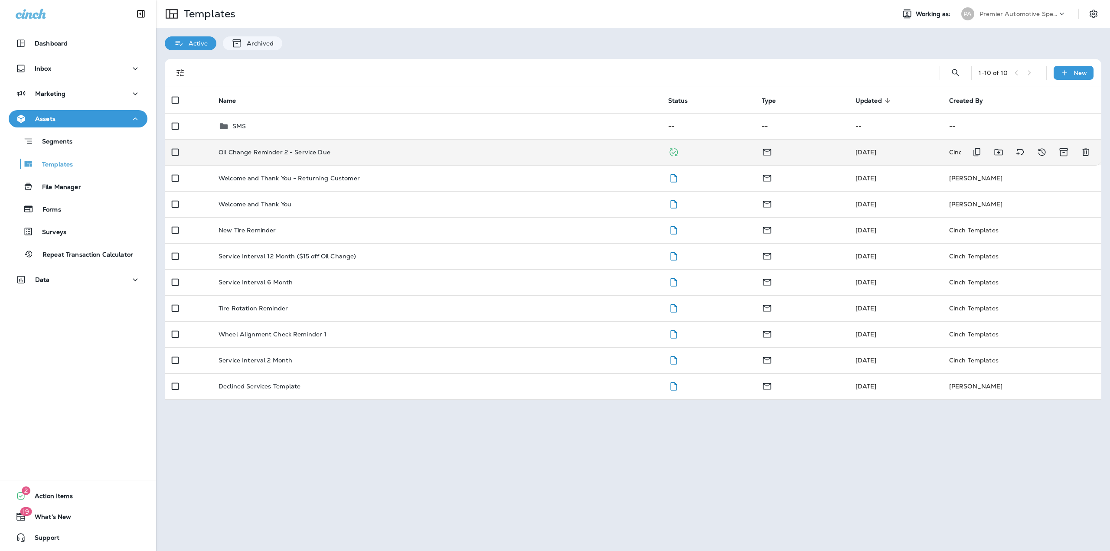
click at [324, 154] on p "Oil Change Reminder 2 - Service Due" at bounding box center [274, 152] width 112 height 7
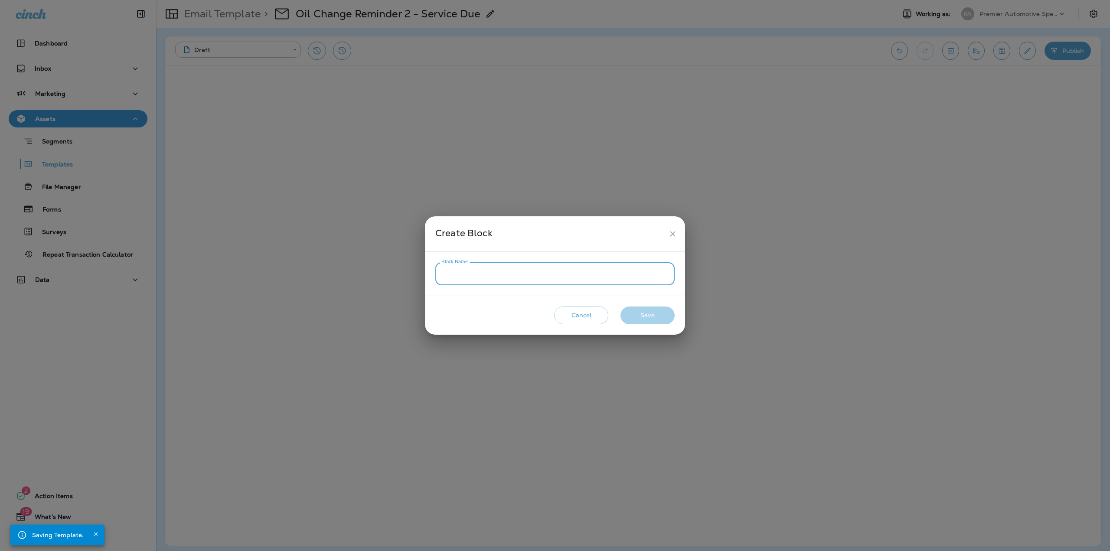
click at [561, 277] on input "Block Name" at bounding box center [554, 273] width 239 height 23
type input "******"
click at [658, 314] on button "Save" at bounding box center [647, 315] width 54 height 18
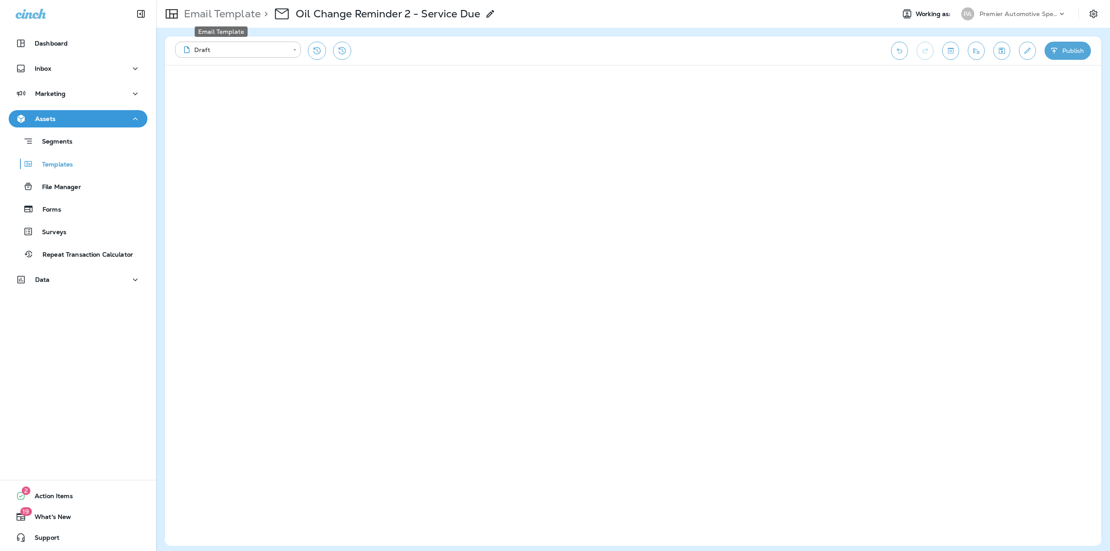
click at [206, 24] on div "Email Template" at bounding box center [221, 28] width 55 height 17
click at [214, 19] on p "Email Template" at bounding box center [220, 13] width 80 height 13
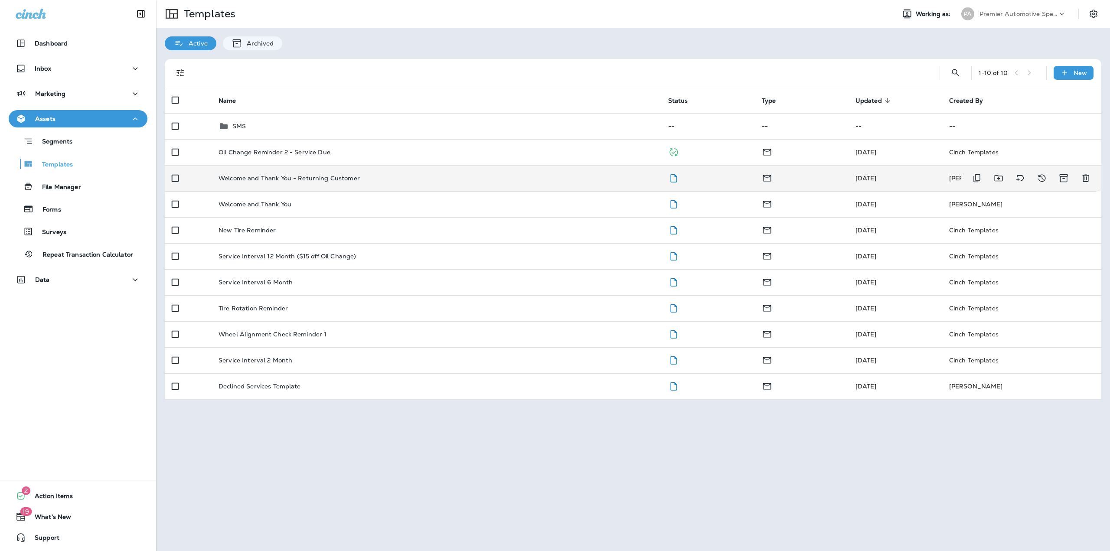
click at [463, 178] on div "Welcome and Thank You - Returning Customer" at bounding box center [436, 178] width 436 height 7
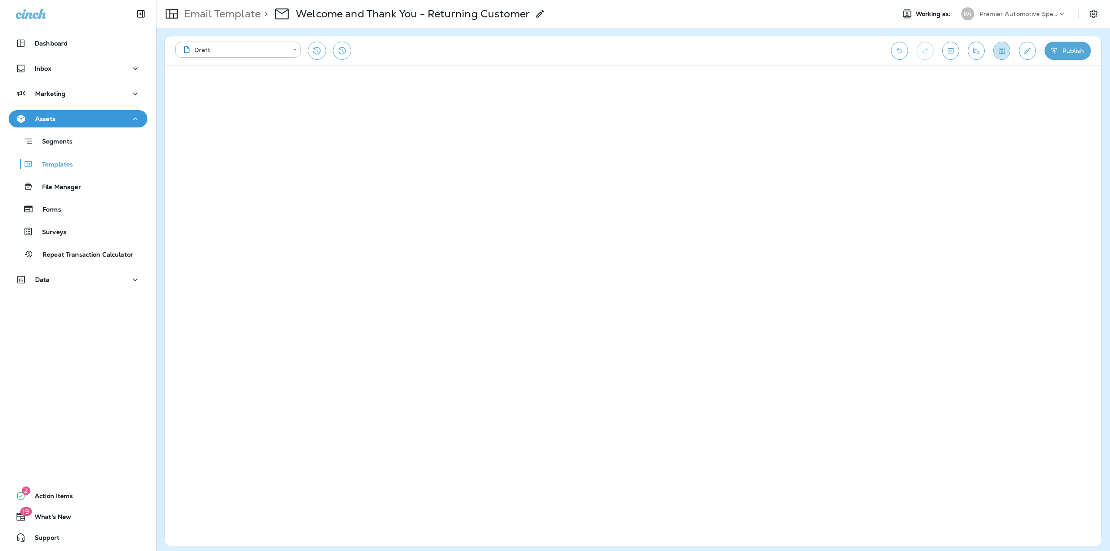
click at [1000, 46] on button "Save" at bounding box center [1001, 51] width 17 height 18
click at [260, 16] on p "Email Template" at bounding box center [220, 13] width 80 height 13
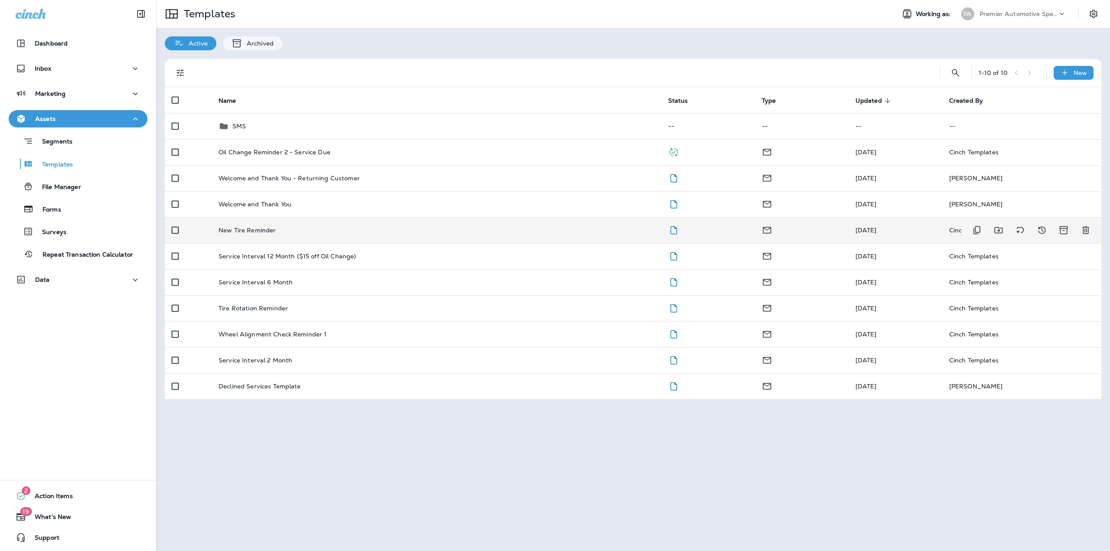
click at [345, 240] on td "New Tire Reminder" at bounding box center [437, 230] width 450 height 26
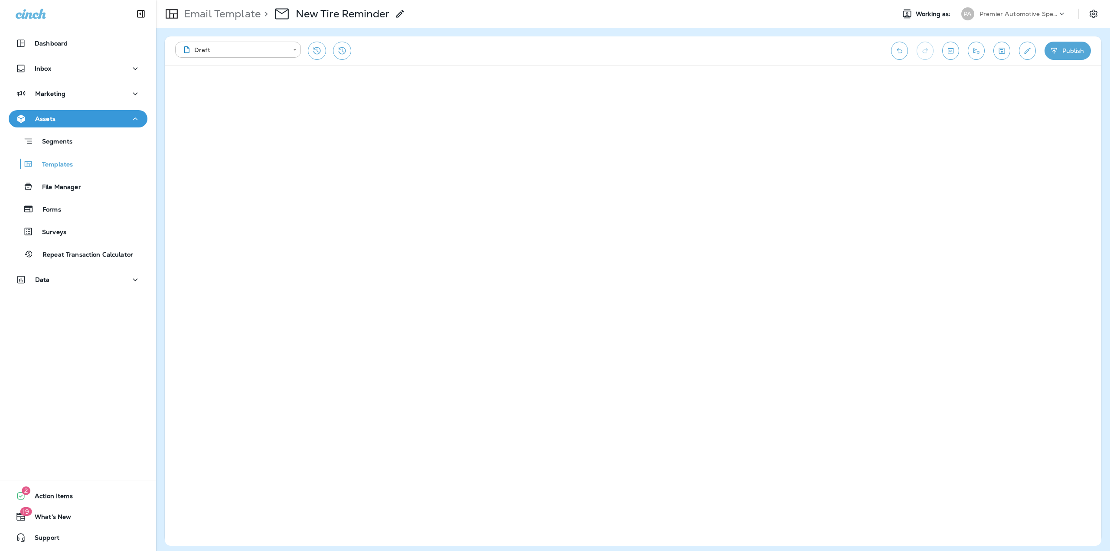
click at [998, 47] on icon "Save" at bounding box center [1001, 50] width 9 height 9
click at [1056, 53] on icon "button" at bounding box center [1054, 50] width 9 height 9
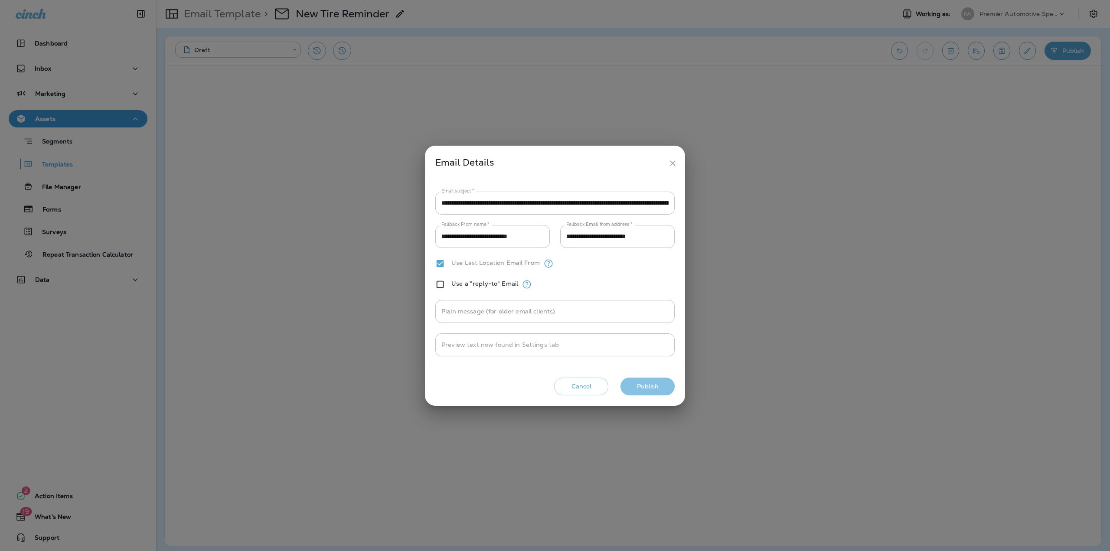
click at [640, 385] on button "Publish" at bounding box center [647, 387] width 54 height 18
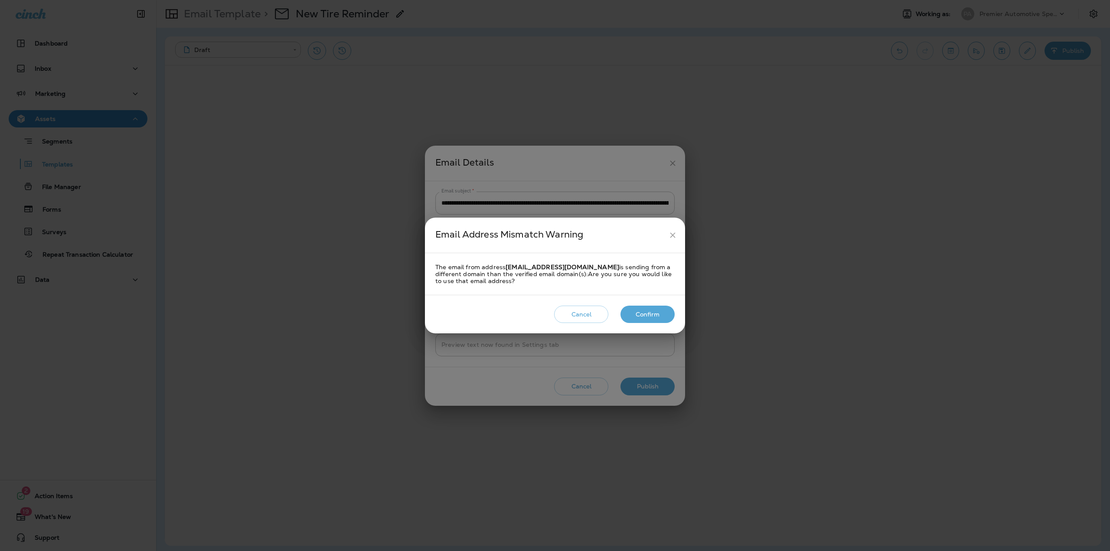
click at [645, 311] on button "Confirm" at bounding box center [647, 315] width 54 height 18
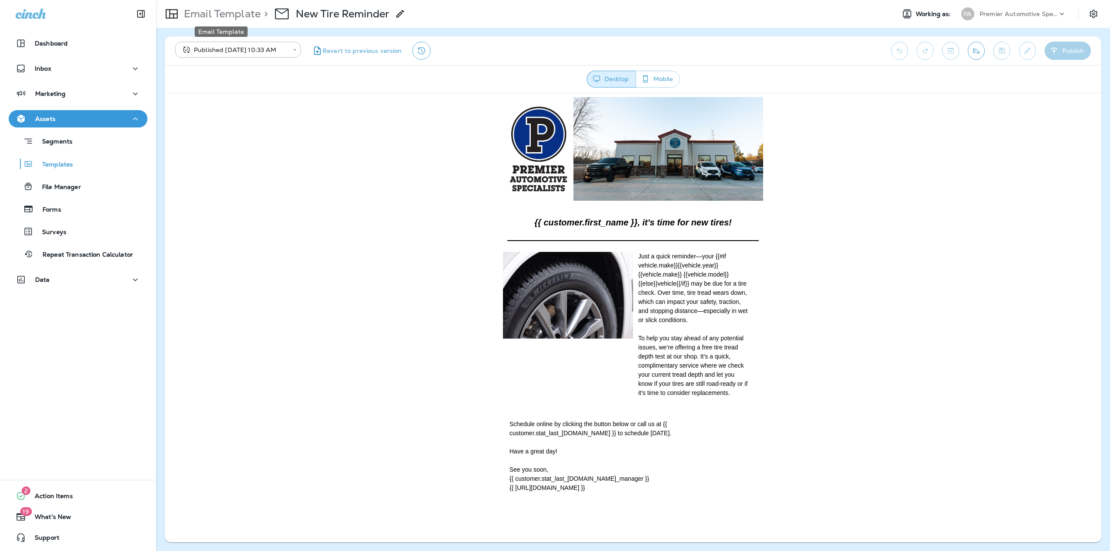
click at [244, 10] on p "Email Template" at bounding box center [220, 13] width 80 height 13
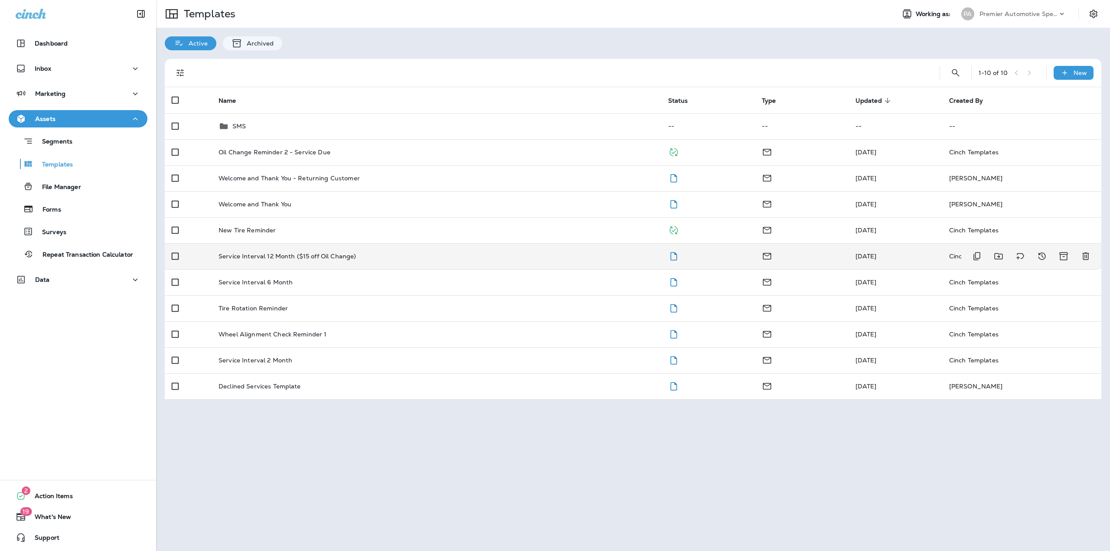
click at [306, 253] on p "Service Interval 12 Month ($15 off Oil Change)" at bounding box center [286, 256] width 137 height 7
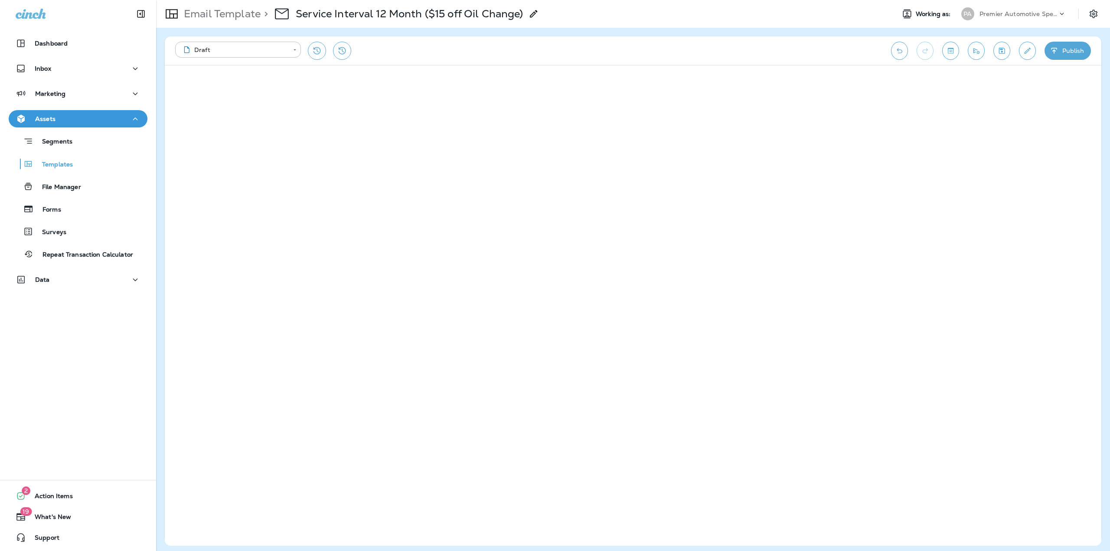
click at [1004, 47] on icon "Save" at bounding box center [1001, 50] width 9 height 9
click at [1068, 52] on button "Publish" at bounding box center [1067, 51] width 46 height 18
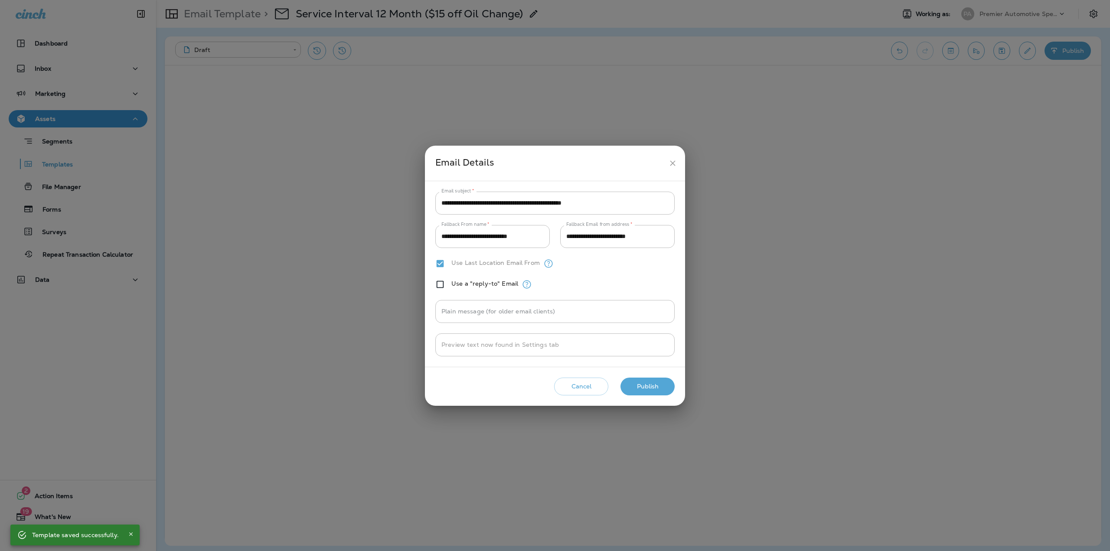
click at [638, 385] on button "Publish" at bounding box center [647, 387] width 54 height 18
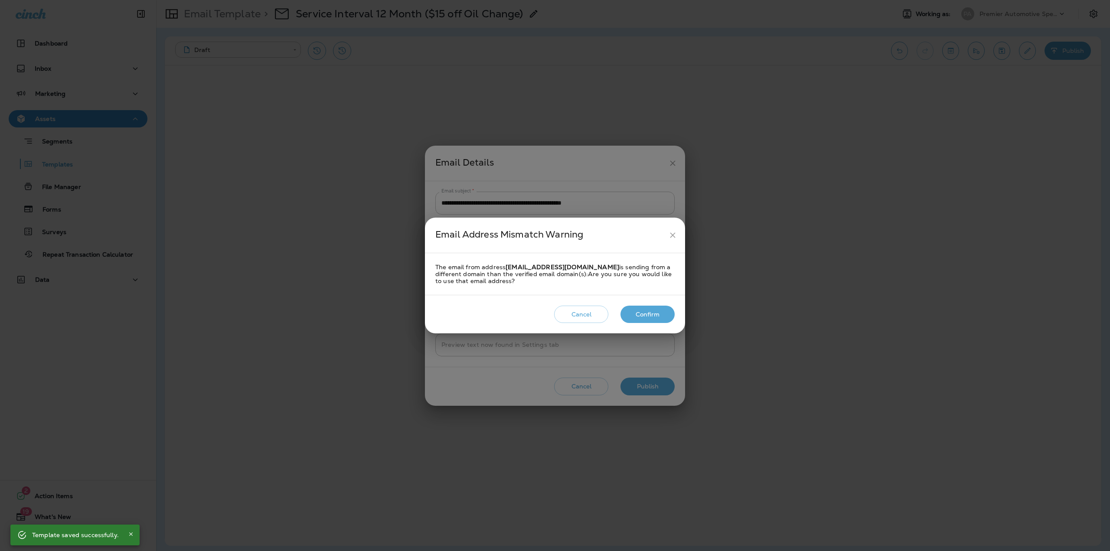
click at [652, 312] on button "Confirm" at bounding box center [647, 315] width 54 height 18
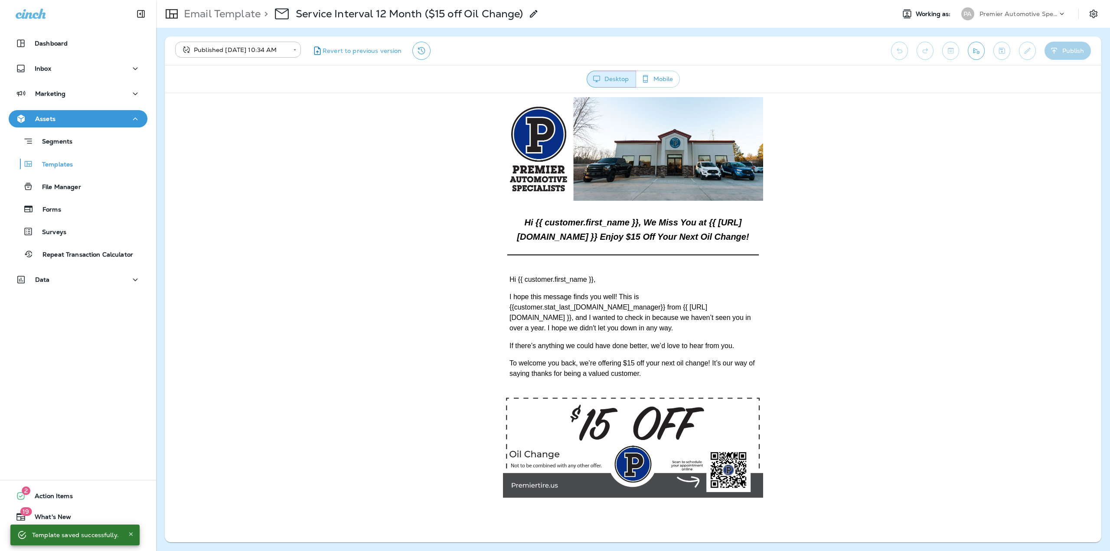
click at [218, 12] on p "Email Template" at bounding box center [220, 13] width 80 height 13
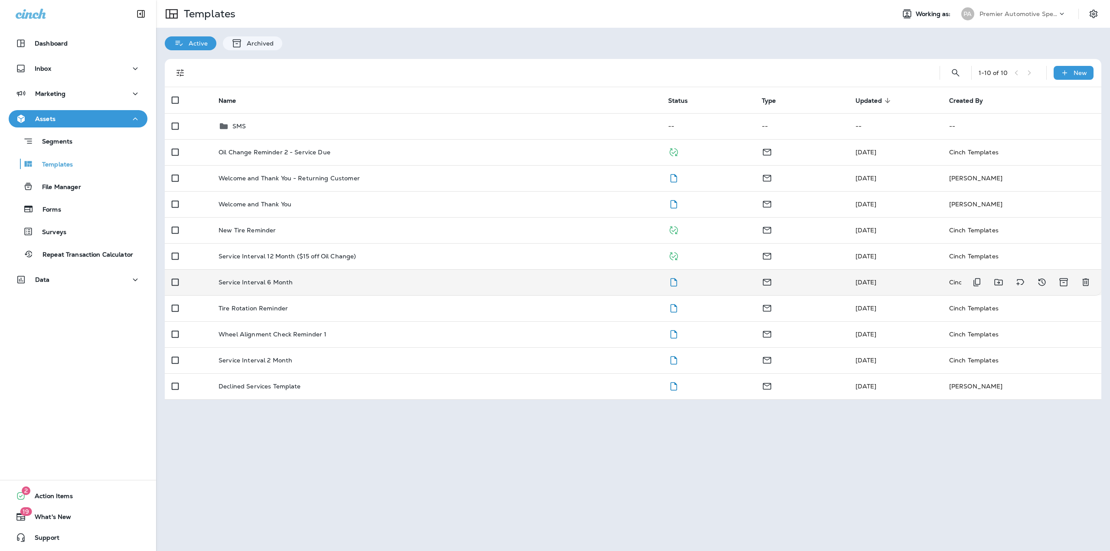
click at [265, 275] on td "Service Interval 6 Month" at bounding box center [437, 282] width 450 height 26
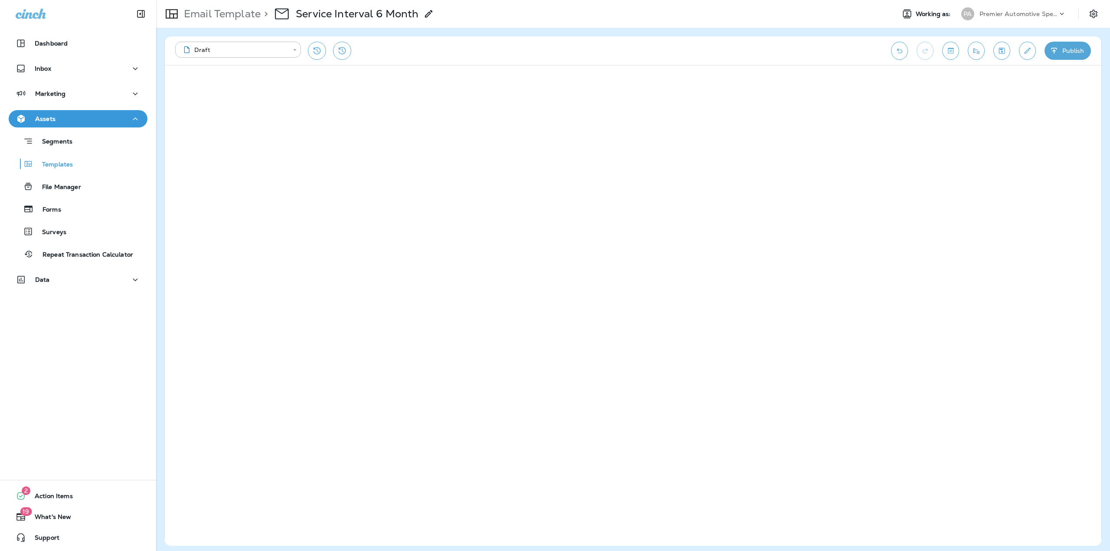
click at [1062, 53] on button "Publish" at bounding box center [1067, 51] width 46 height 18
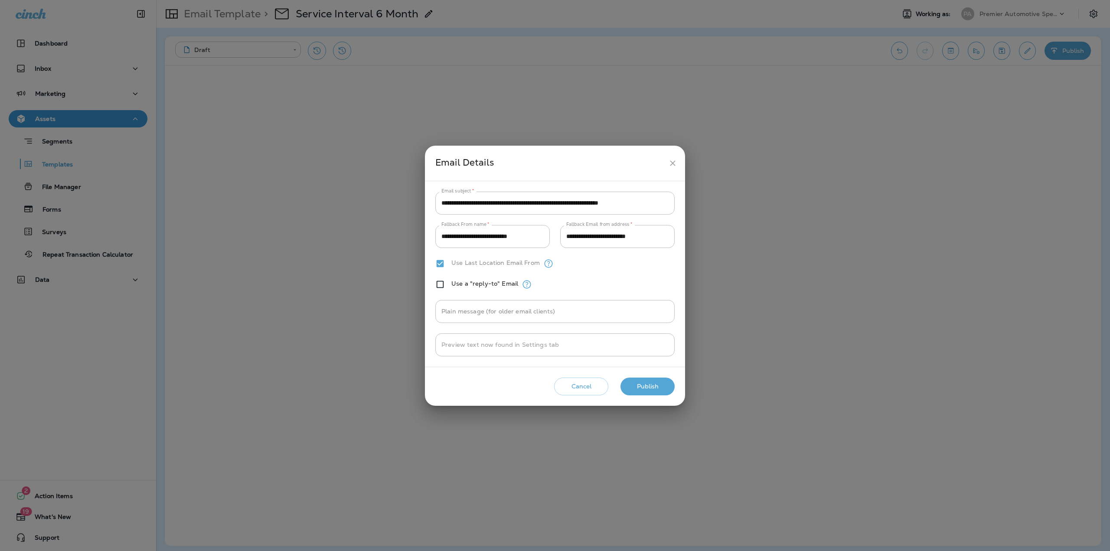
click at [647, 383] on button "Publish" at bounding box center [647, 387] width 54 height 18
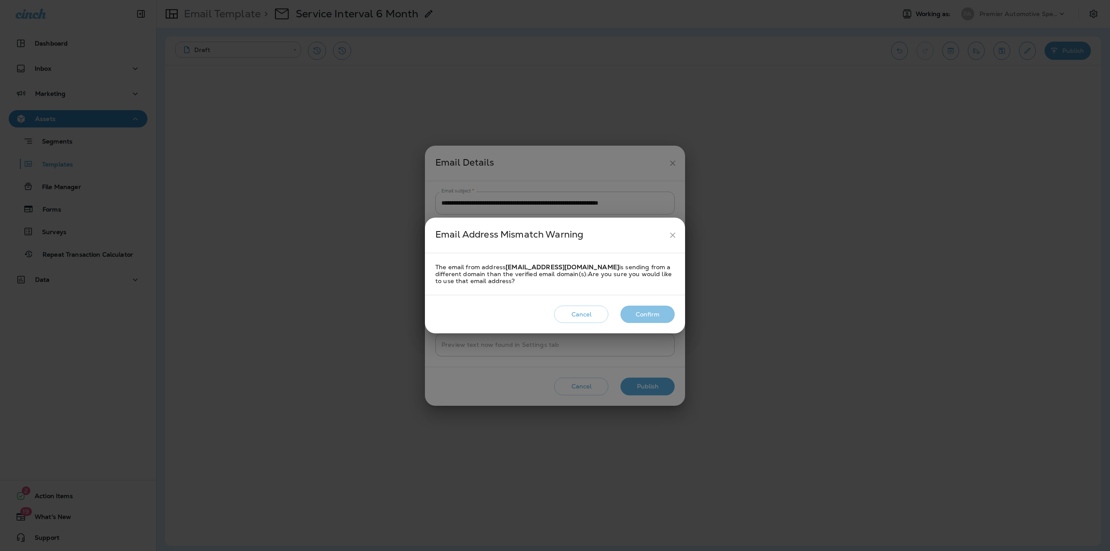
click at [642, 313] on button "Confirm" at bounding box center [647, 315] width 54 height 18
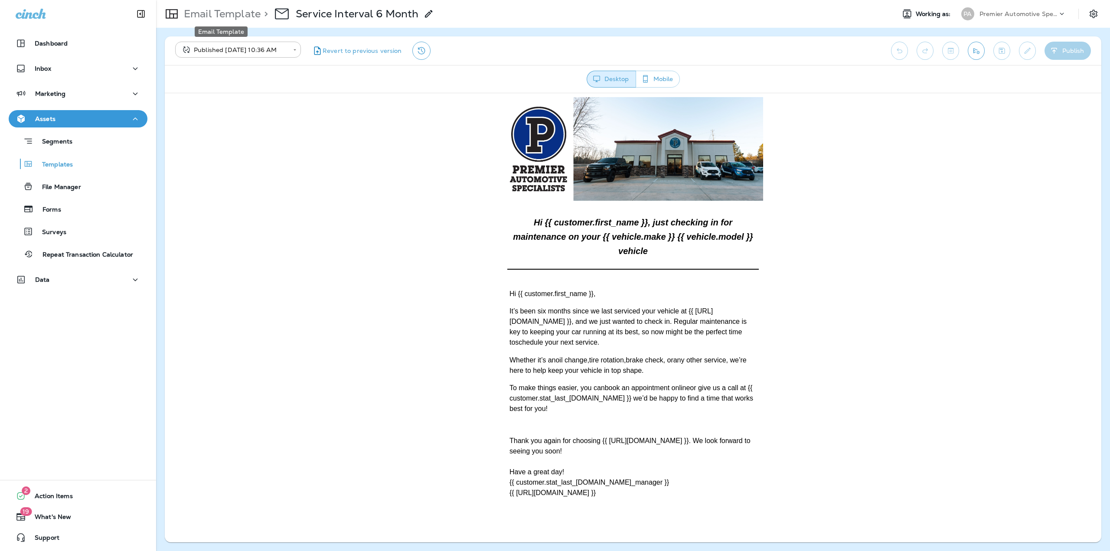
click at [238, 14] on p "Email Template" at bounding box center [220, 13] width 80 height 13
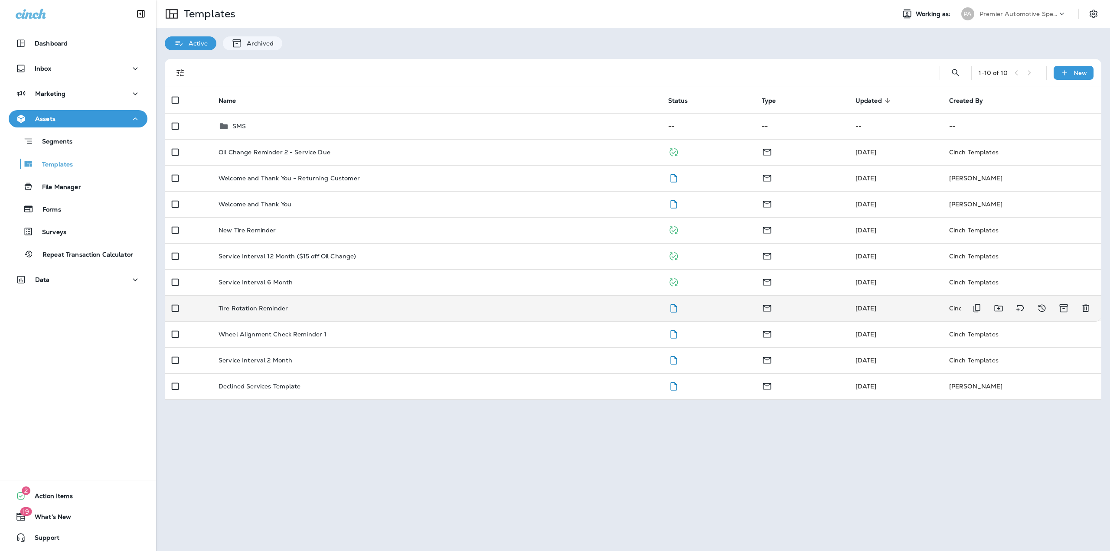
click at [380, 305] on div "Tire Rotation Reminder" at bounding box center [436, 308] width 436 height 7
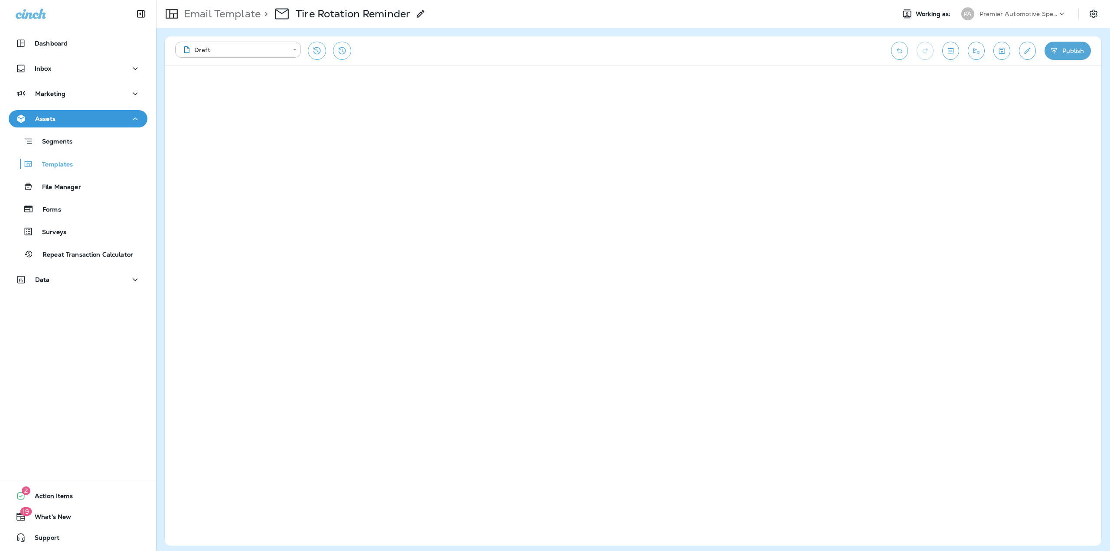
click at [1055, 53] on icon "button" at bounding box center [1054, 50] width 9 height 9
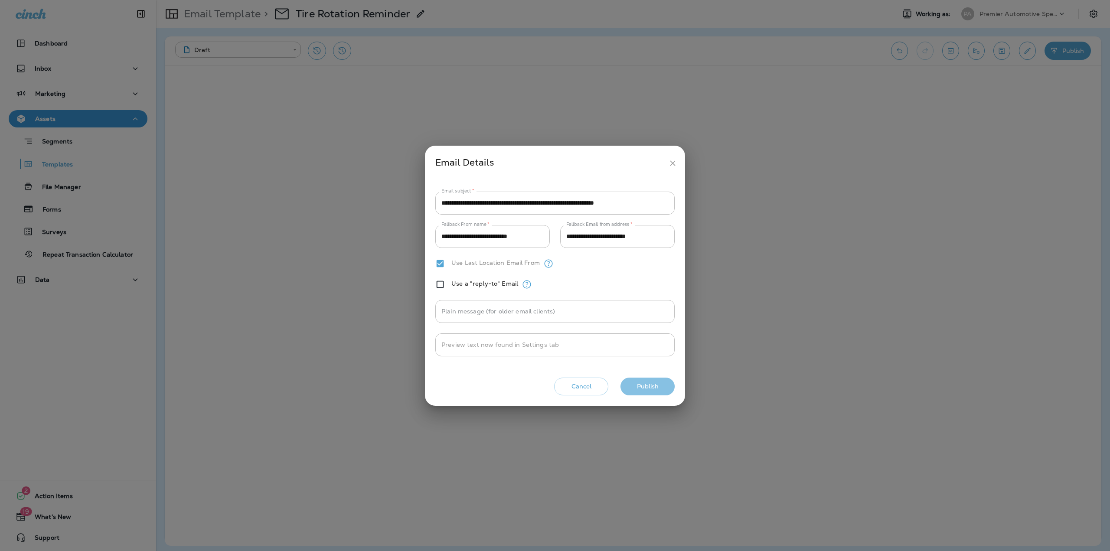
click at [656, 381] on button "Publish" at bounding box center [647, 387] width 54 height 18
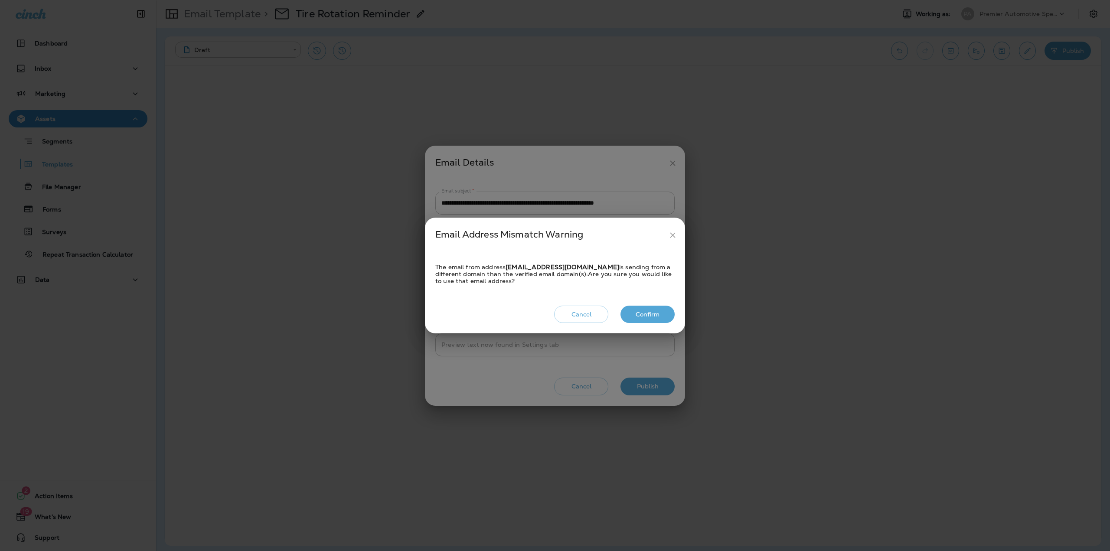
click at [652, 313] on button "Confirm" at bounding box center [647, 315] width 54 height 18
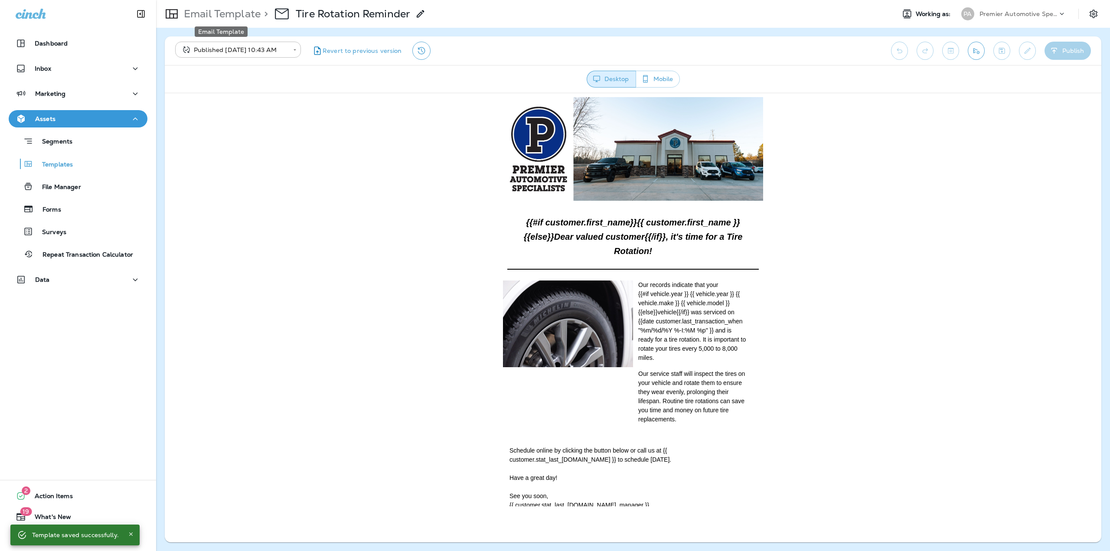
click at [210, 17] on p "Email Template" at bounding box center [220, 13] width 80 height 13
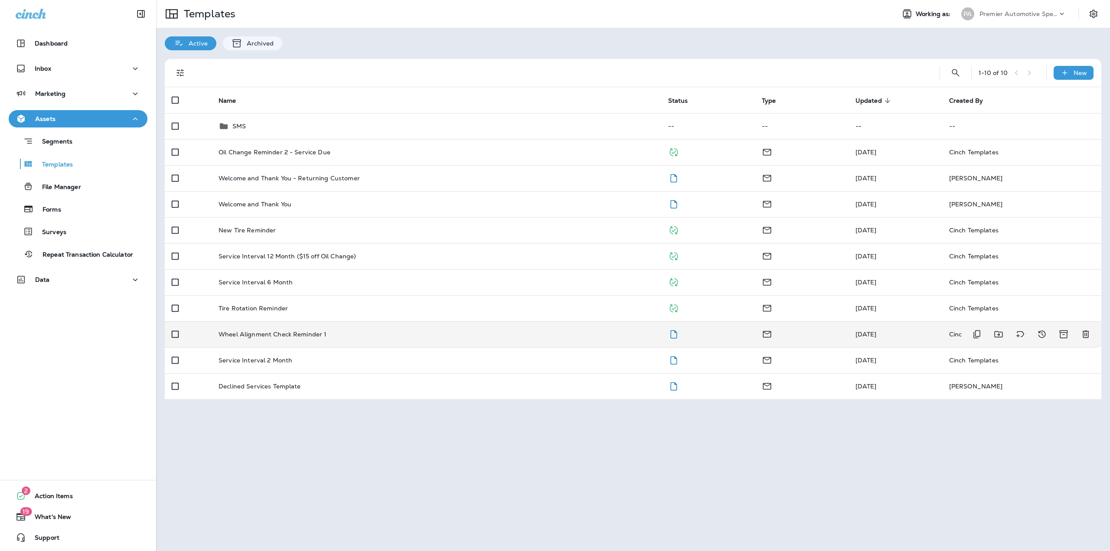
click at [257, 330] on td "Wheel Alignment Check Reminder 1" at bounding box center [437, 334] width 450 height 26
